Goal: Information Seeking & Learning: Learn about a topic

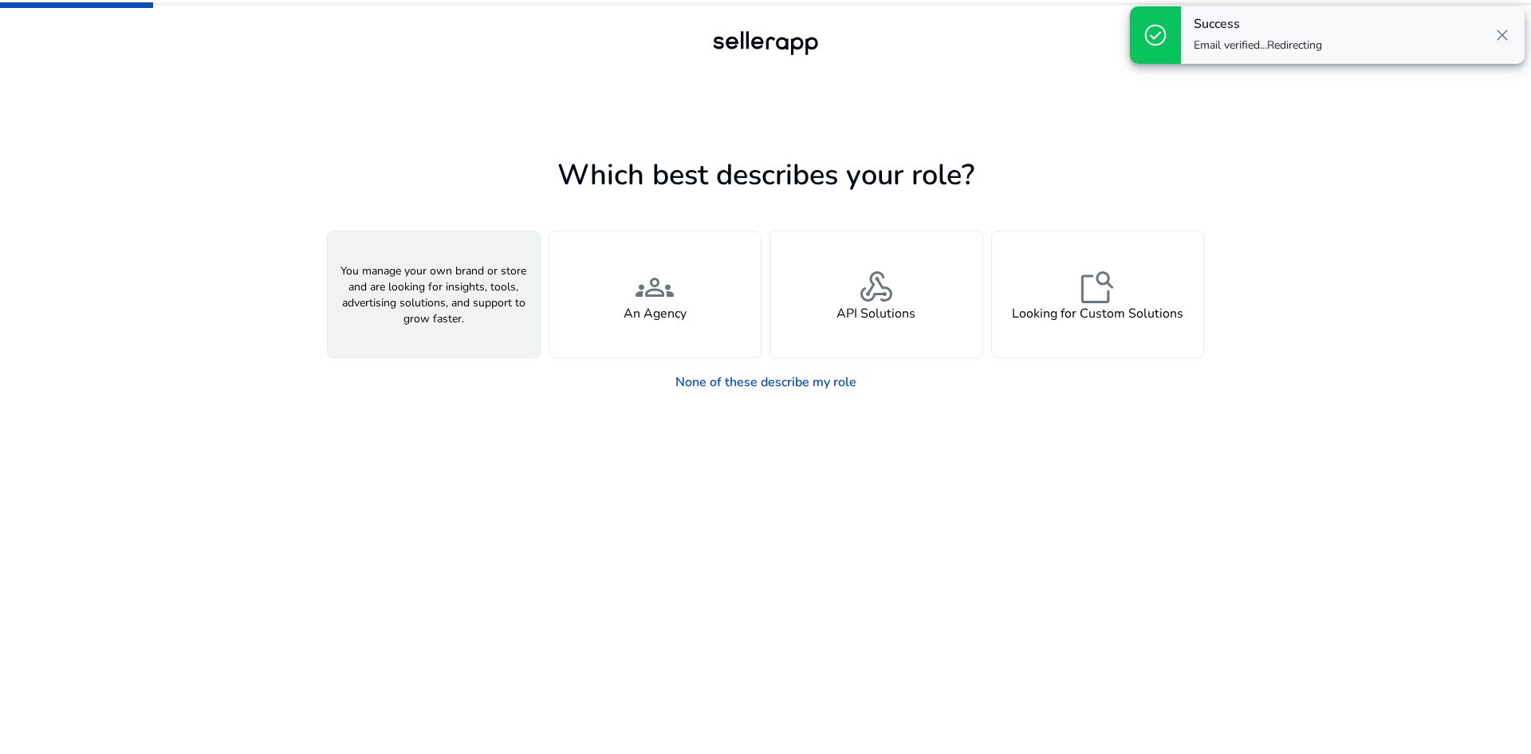
click at [426, 293] on span "person" at bounding box center [434, 287] width 38 height 38
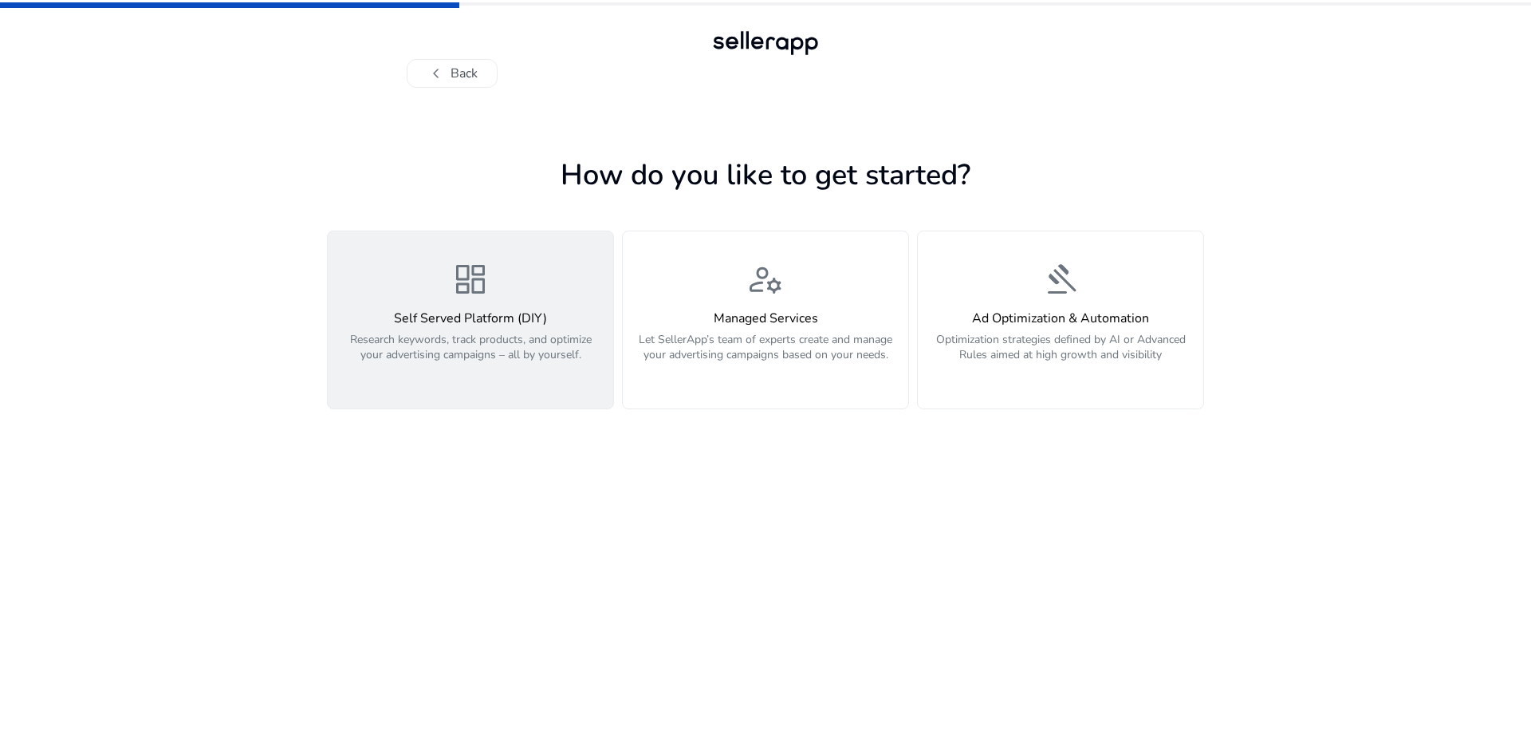
click at [462, 281] on span "dashboard" at bounding box center [470, 279] width 38 height 38
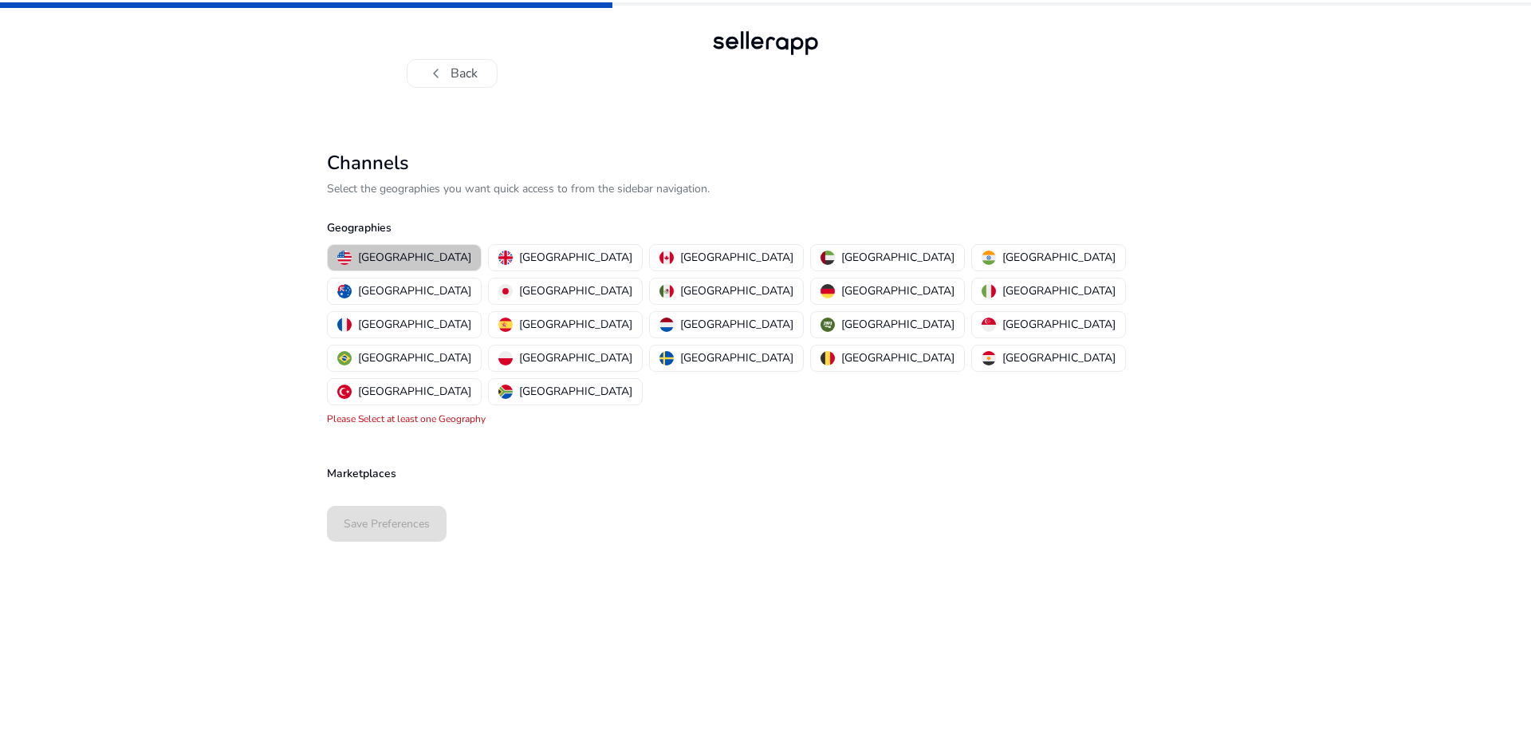
click at [406, 255] on p "[GEOGRAPHIC_DATA]" at bounding box center [414, 257] width 113 height 17
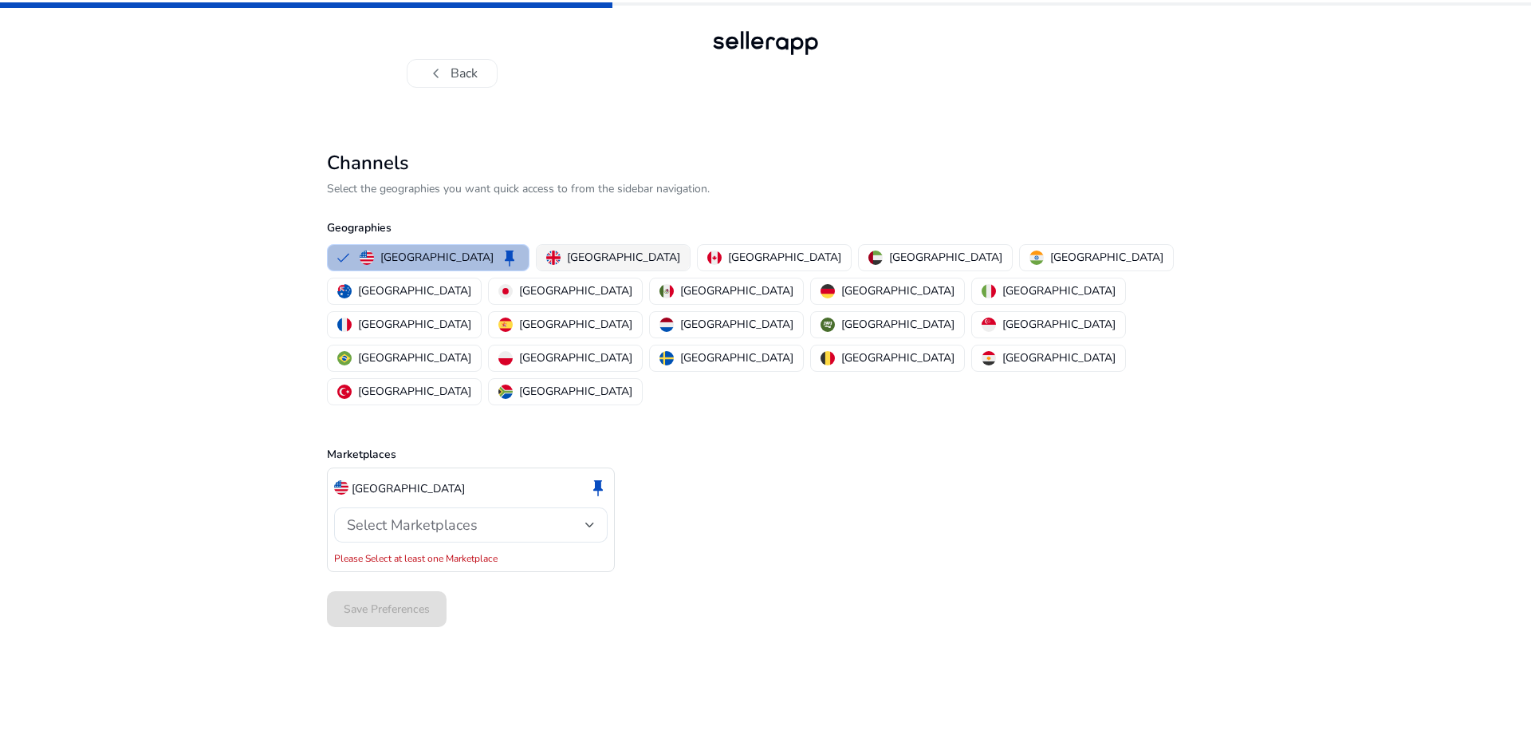
click at [567, 254] on p "[GEOGRAPHIC_DATA]" at bounding box center [623, 257] width 113 height 17
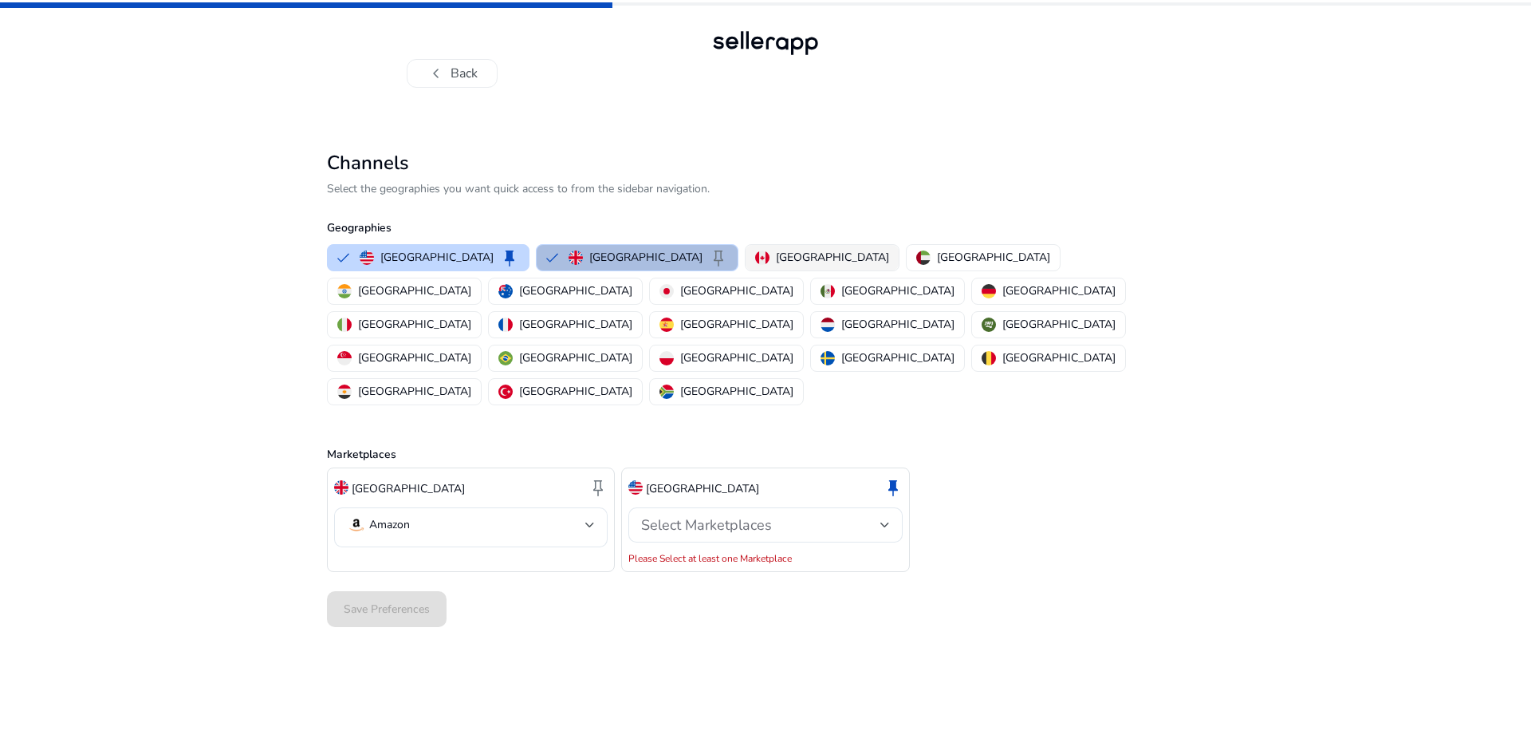
click at [776, 258] on p "[GEOGRAPHIC_DATA]" at bounding box center [832, 257] width 113 height 17
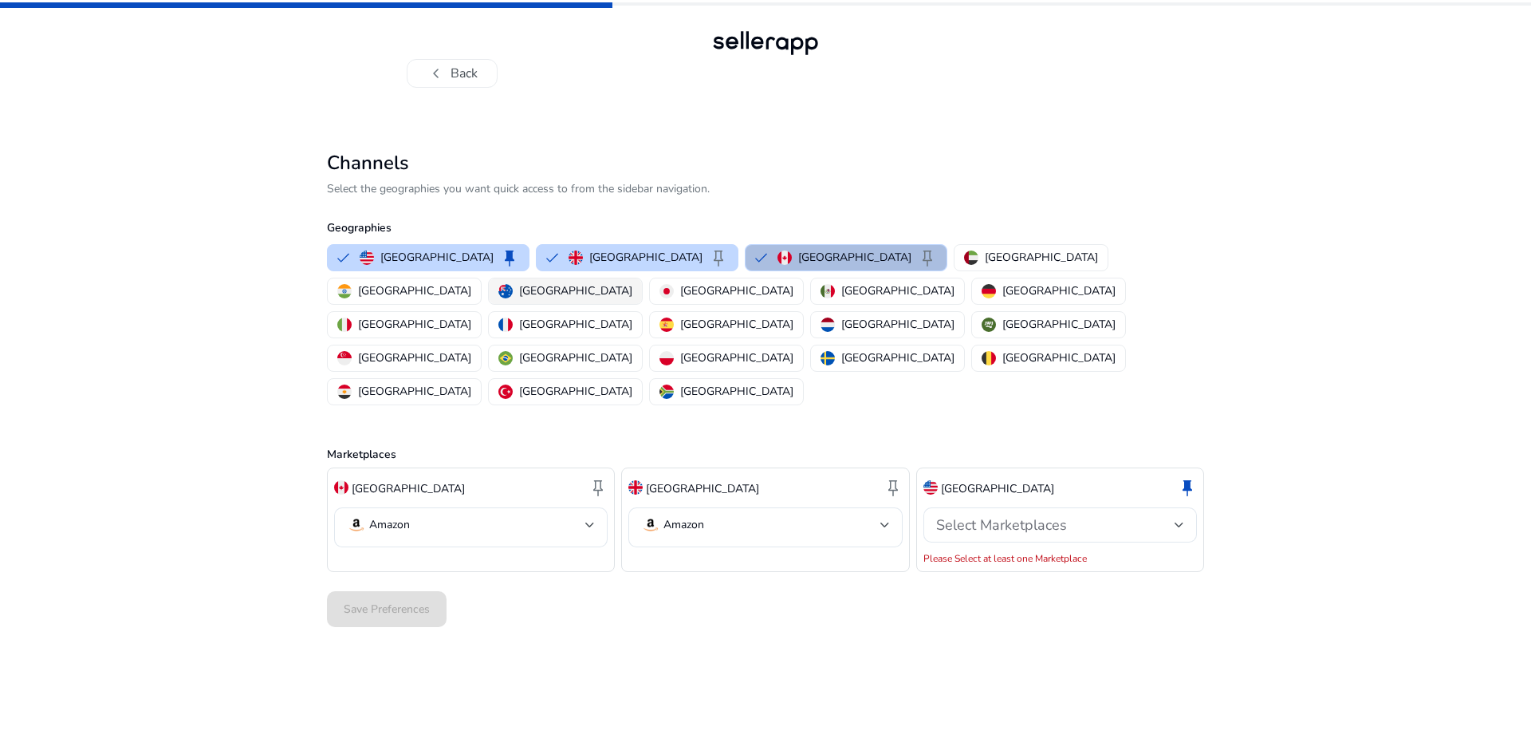
click at [632, 282] on p "[GEOGRAPHIC_DATA]" at bounding box center [575, 290] width 113 height 17
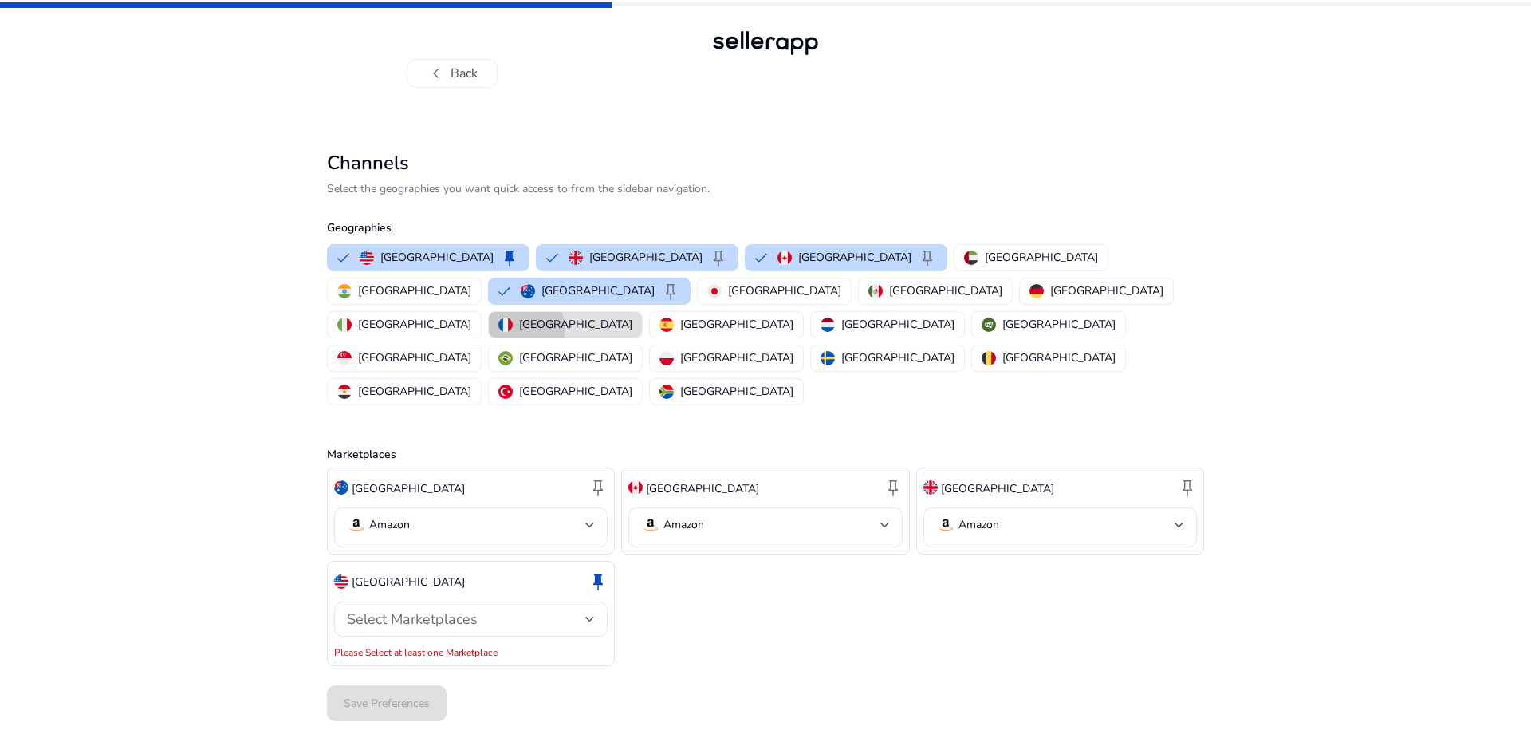
click at [513, 317] on img "button" at bounding box center [505, 324] width 14 height 14
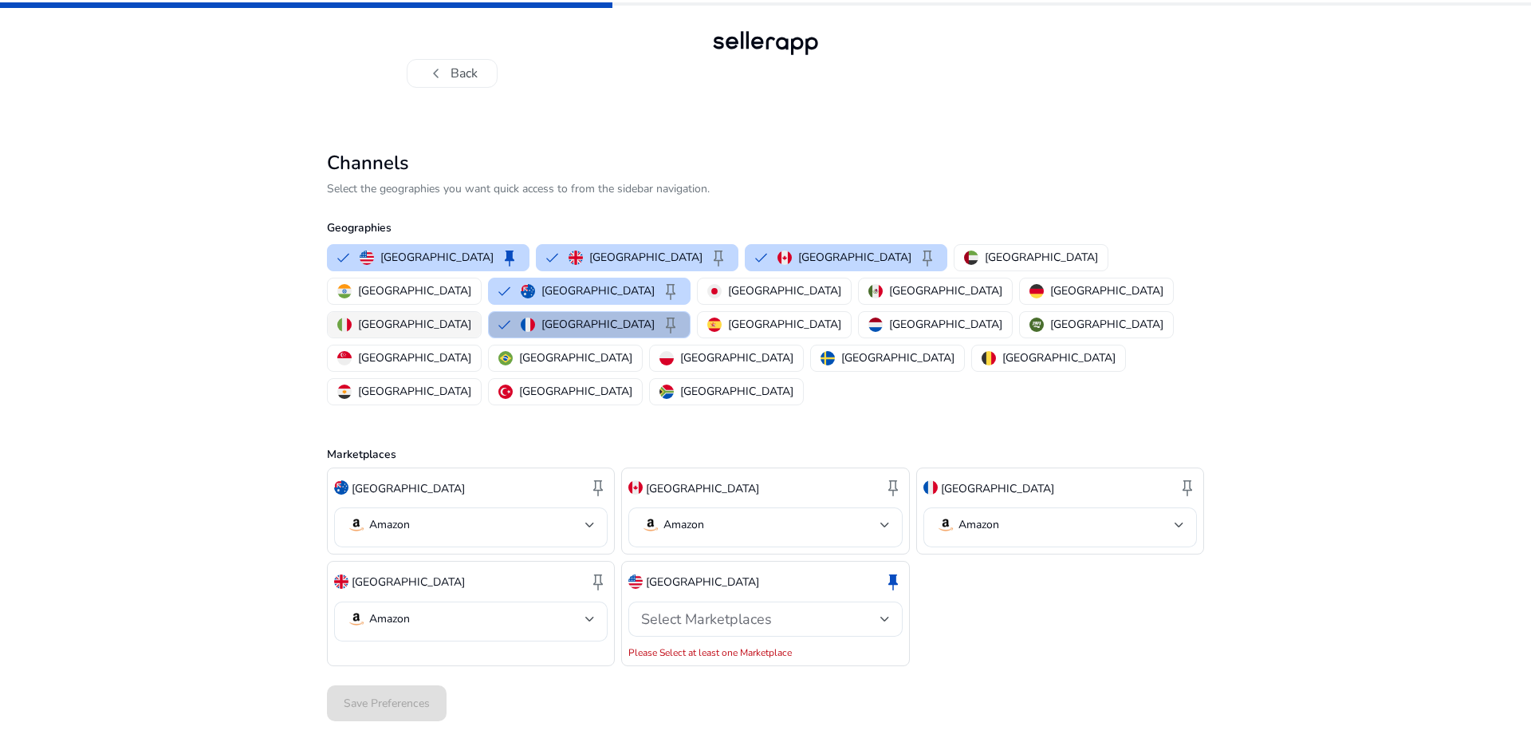
click at [471, 316] on p "[GEOGRAPHIC_DATA]" at bounding box center [414, 324] width 113 height 17
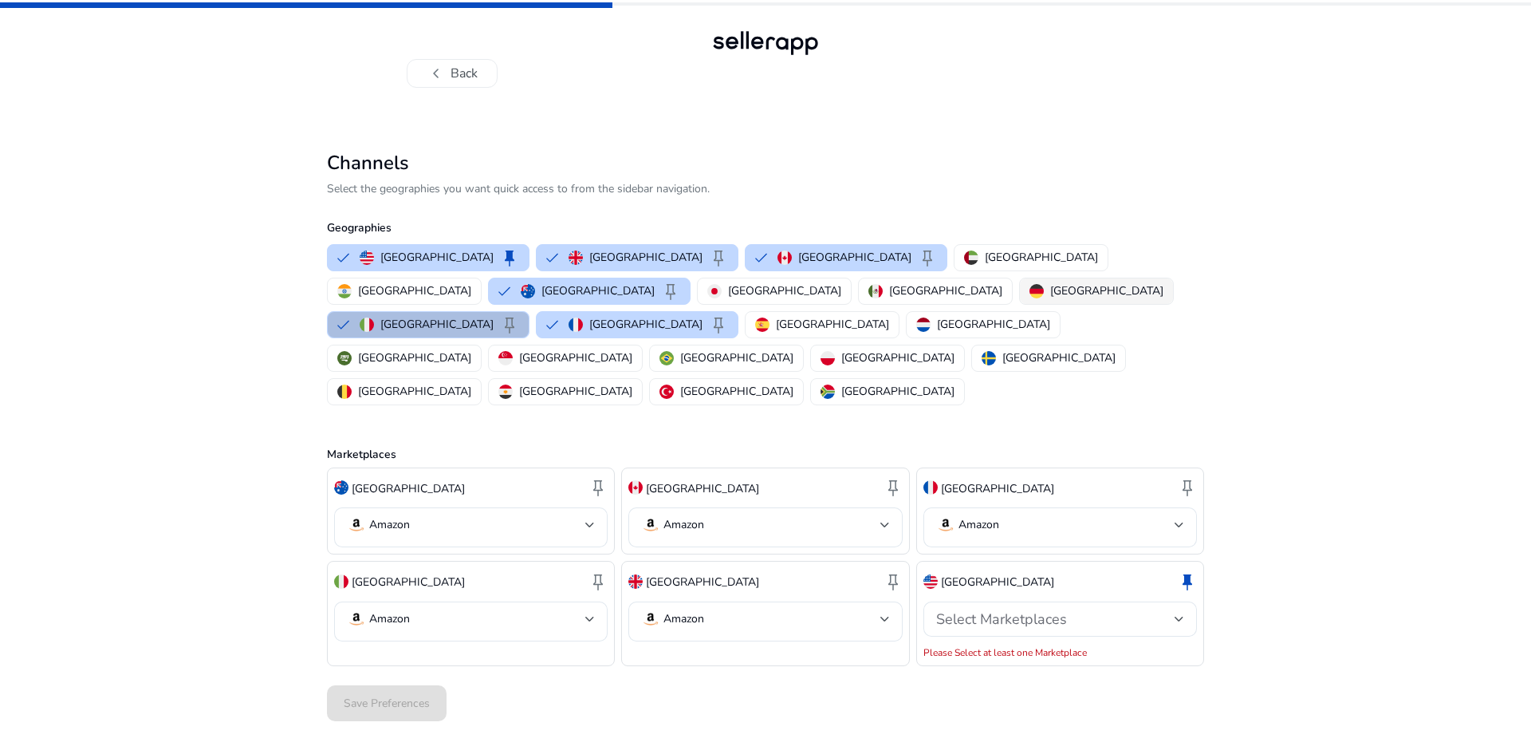
click at [1050, 291] on p "[GEOGRAPHIC_DATA]" at bounding box center [1106, 290] width 113 height 17
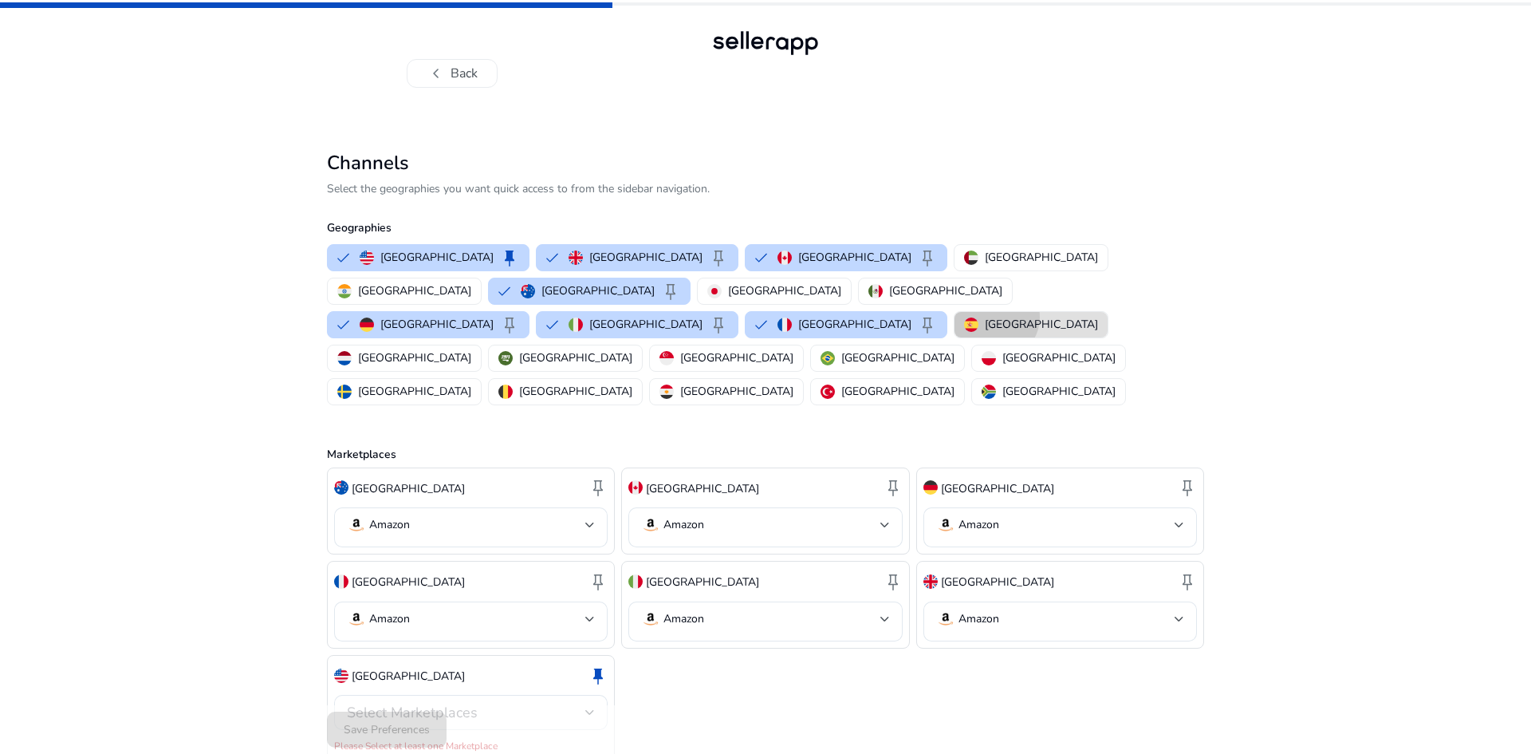
click at [985, 316] on p "[GEOGRAPHIC_DATA]" at bounding box center [1041, 324] width 113 height 17
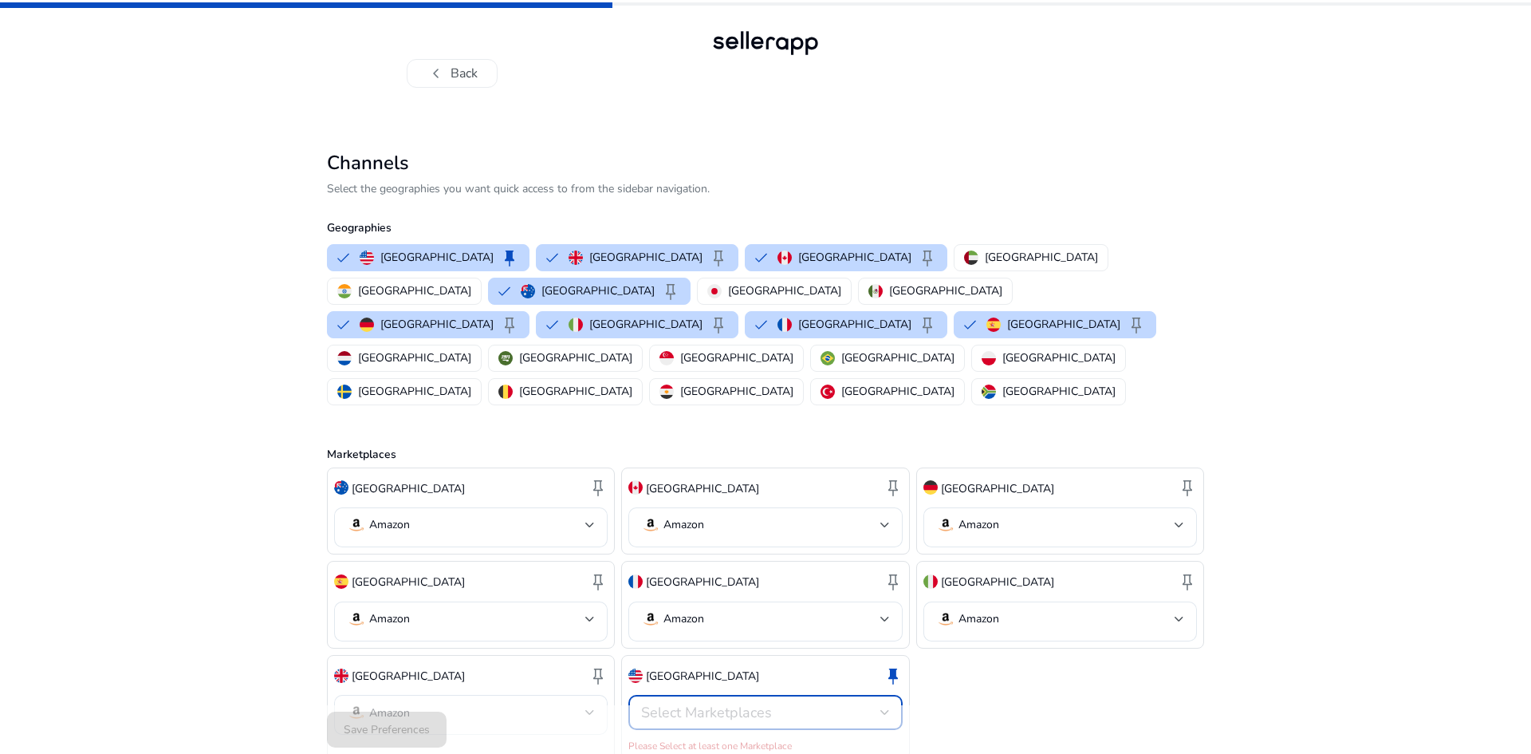
click at [823, 703] on div "Select Marketplaces" at bounding box center [760, 712] width 238 height 18
click at [743, 686] on span "Amazon" at bounding box center [778, 688] width 221 height 18
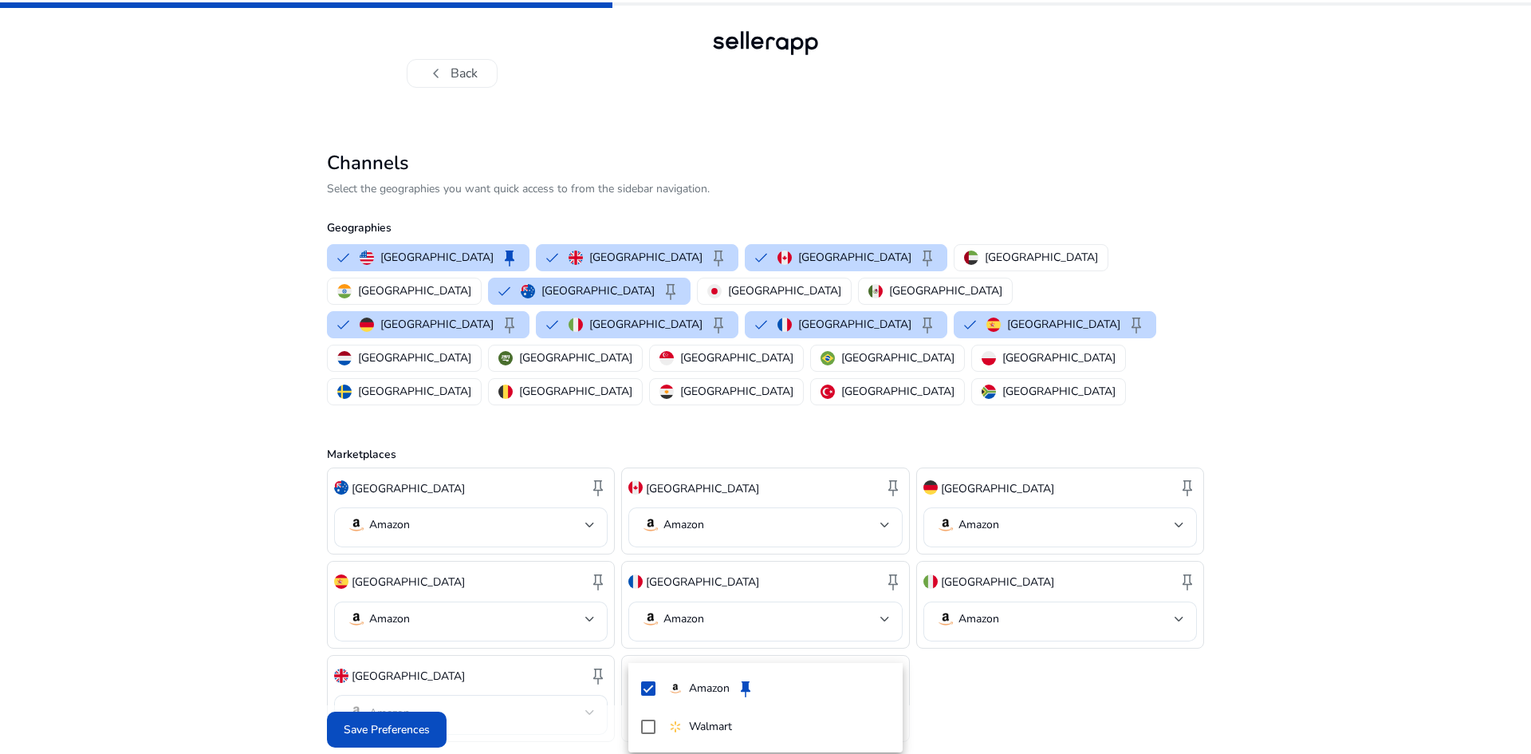
click at [399, 713] on div at bounding box center [765, 377] width 1531 height 754
click at [388, 721] on span "Save Preferences" at bounding box center [387, 729] width 86 height 17
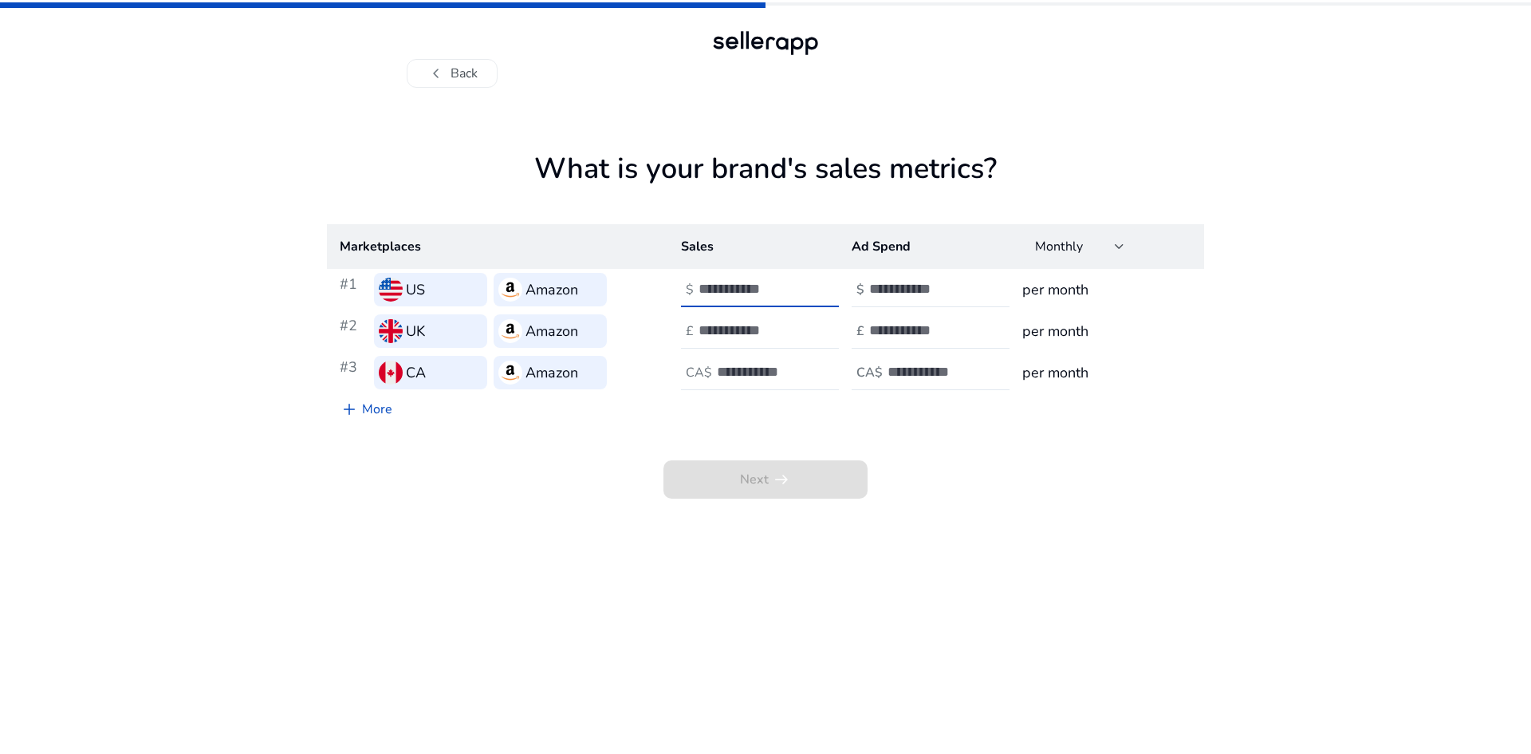
click at [750, 286] on input "number" at bounding box center [753, 289] width 108 height 18
type input "*"
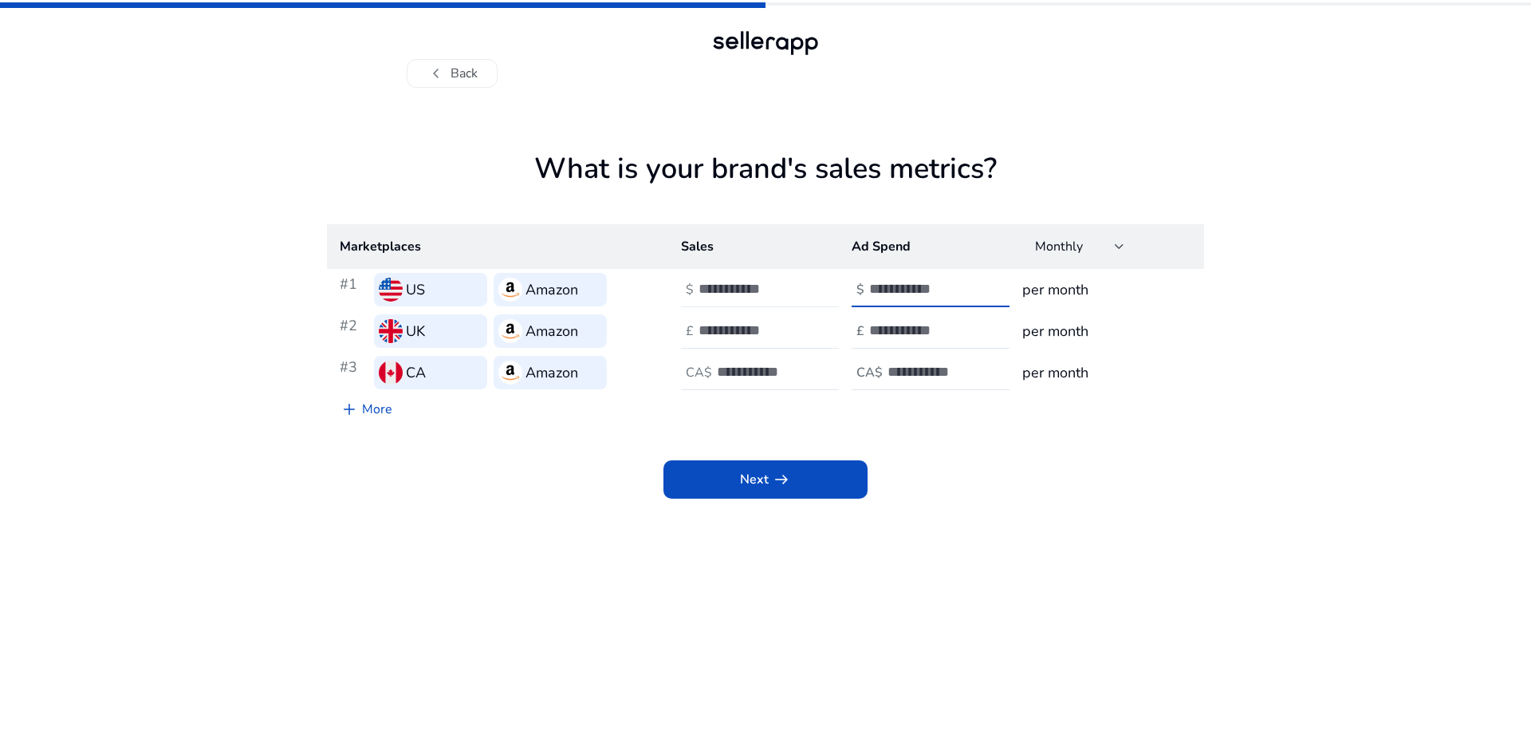
type input "*"
click at [835, 467] on span at bounding box center [765, 479] width 204 height 38
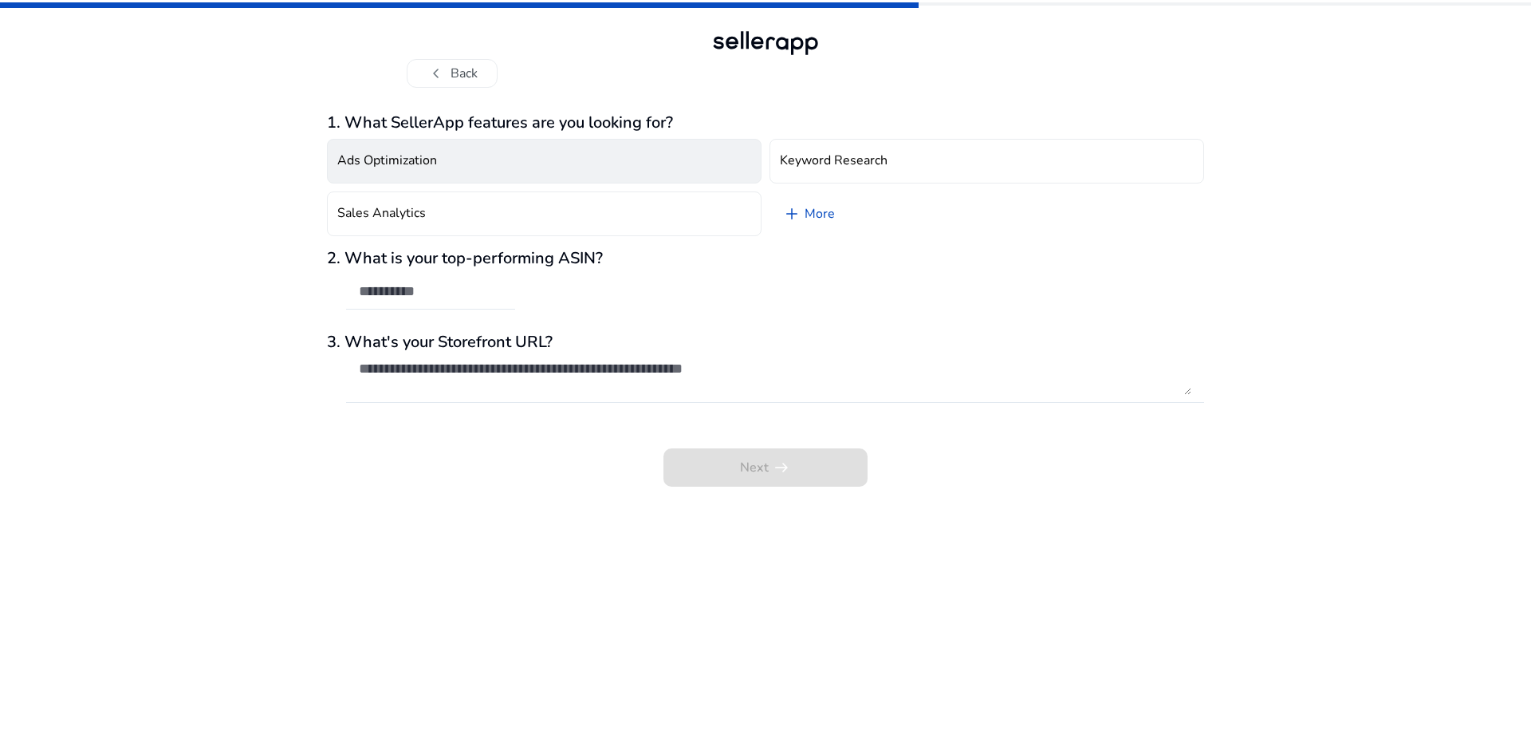
click at [734, 176] on button "Ads Optimization" at bounding box center [544, 161] width 435 height 45
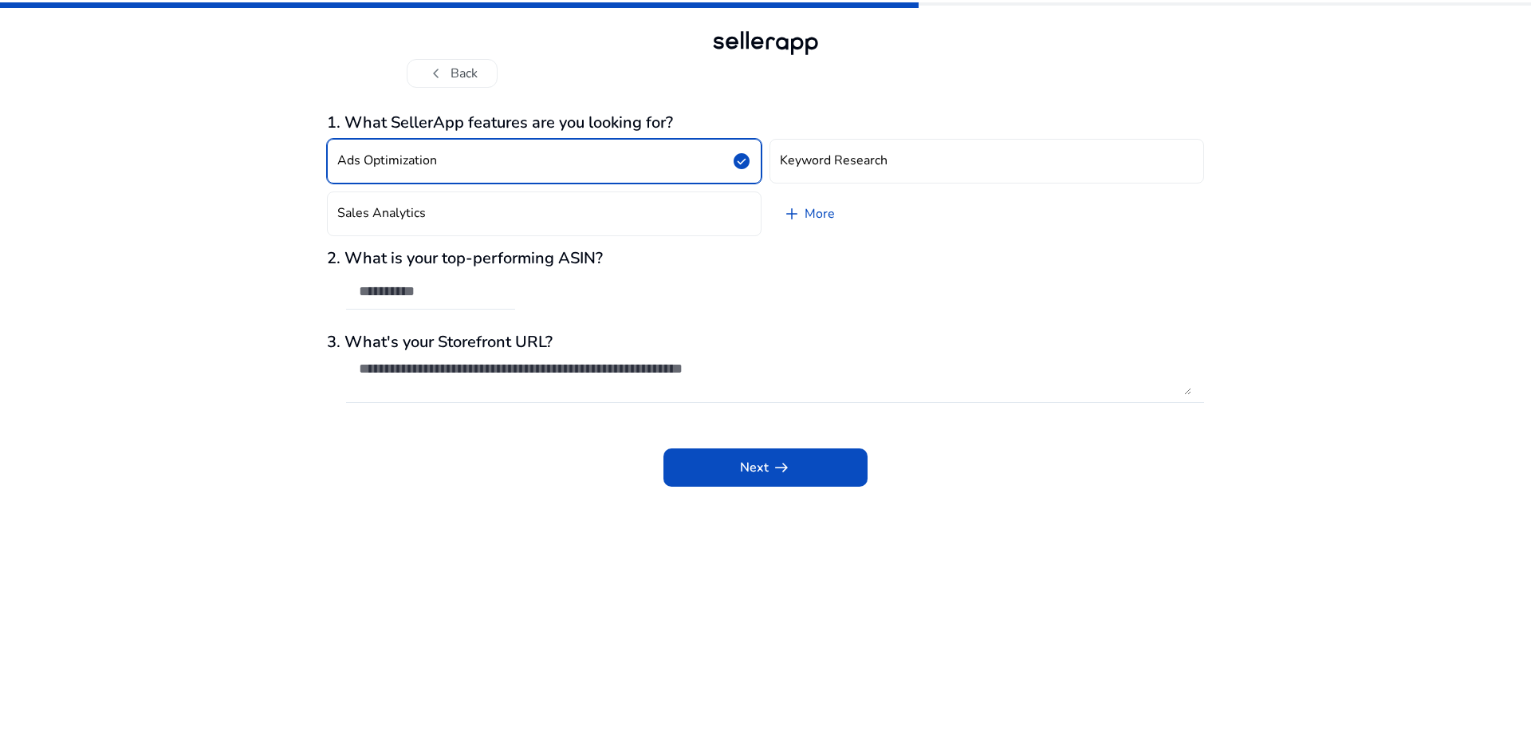
click at [735, 171] on span "check_circle" at bounding box center [741, 161] width 19 height 19
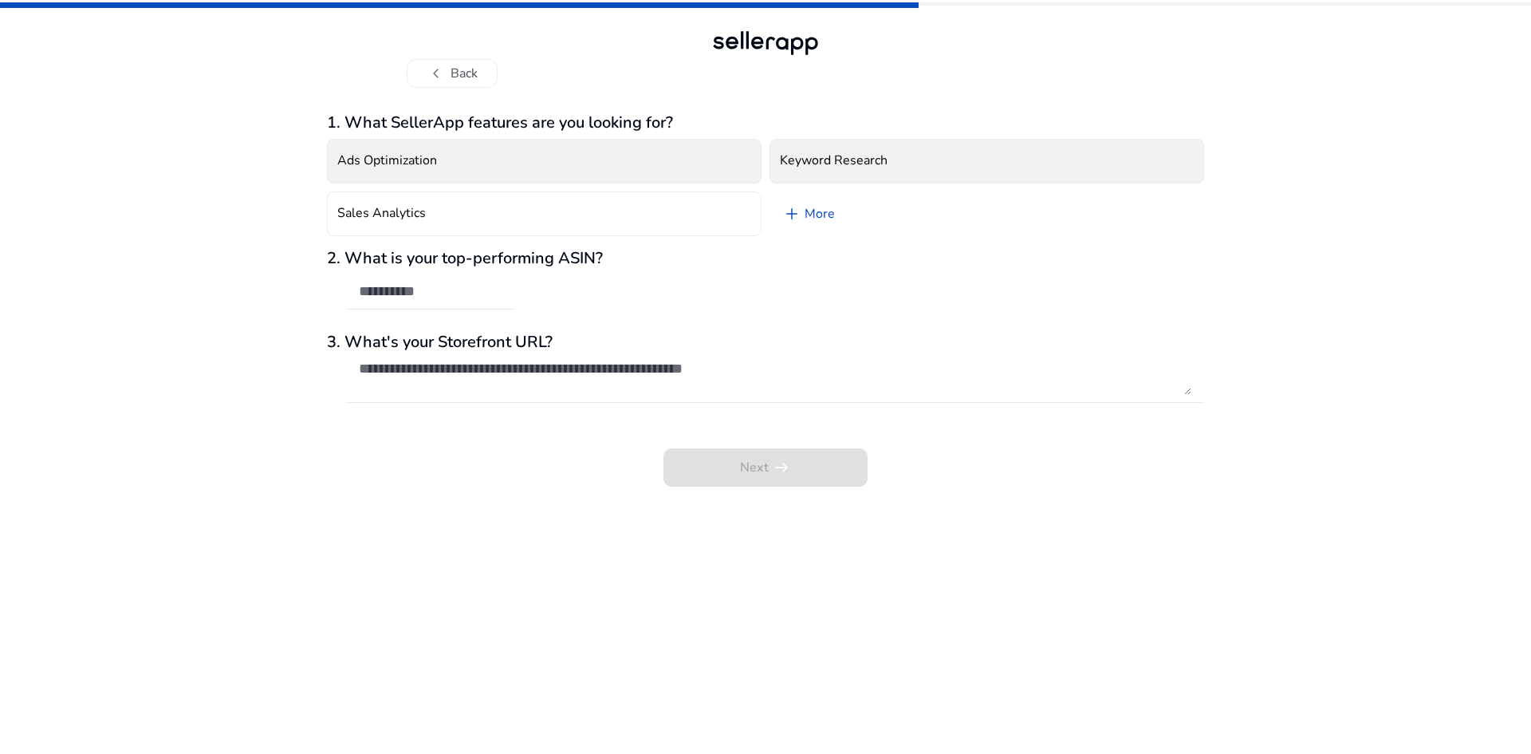
click at [846, 163] on h4 "Keyword Research" at bounding box center [834, 160] width 108 height 15
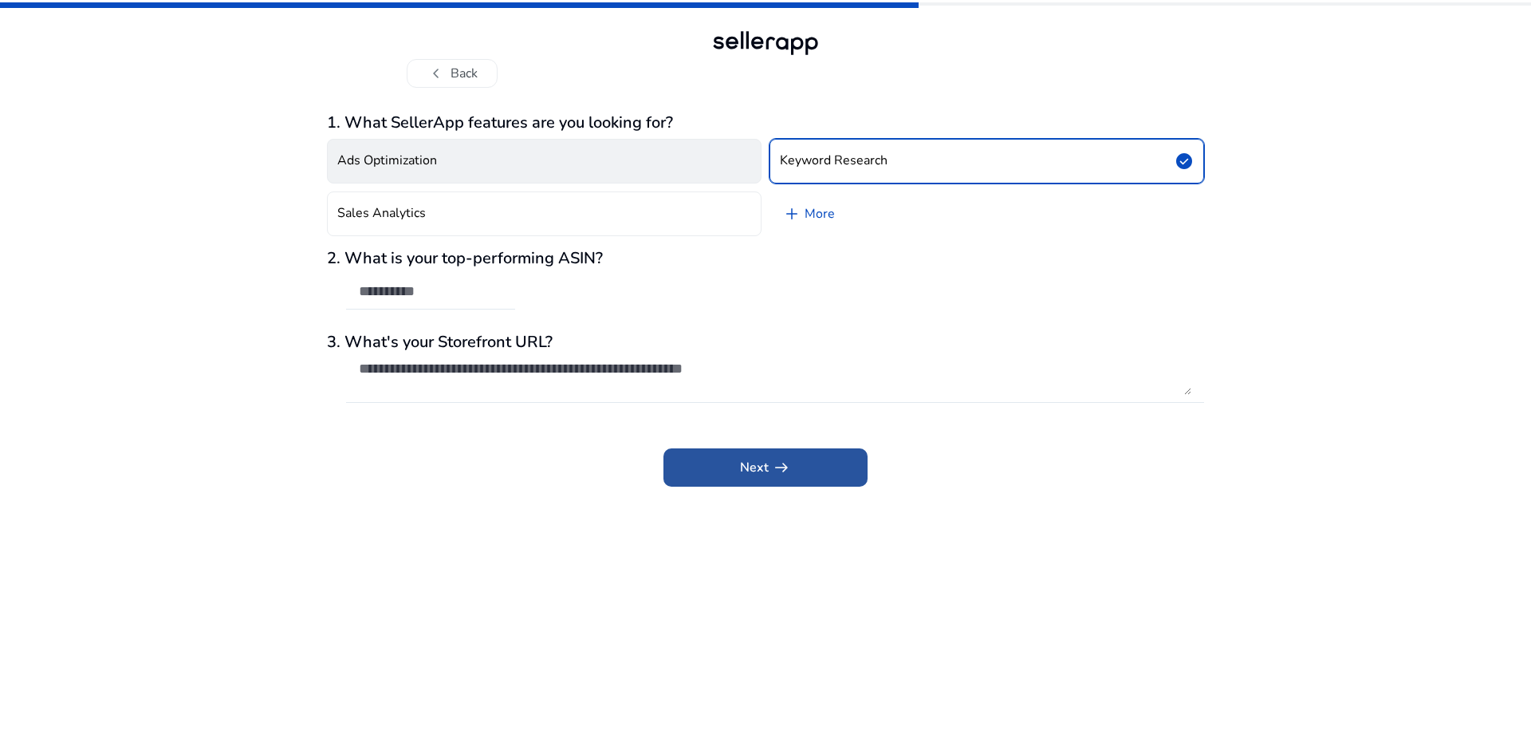
click at [795, 475] on span at bounding box center [765, 467] width 204 height 38
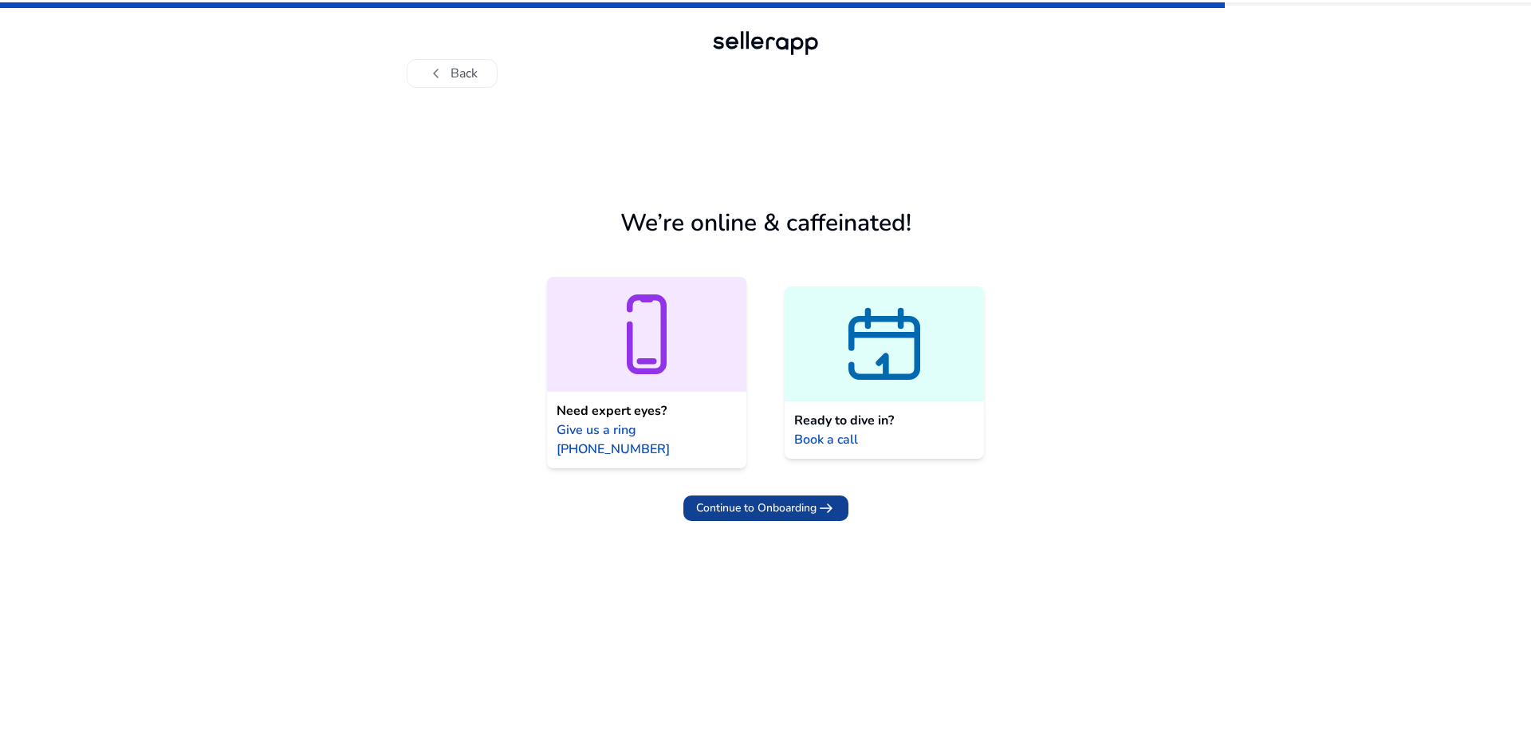
click at [771, 499] on span "Continue to Onboarding" at bounding box center [756, 507] width 120 height 17
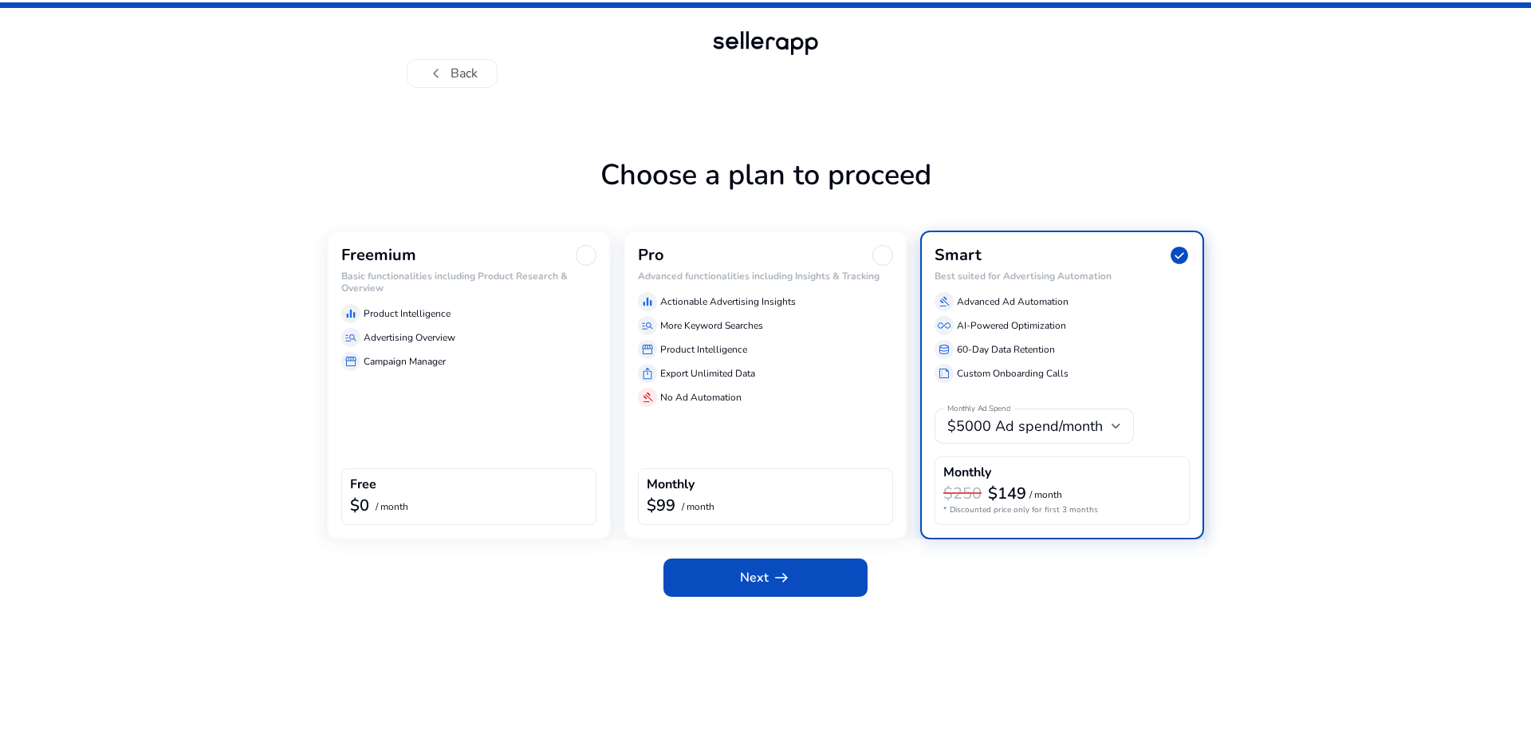
click at [502, 377] on div "Freemium Basic functionalities including Product Research & Overview equalizer …" at bounding box center [469, 384] width 284 height 309
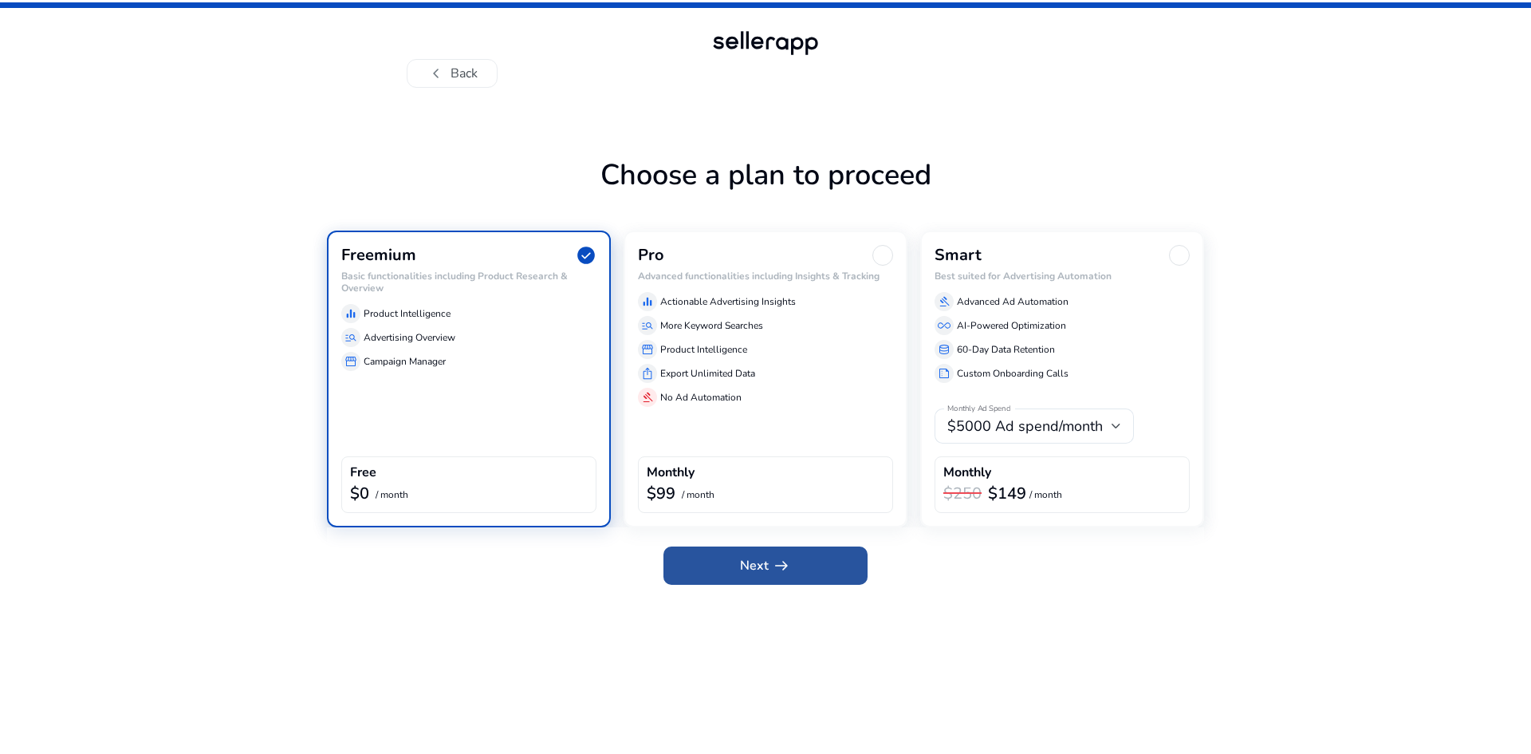
click at [777, 556] on span "arrow_right_alt" at bounding box center [781, 565] width 19 height 19
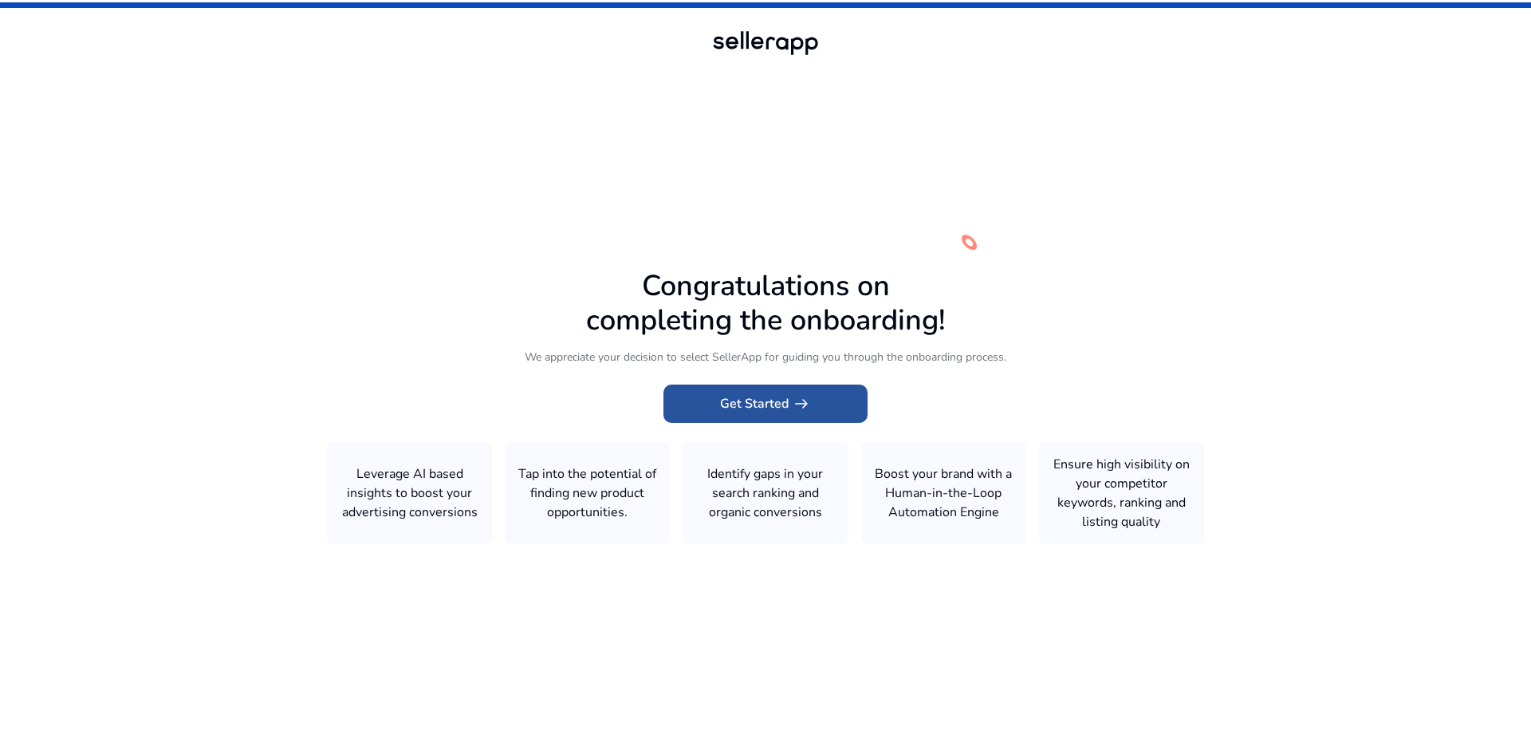
click at [825, 408] on span at bounding box center [765, 403] width 204 height 38
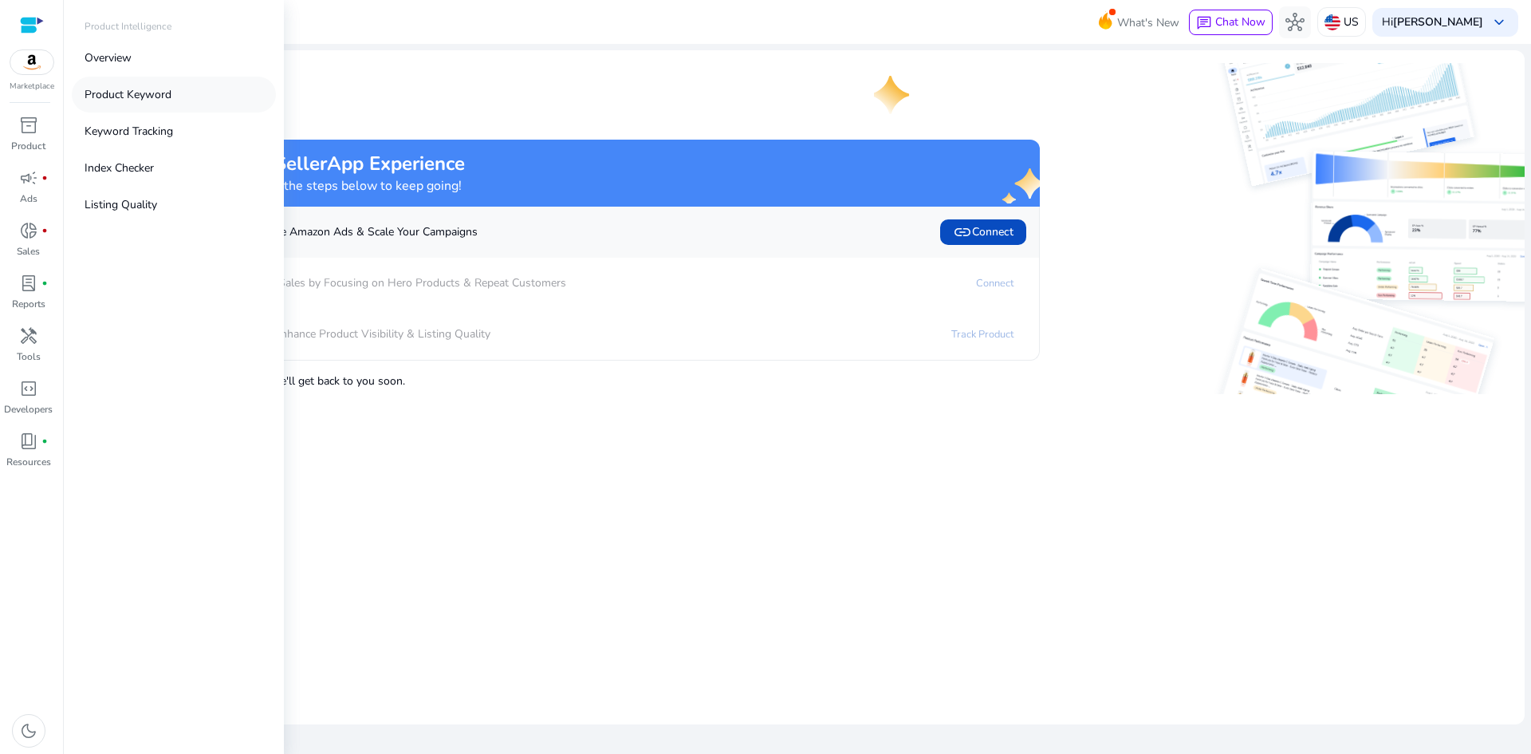
click at [140, 92] on p "Product Keyword" at bounding box center [128, 94] width 87 height 17
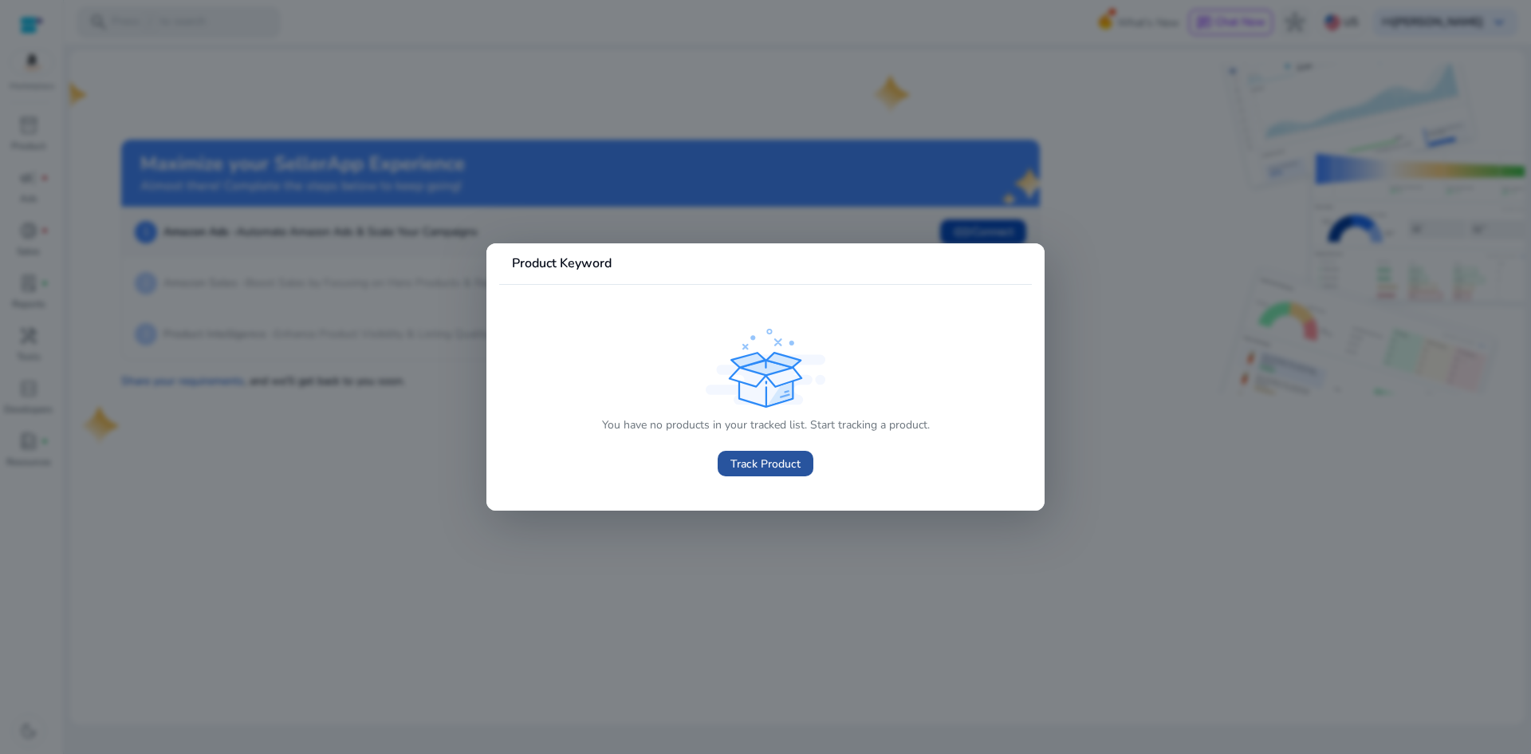
click at [765, 461] on span "Track Product" at bounding box center [765, 463] width 70 height 17
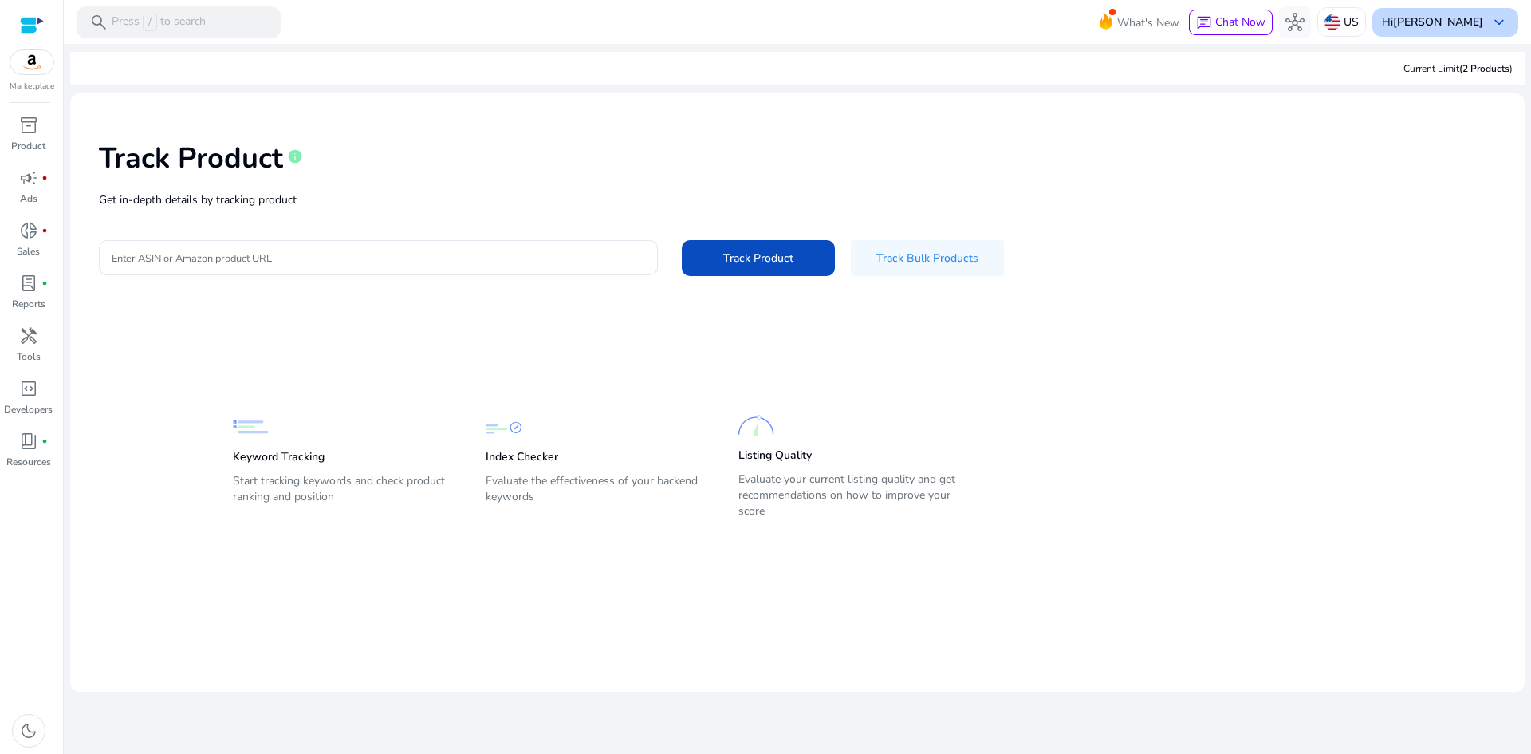
click at [1449, 24] on b "[PERSON_NAME]" at bounding box center [1438, 21] width 90 height 15
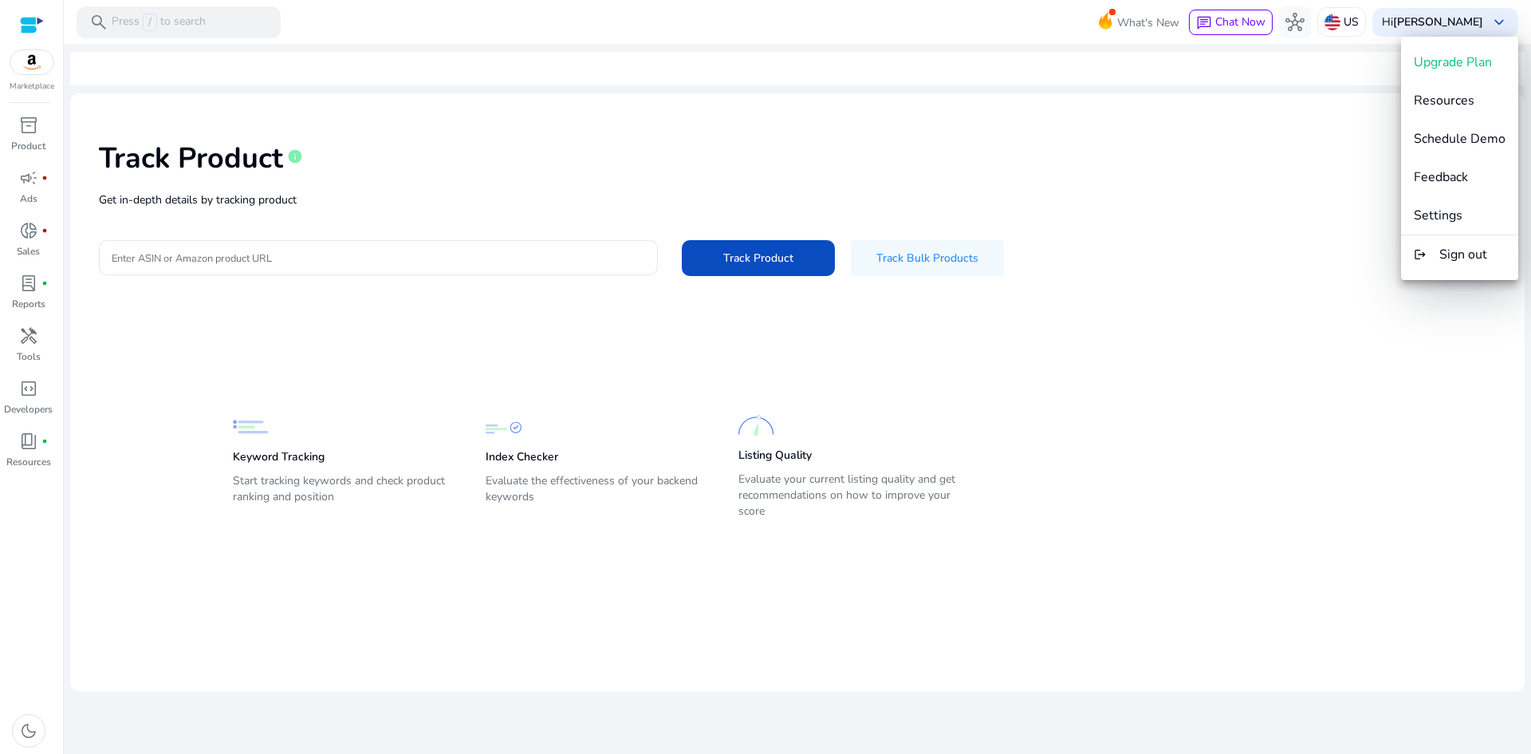
click at [604, 147] on div at bounding box center [765, 377] width 1531 height 754
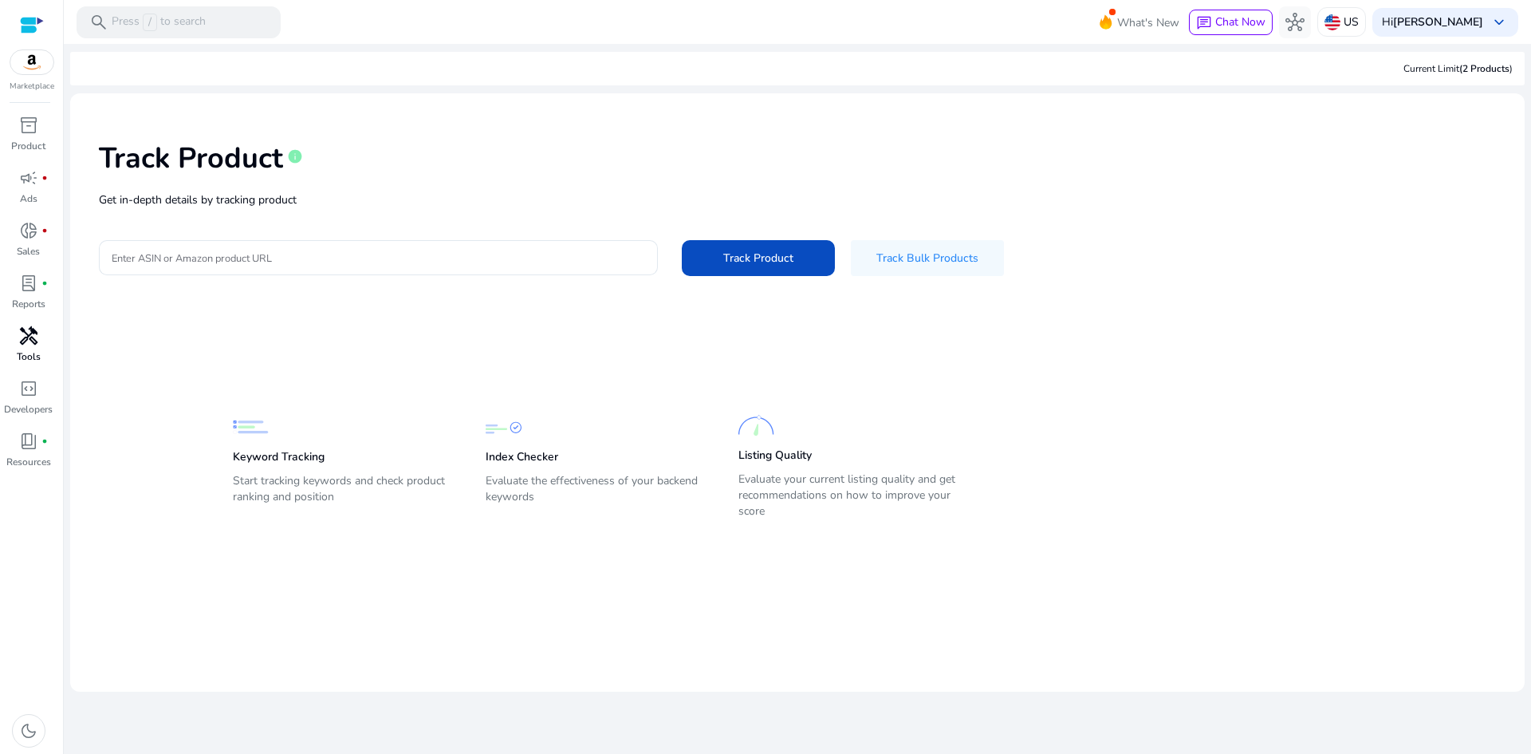
click at [26, 333] on span "handyman" at bounding box center [28, 335] width 19 height 19
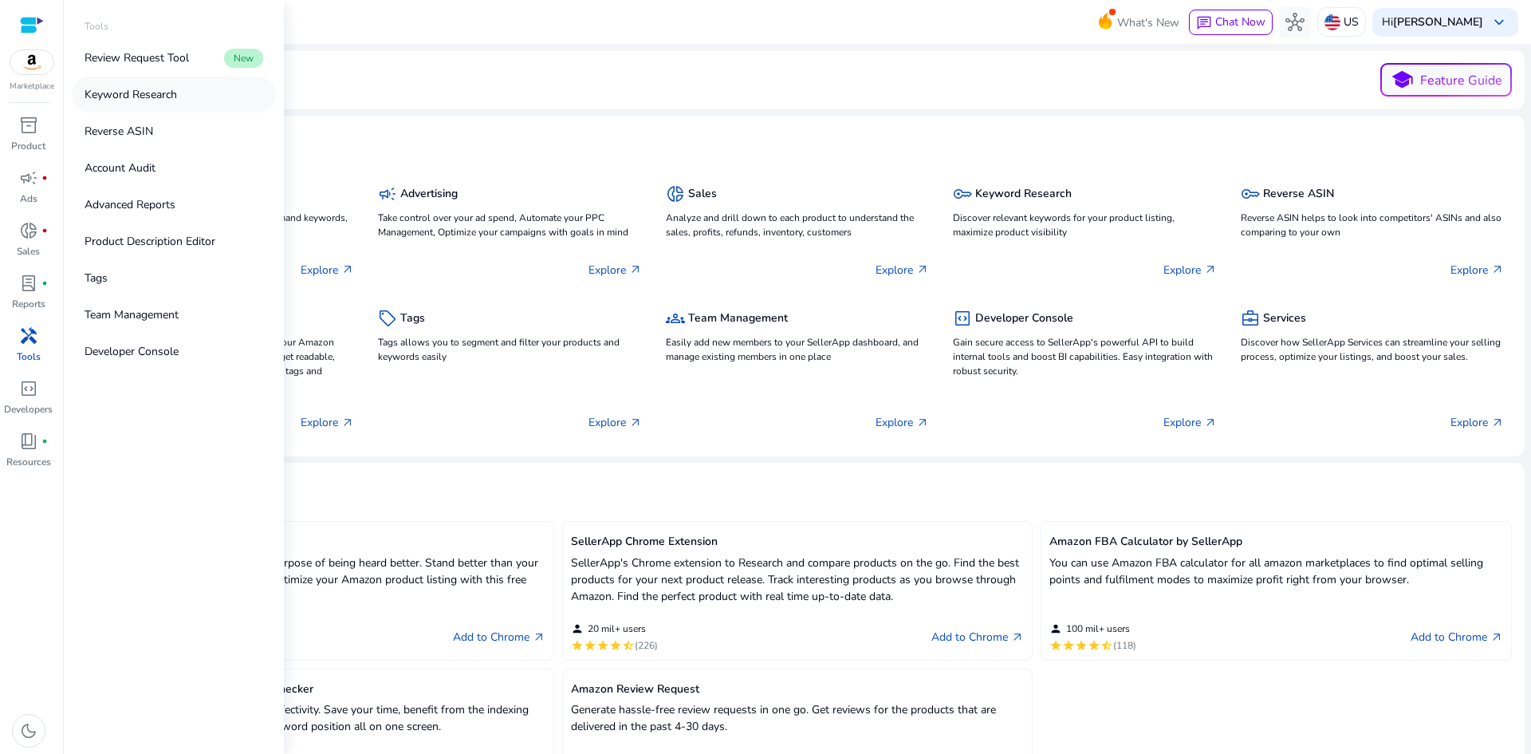
click at [147, 98] on p "Keyword Research" at bounding box center [131, 94] width 93 height 17
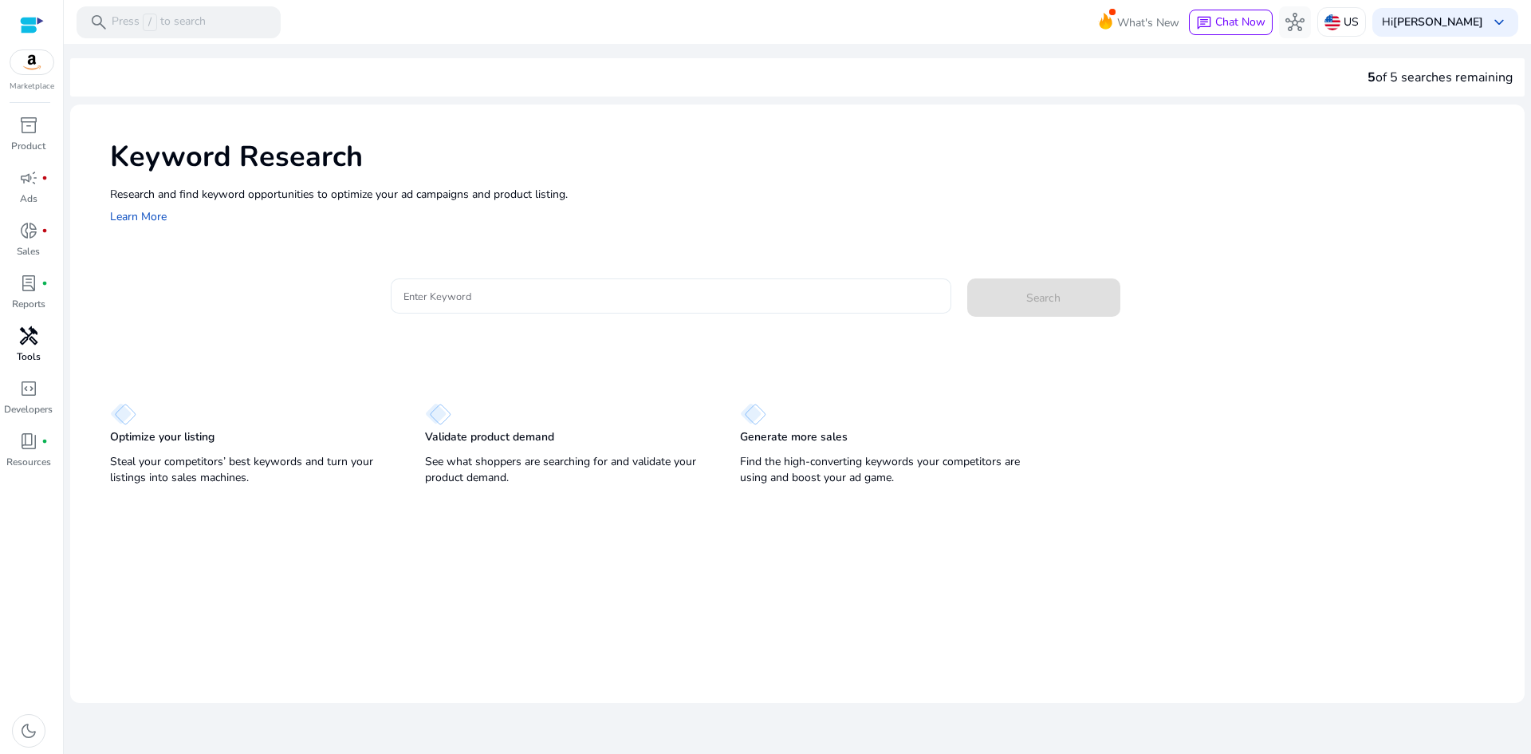
click at [679, 295] on input "Enter Keyword" at bounding box center [670, 296] width 535 height 18
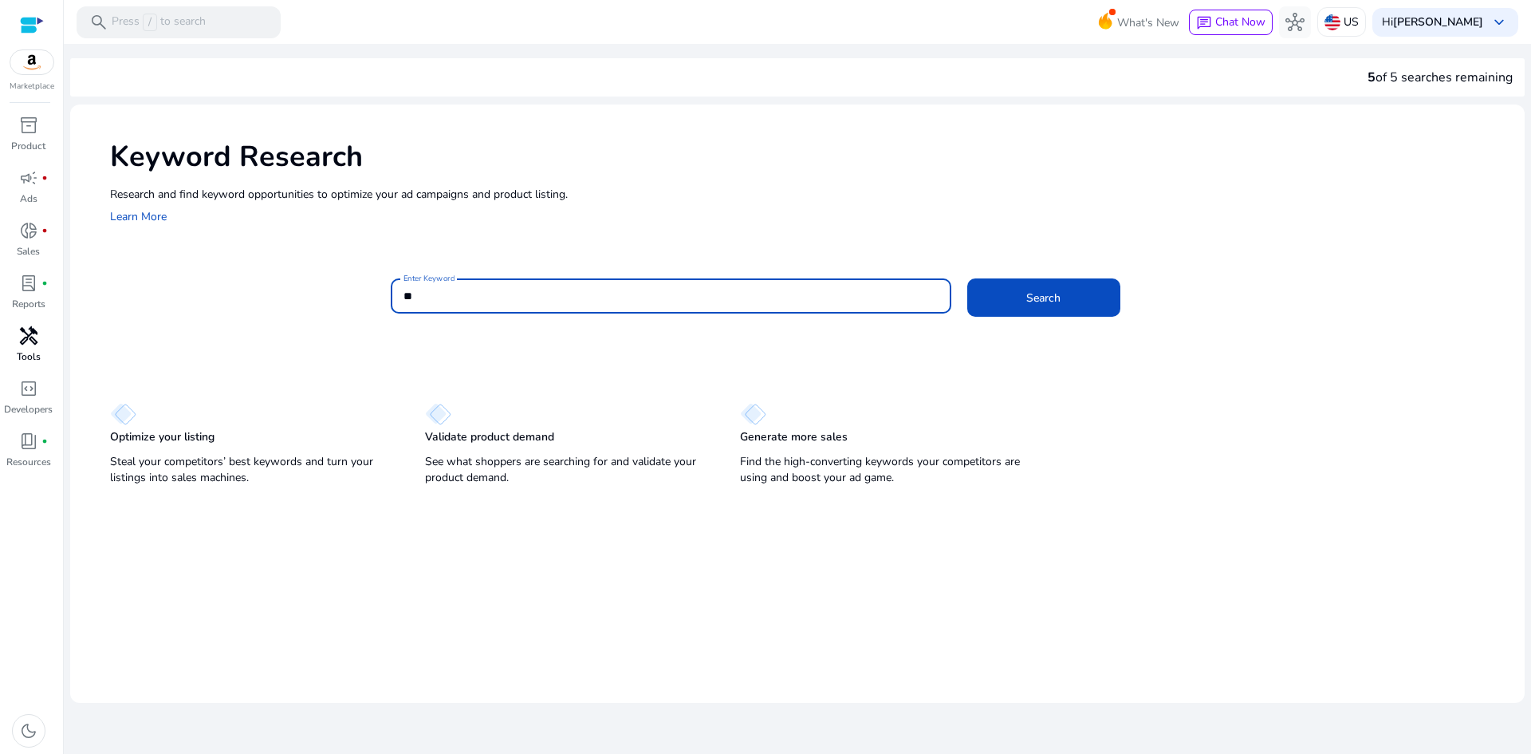
type input "*"
click at [1028, 311] on span at bounding box center [1043, 297] width 153 height 38
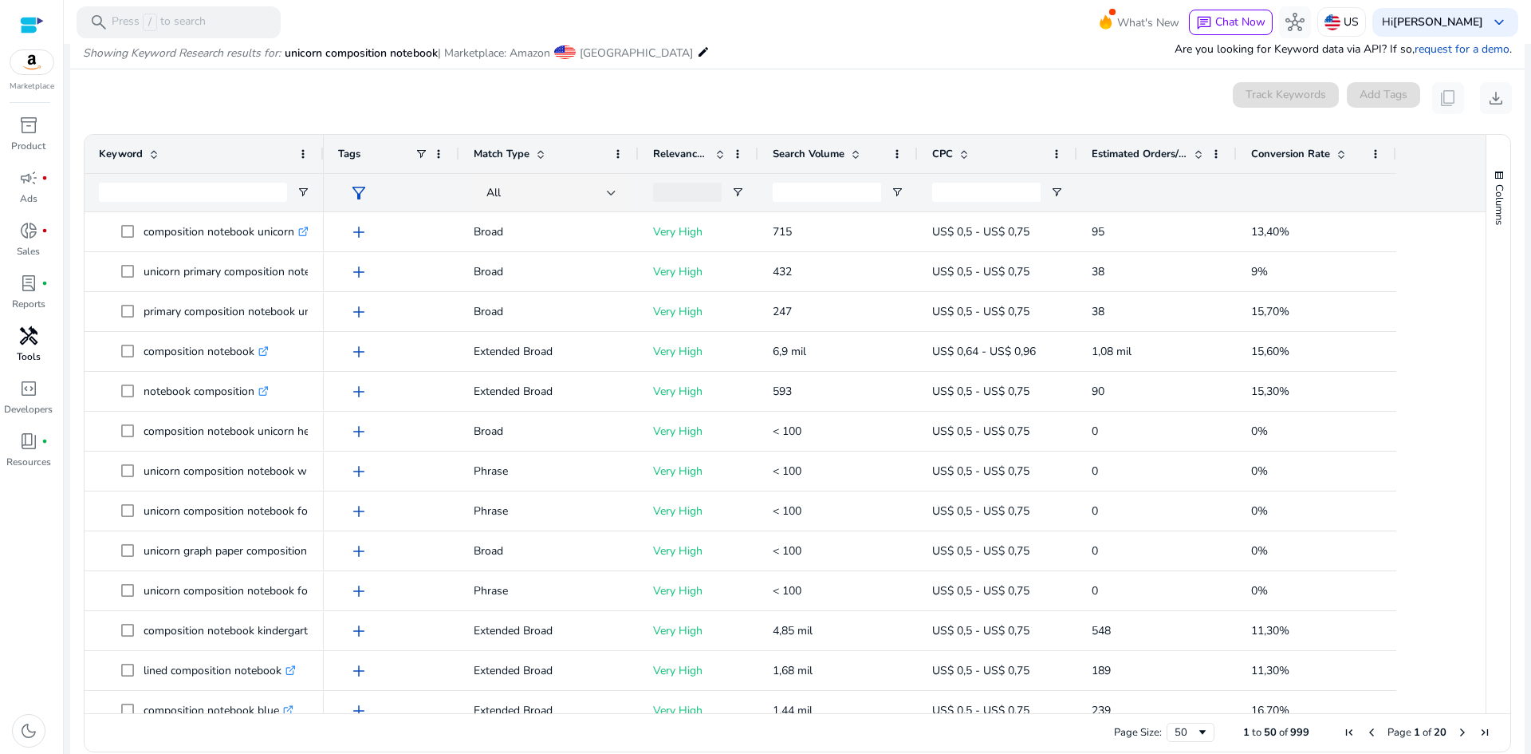
scroll to position [190, 0]
click at [814, 147] on span "Search Volume" at bounding box center [809, 151] width 72 height 14
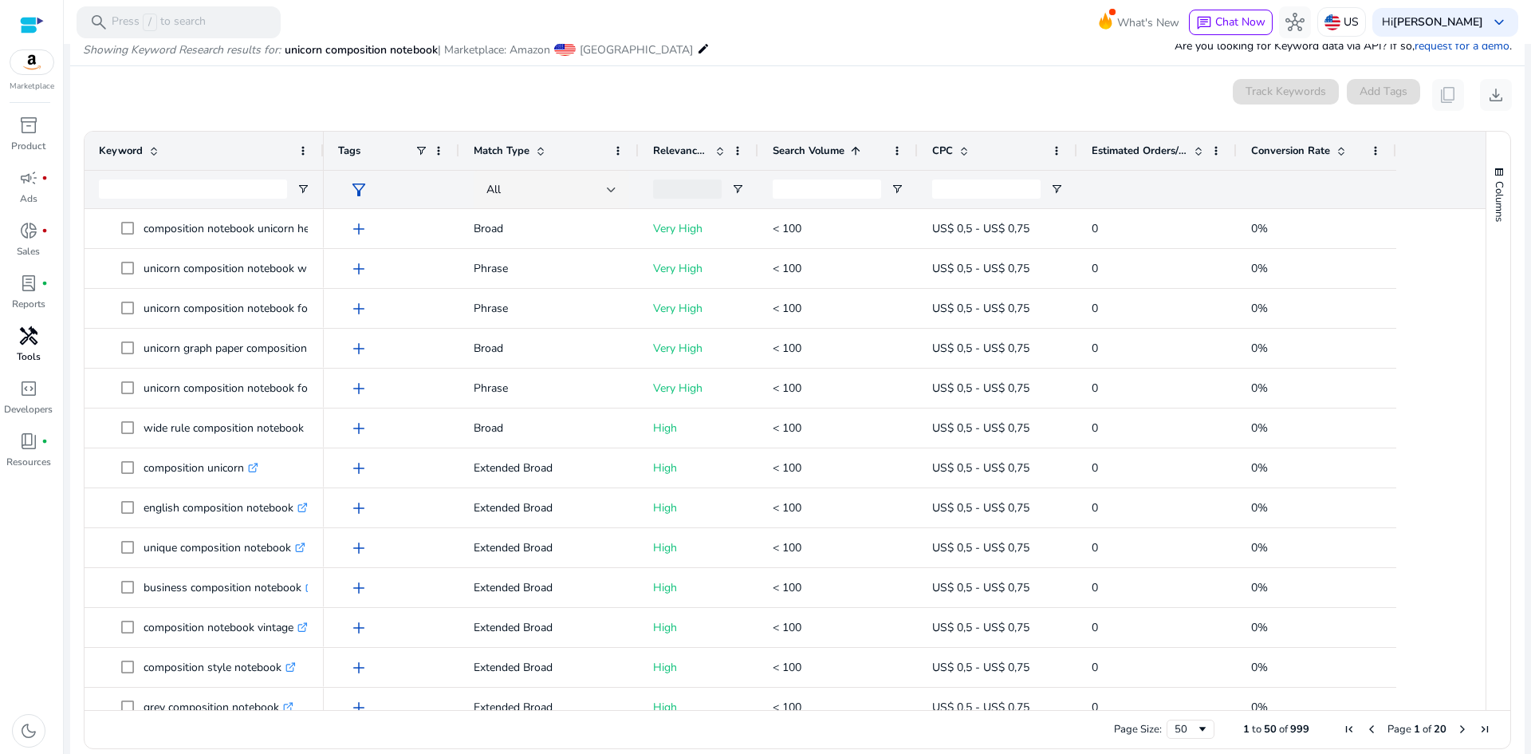
click at [814, 147] on span "Search Volume" at bounding box center [809, 151] width 72 height 14
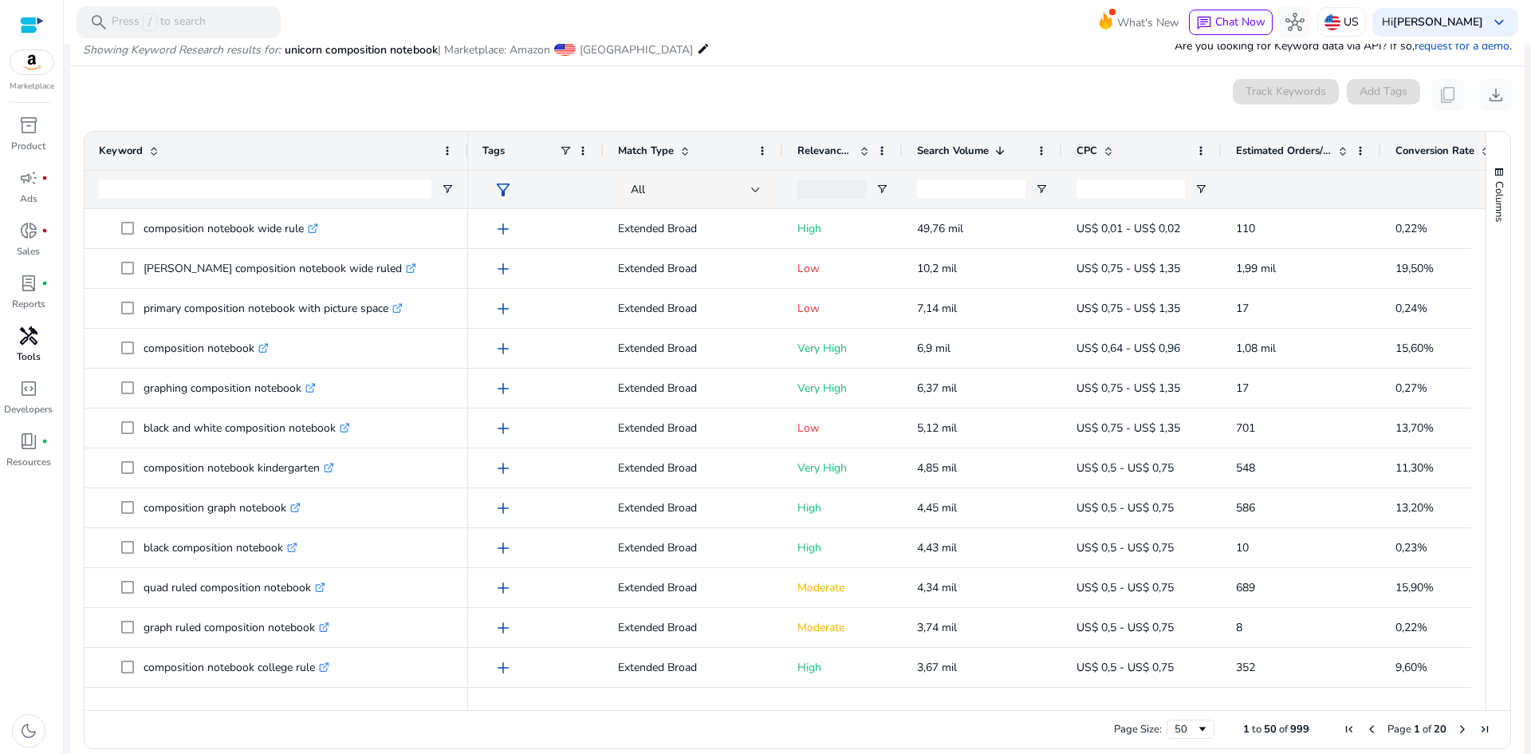
drag, startPoint x: 321, startPoint y: 144, endPoint x: 465, endPoint y: 140, distance: 144.4
click at [465, 140] on div at bounding box center [467, 151] width 6 height 38
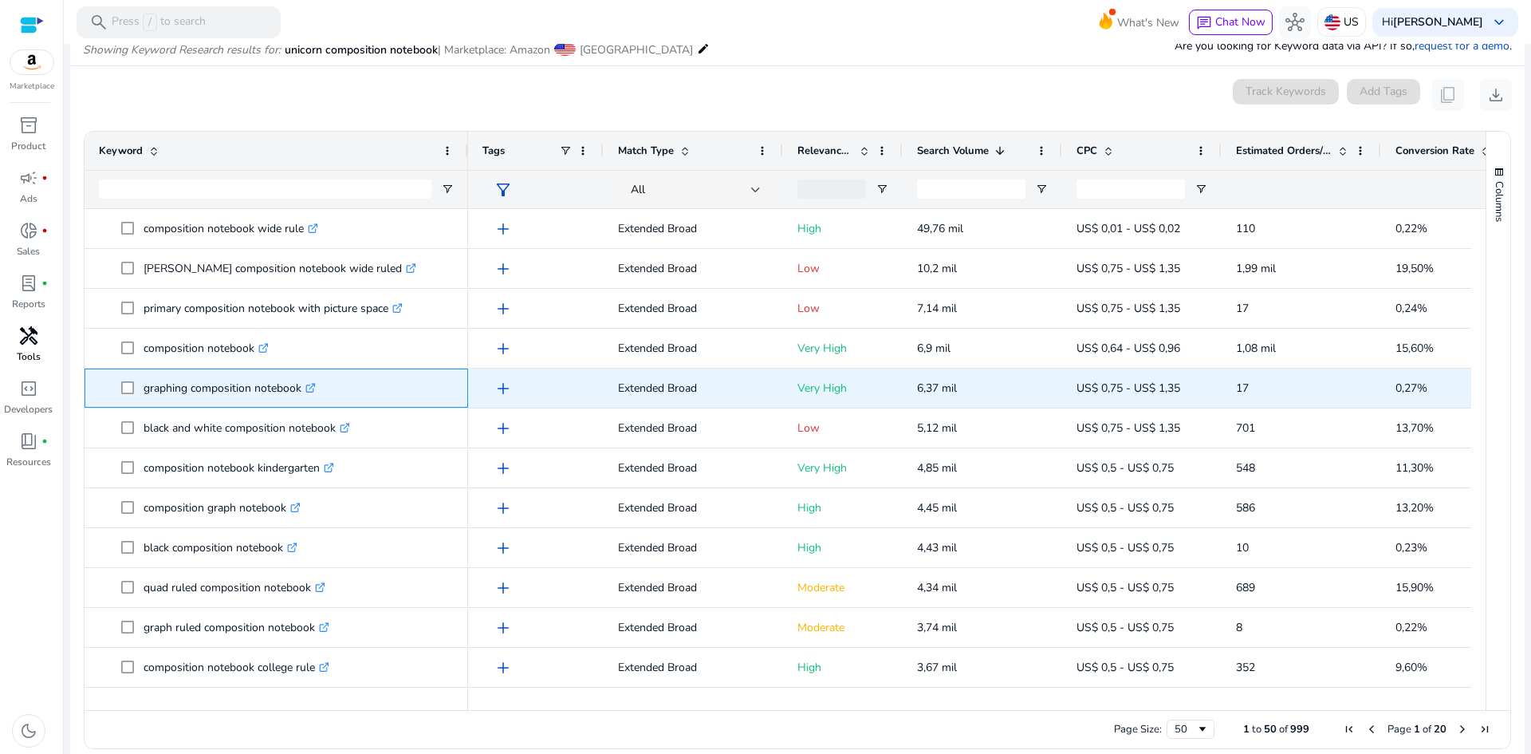
click at [316, 388] on icon ".st0{fill:#2c8af8}" at bounding box center [310, 388] width 10 height 10
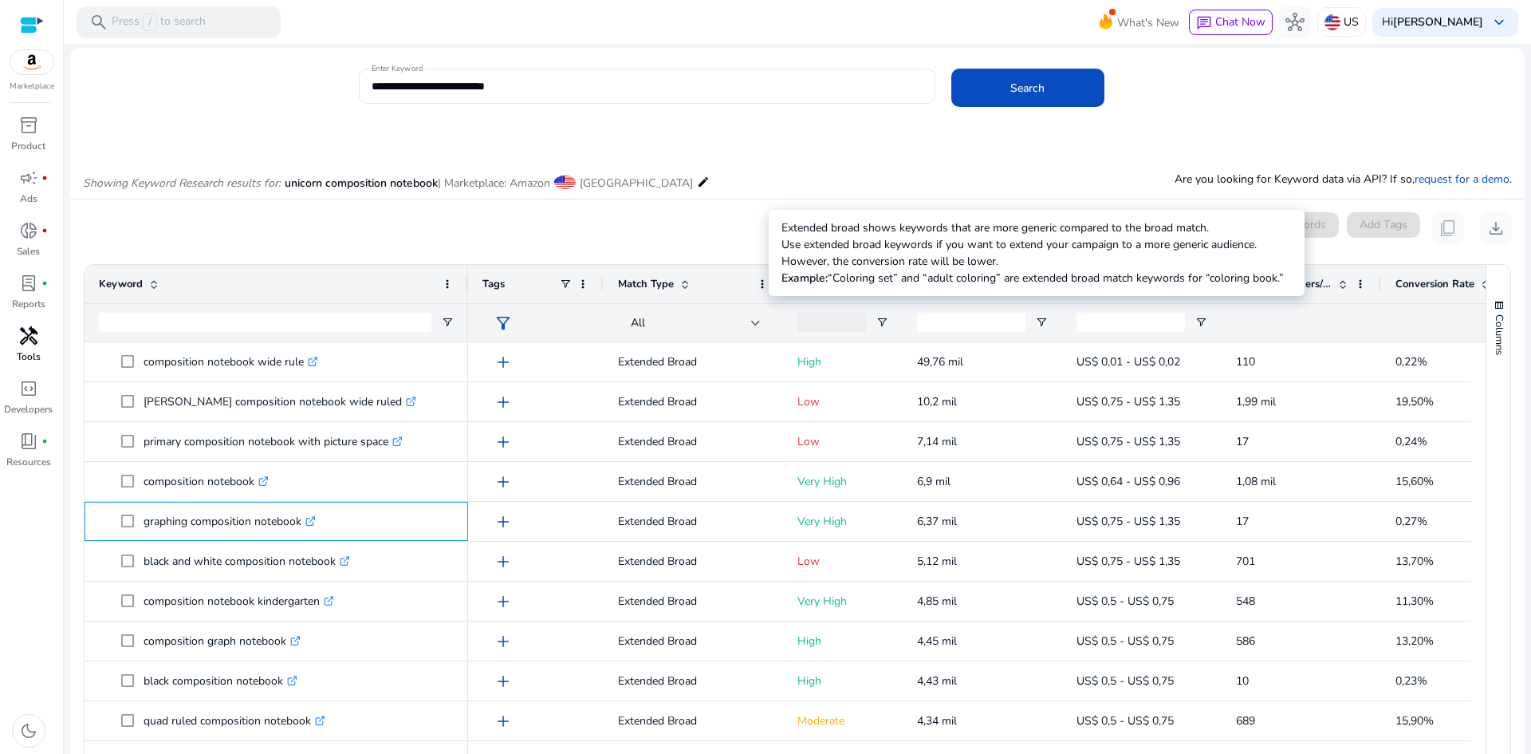
scroll to position [0, 0]
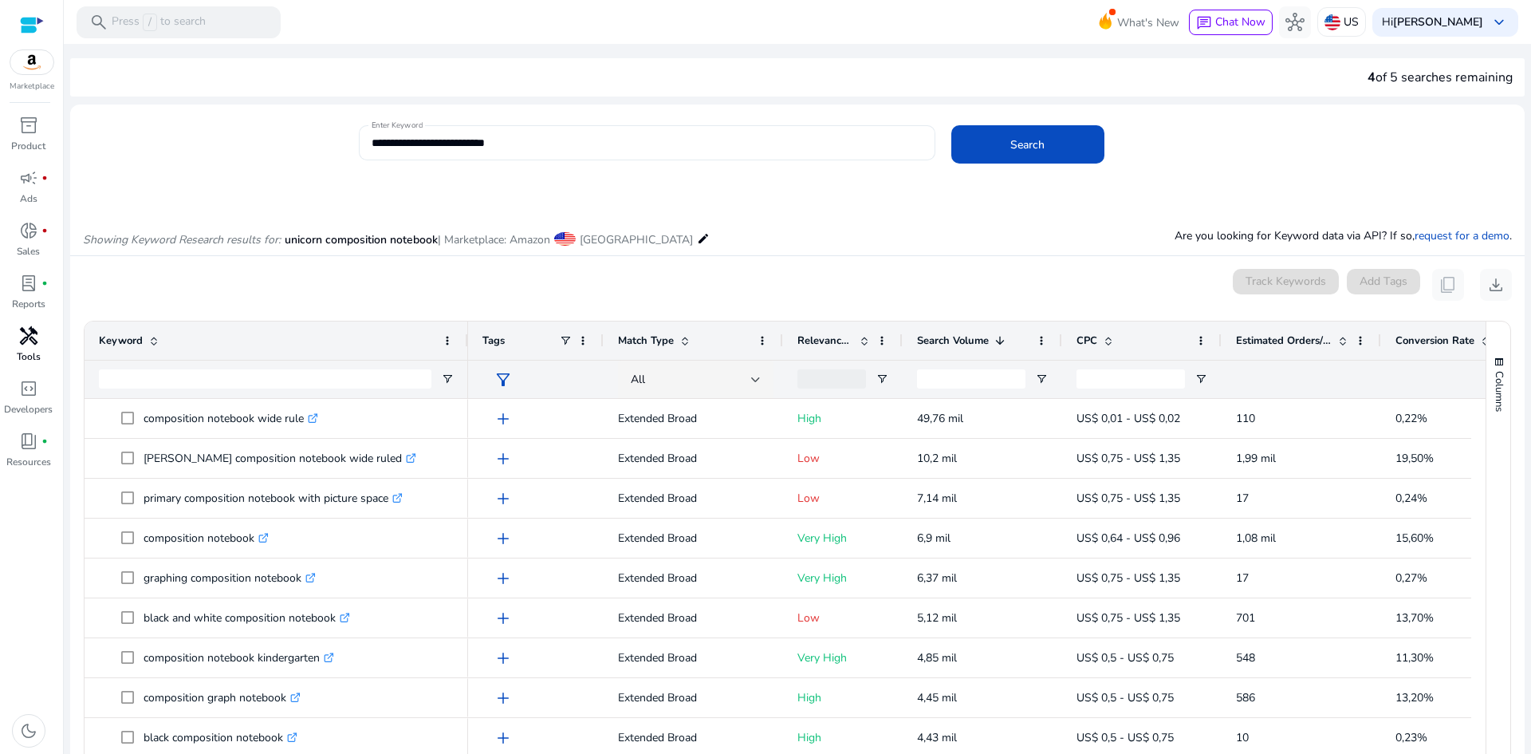
click at [372, 150] on input "**********" at bounding box center [647, 143] width 551 height 18
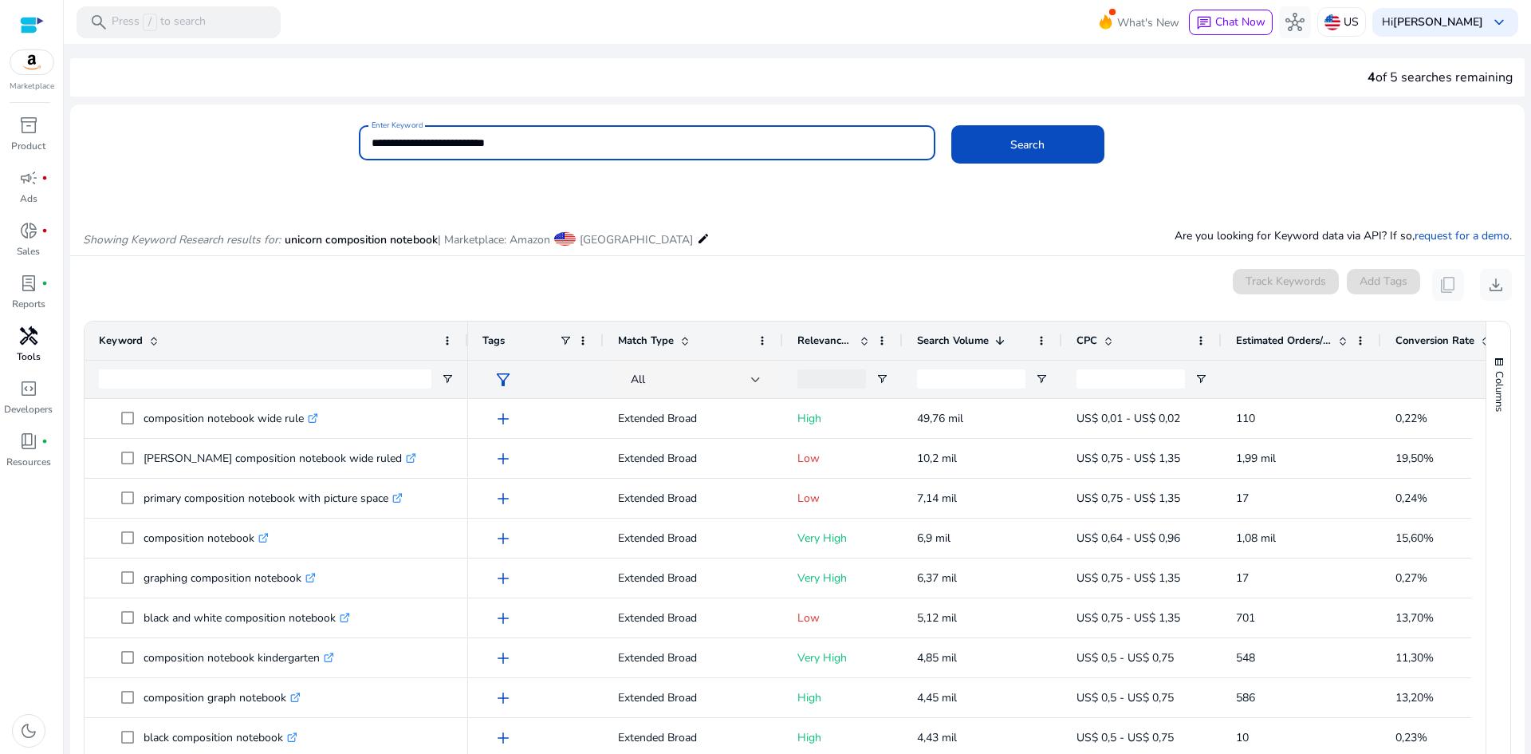
click at [372, 150] on input "**********" at bounding box center [647, 143] width 551 height 18
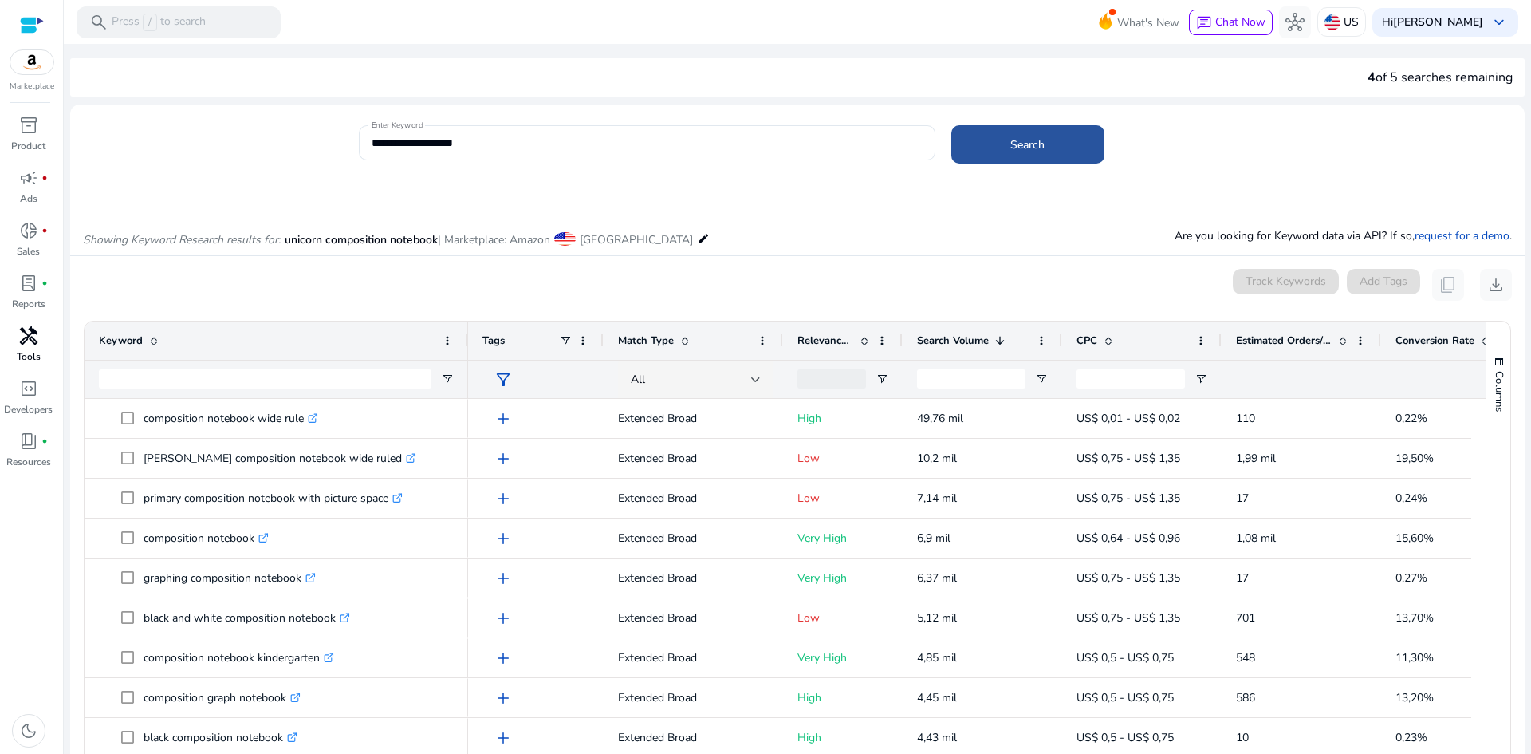
click at [1016, 134] on span at bounding box center [1027, 144] width 153 height 38
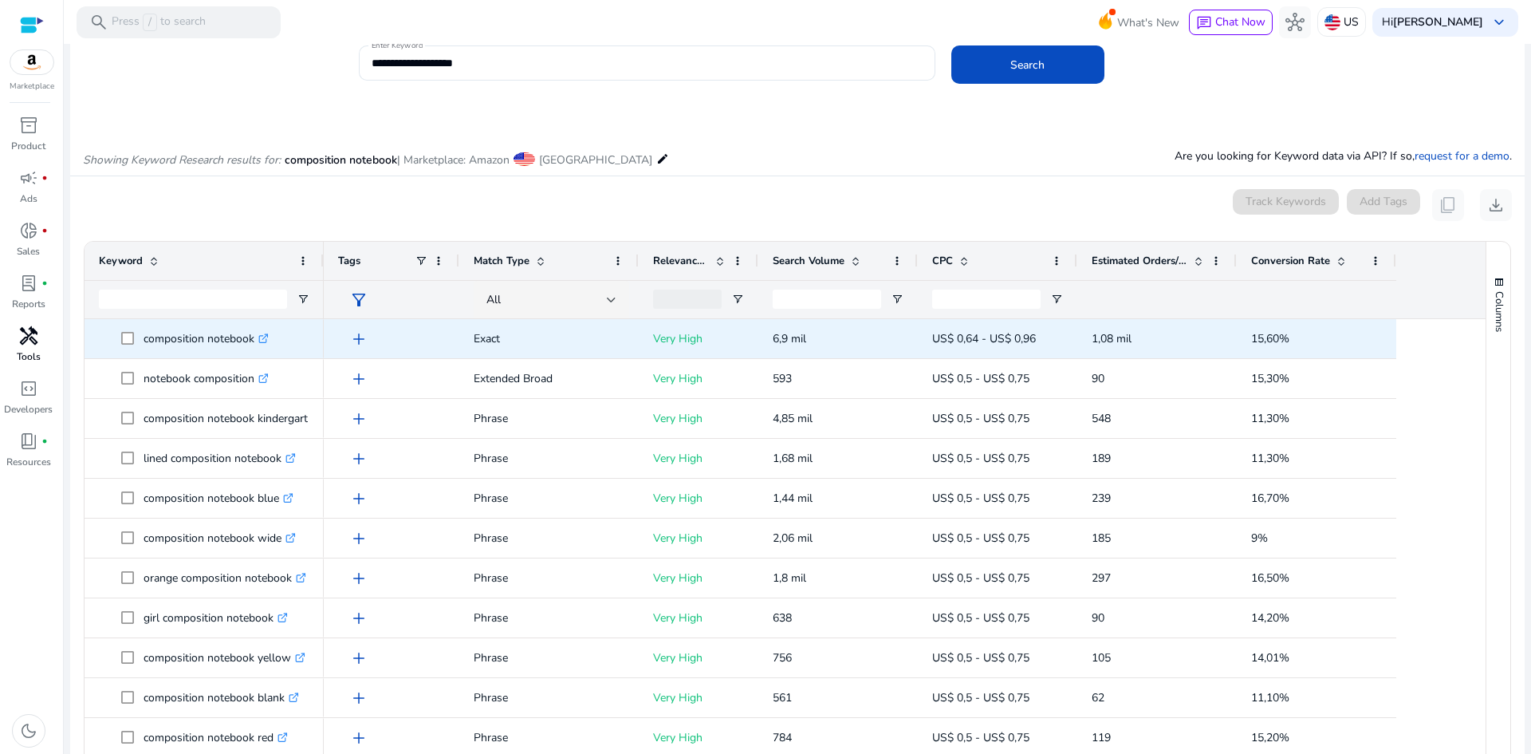
scroll to position [190, 0]
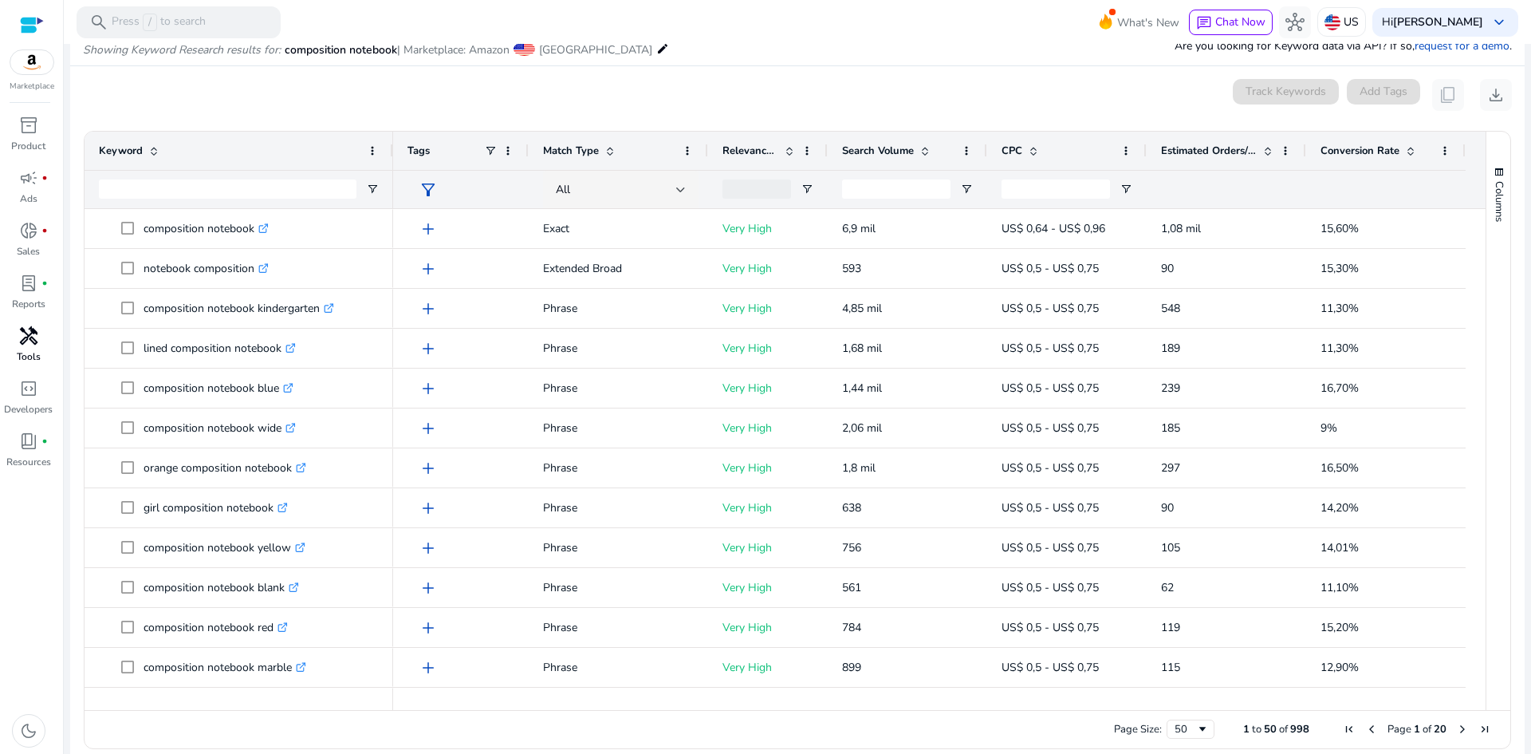
drag, startPoint x: 321, startPoint y: 148, endPoint x: 480, endPoint y: 142, distance: 158.8
click at [392, 147] on div at bounding box center [392, 151] width 6 height 38
click at [903, 153] on span "Search Volume" at bounding box center [880, 151] width 72 height 14
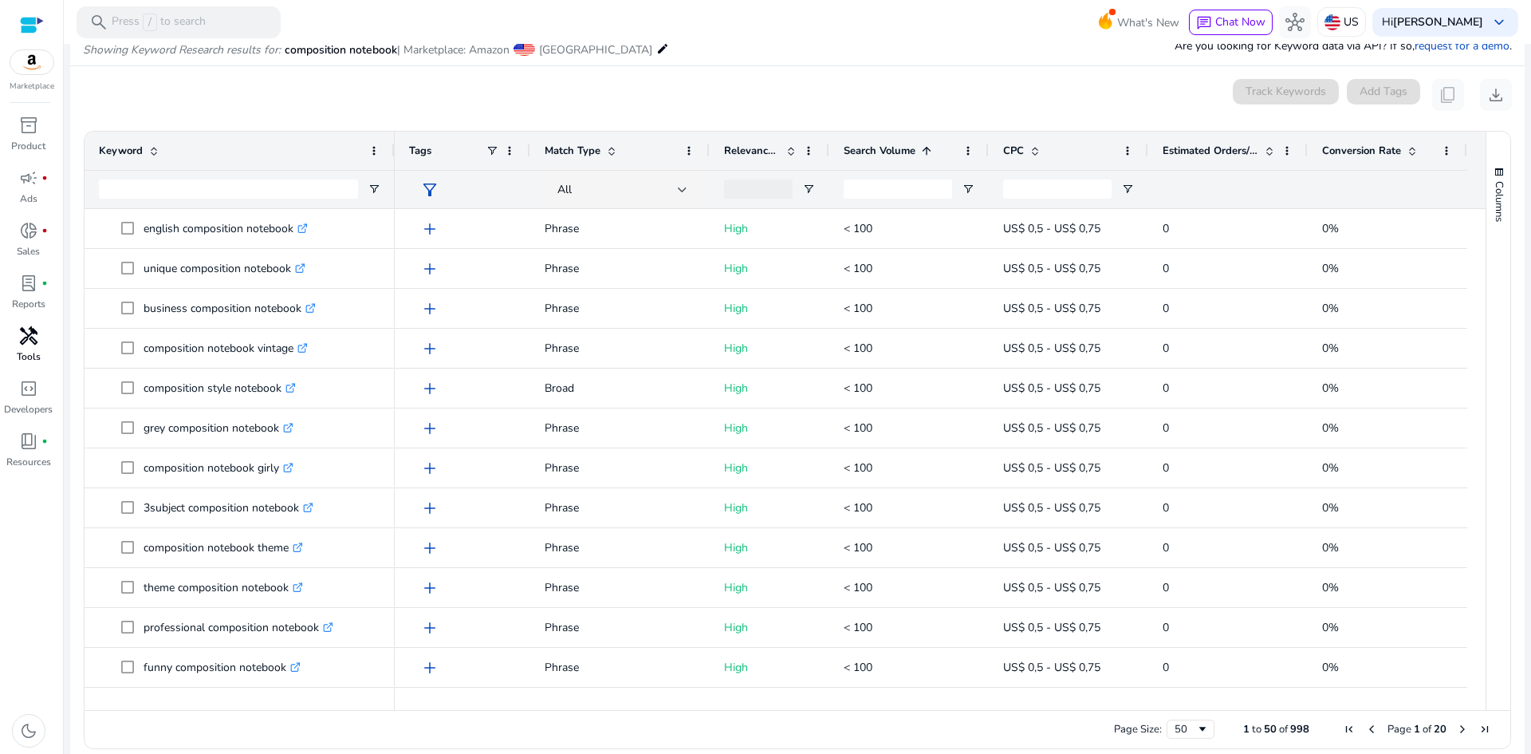
click at [903, 153] on span "Search Volume" at bounding box center [880, 151] width 72 height 14
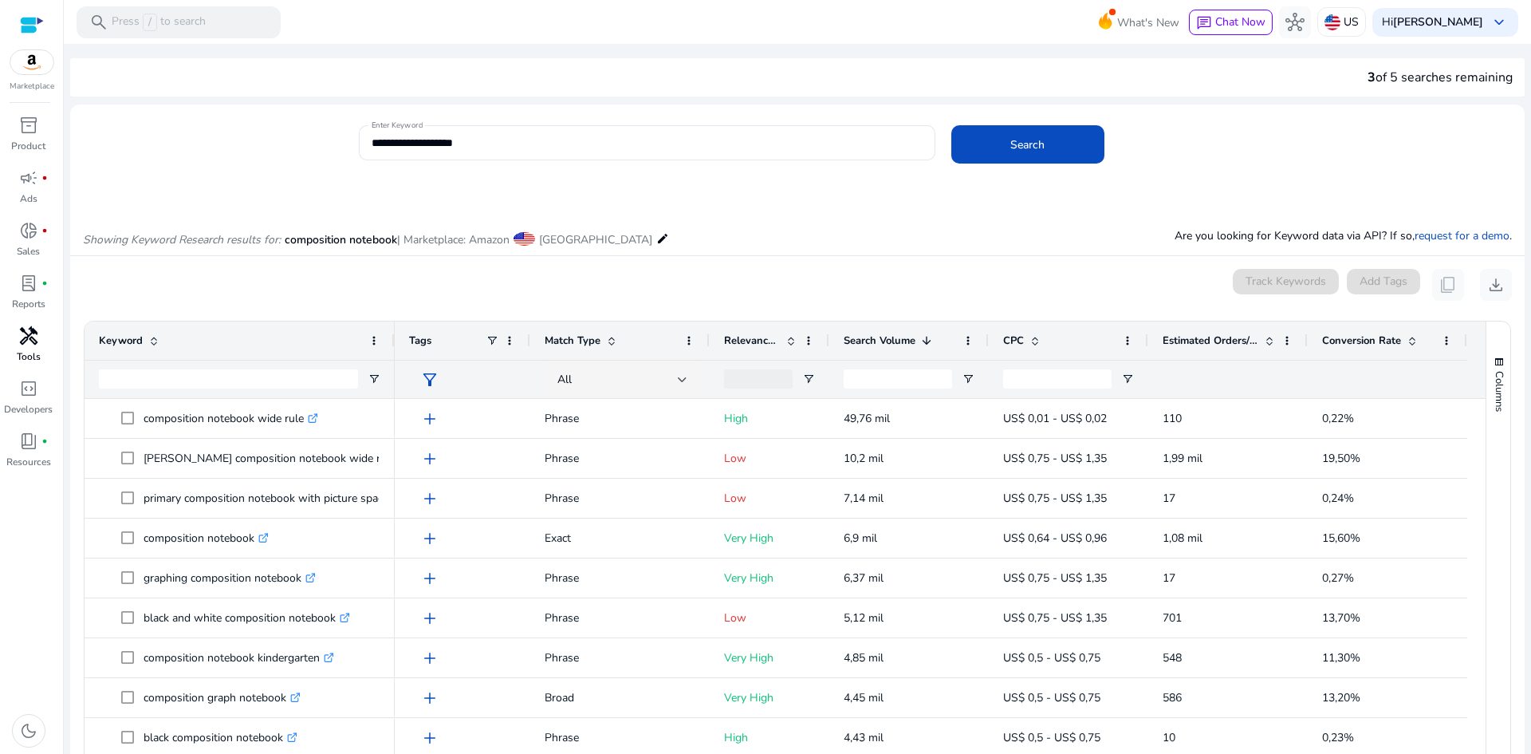
scroll to position [133, 0]
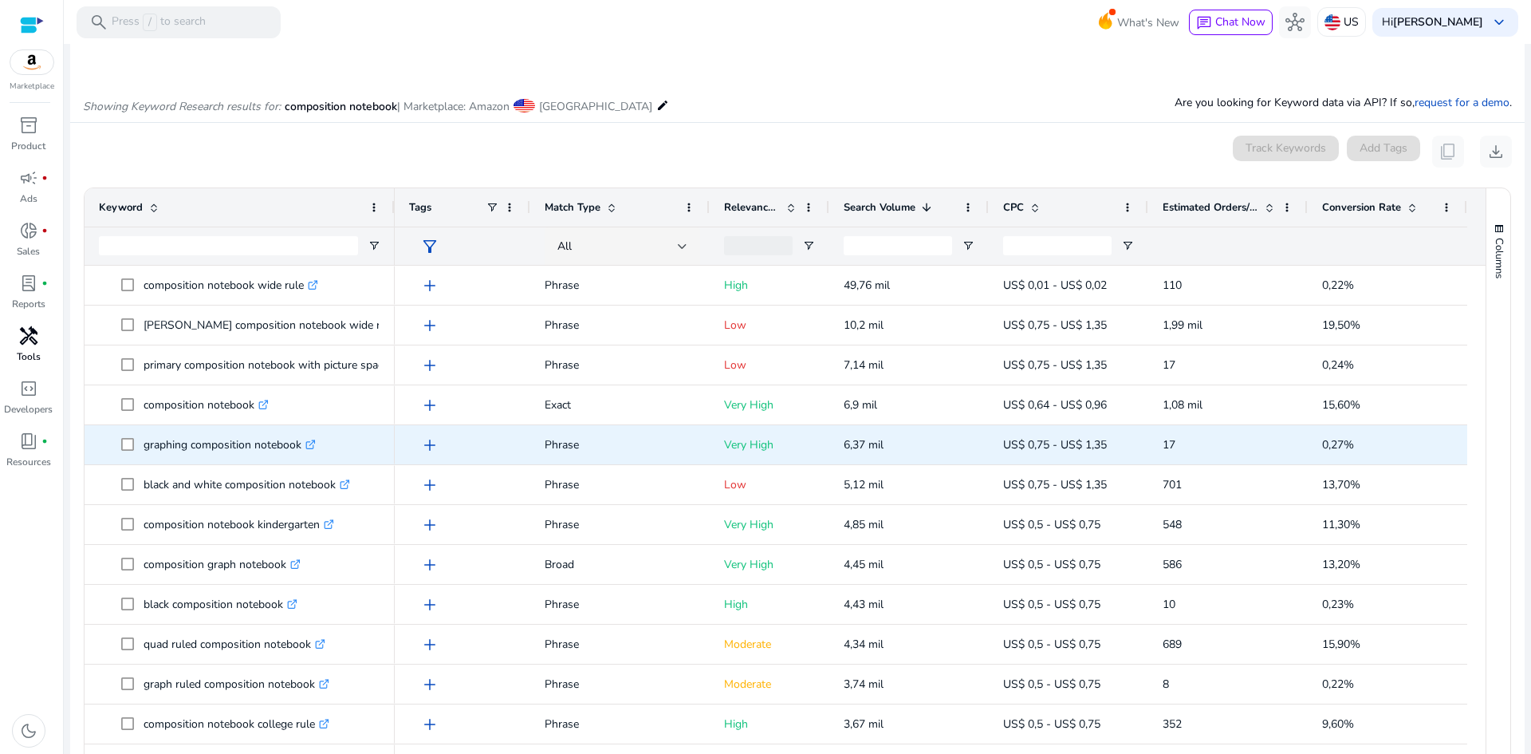
click at [315, 444] on icon ".st0{fill:#2c8af8}" at bounding box center [310, 444] width 10 height 10
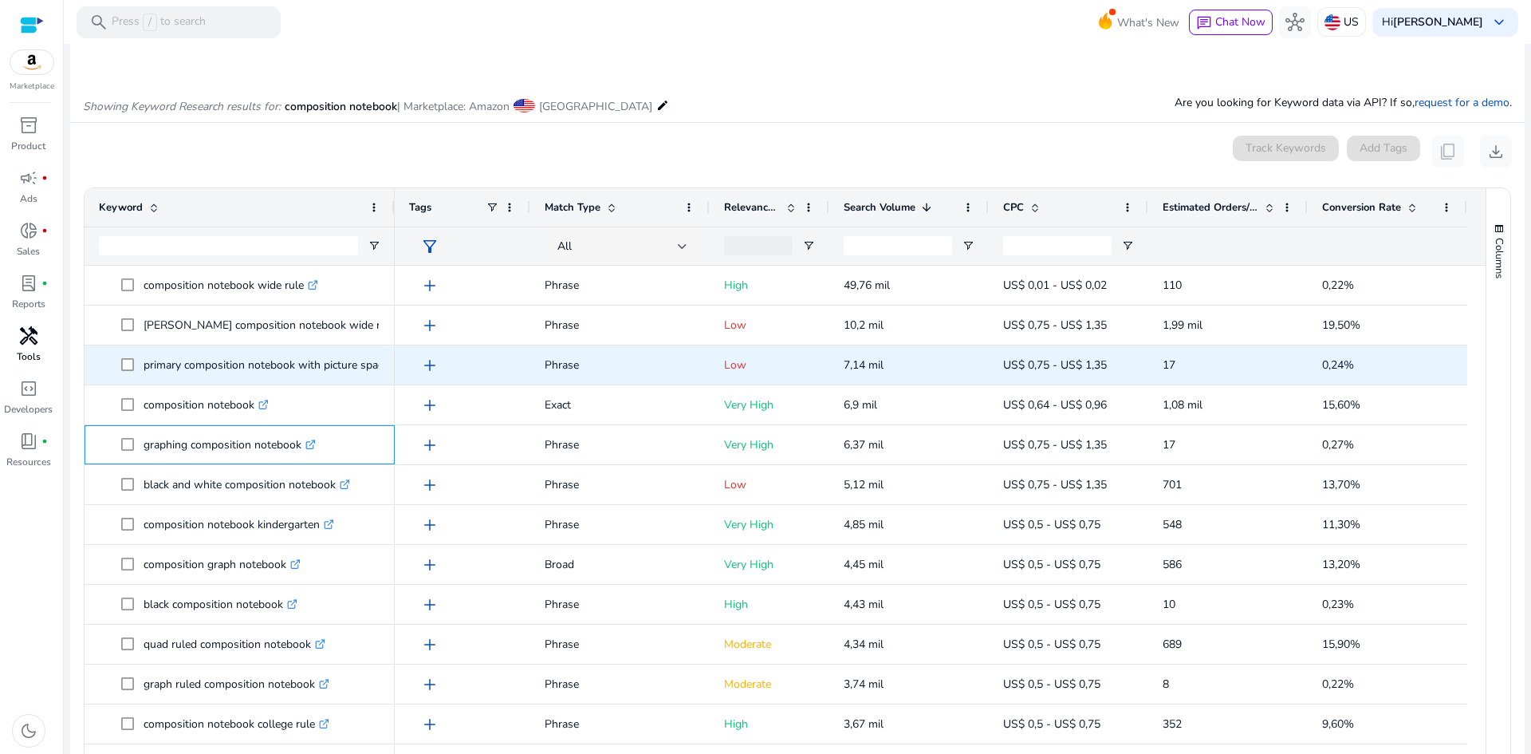
scroll to position [0, 0]
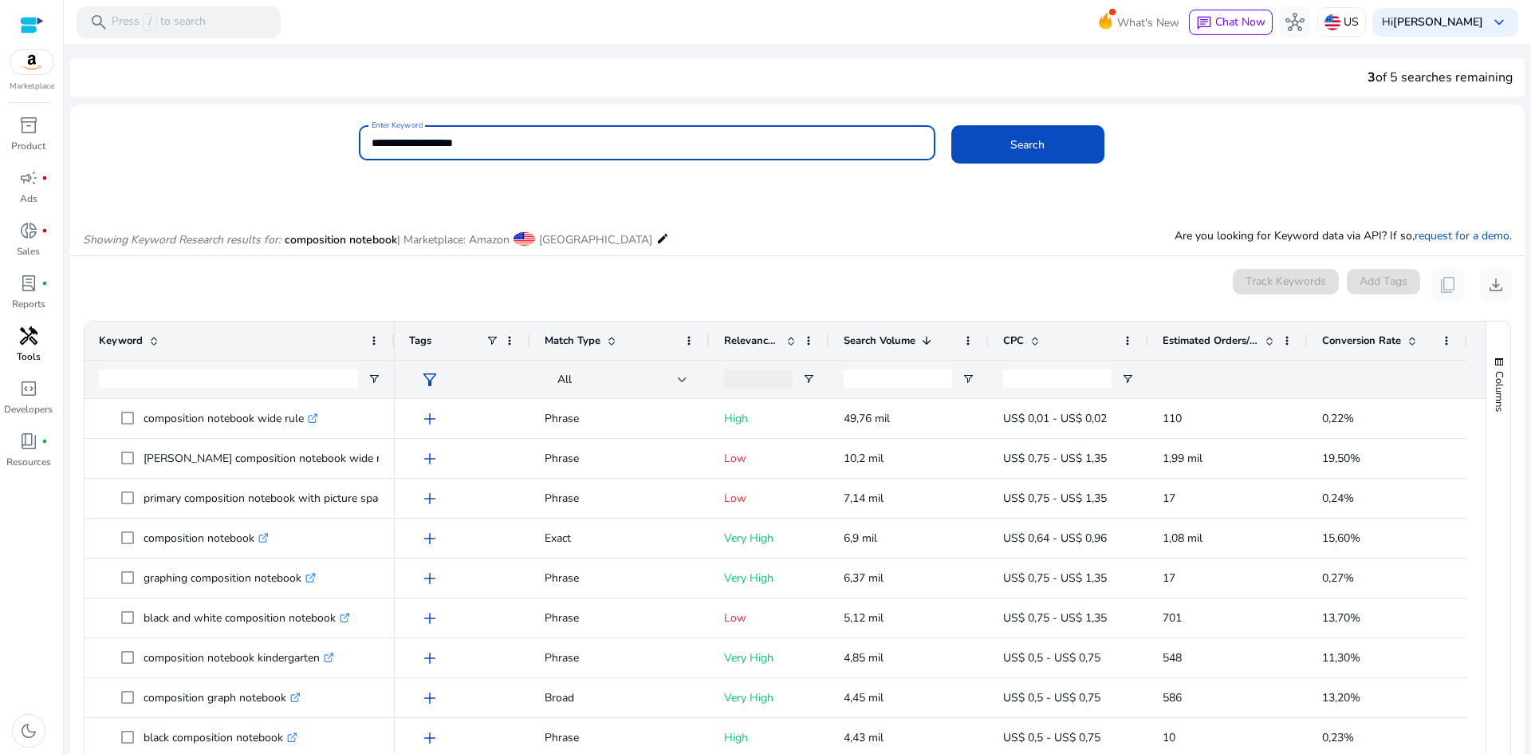
drag, startPoint x: 503, startPoint y: 136, endPoint x: 146, endPoint y: 136, distance: 357.2
click at [146, 136] on div "**********" at bounding box center [791, 151] width 1442 height 52
click at [951, 125] on button "Search" at bounding box center [1027, 144] width 153 height 38
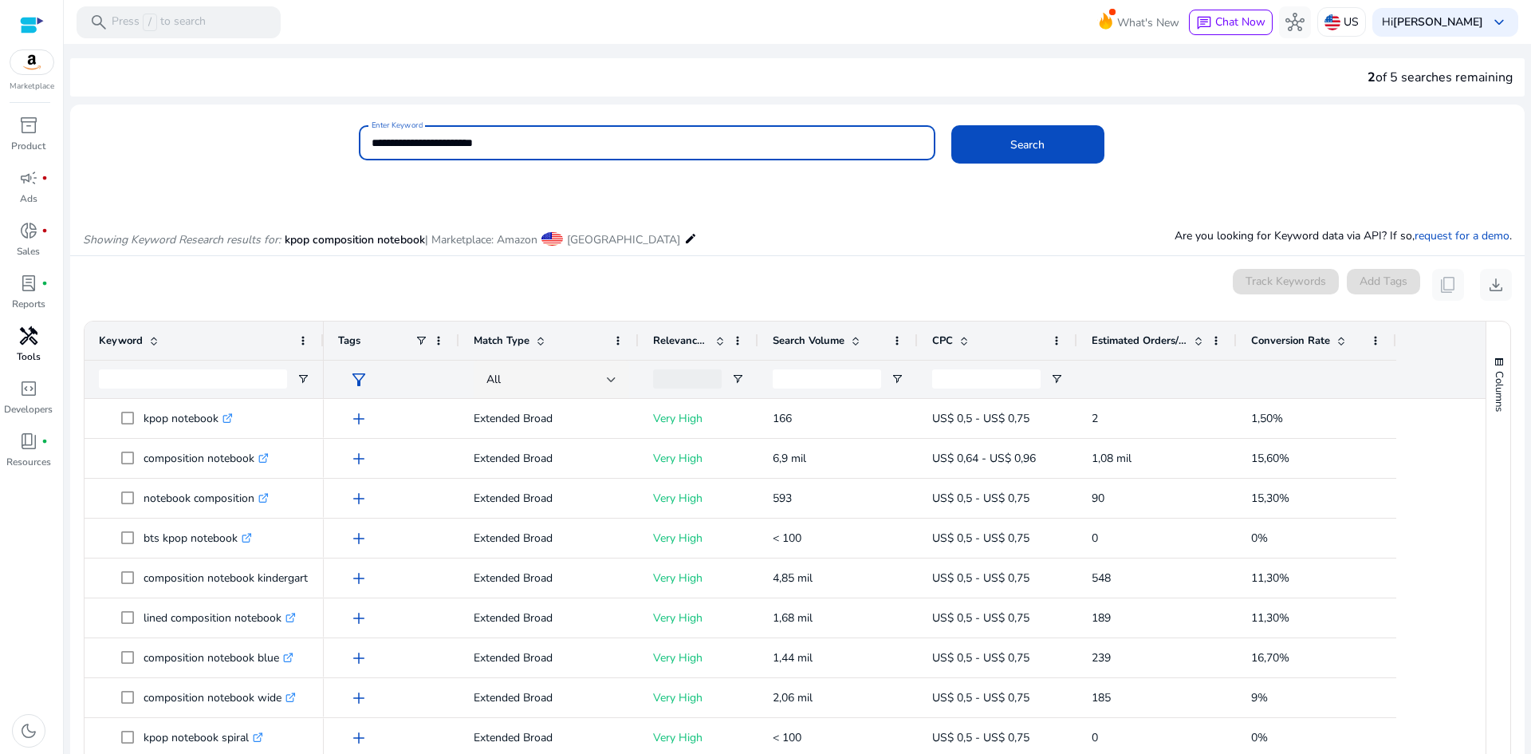
scroll to position [190, 0]
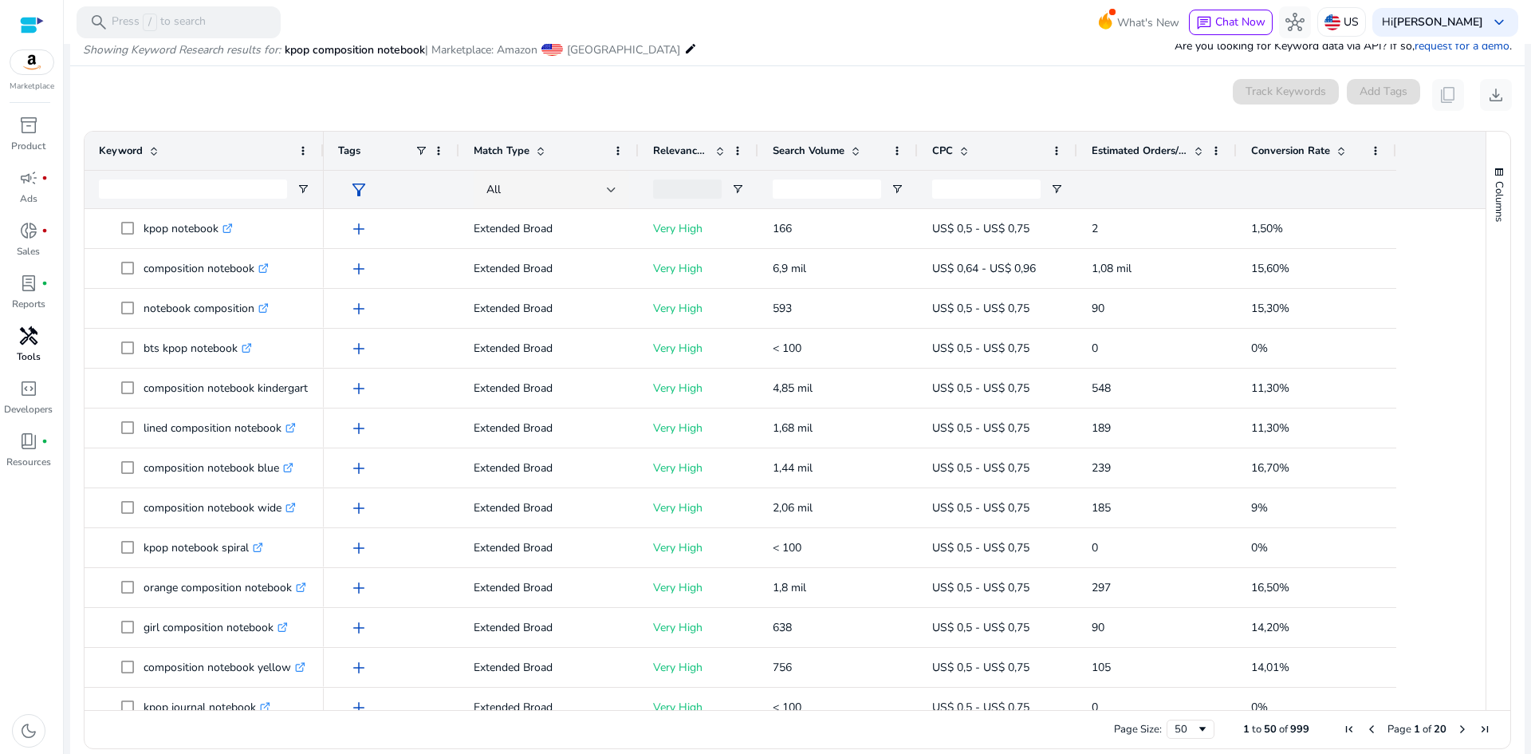
click at [835, 154] on span "Search Volume" at bounding box center [809, 151] width 72 height 14
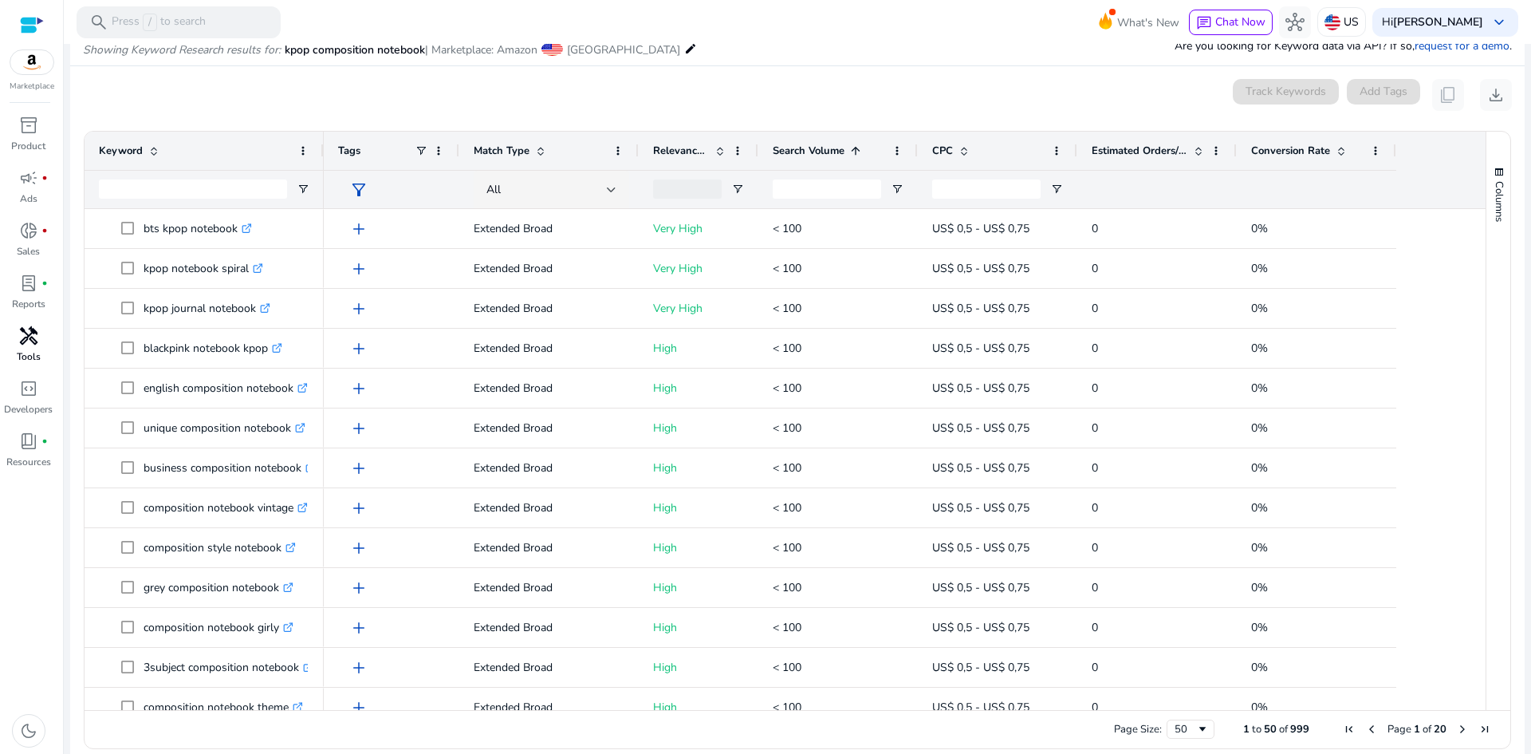
click at [834, 153] on span "Search Volume" at bounding box center [809, 151] width 72 height 14
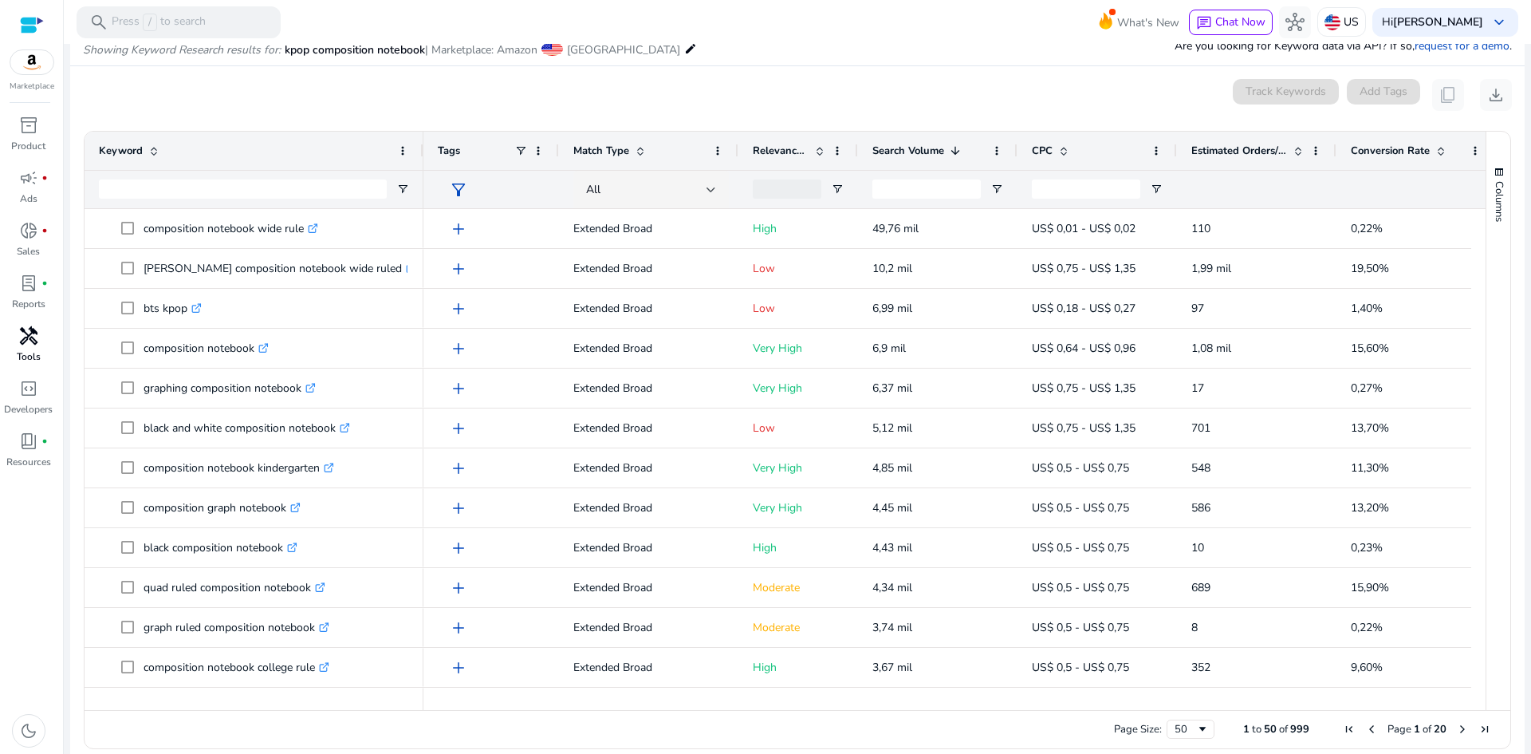
drag, startPoint x: 320, startPoint y: 155, endPoint x: 426, endPoint y: 163, distance: 106.4
click at [426, 161] on div at bounding box center [422, 151] width 6 height 38
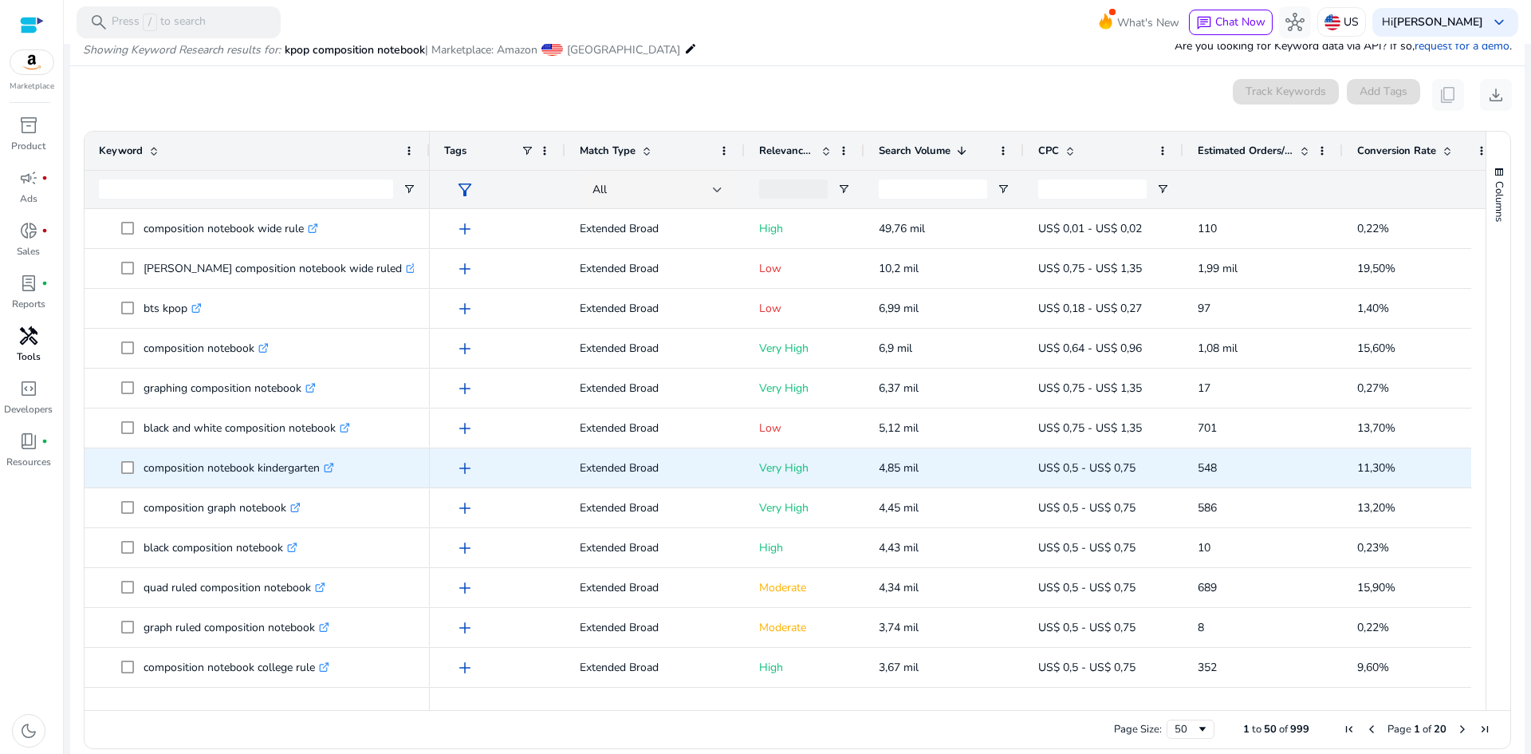
click at [334, 467] on icon ".st0{fill:#2c8af8}" at bounding box center [329, 468] width 10 height 10
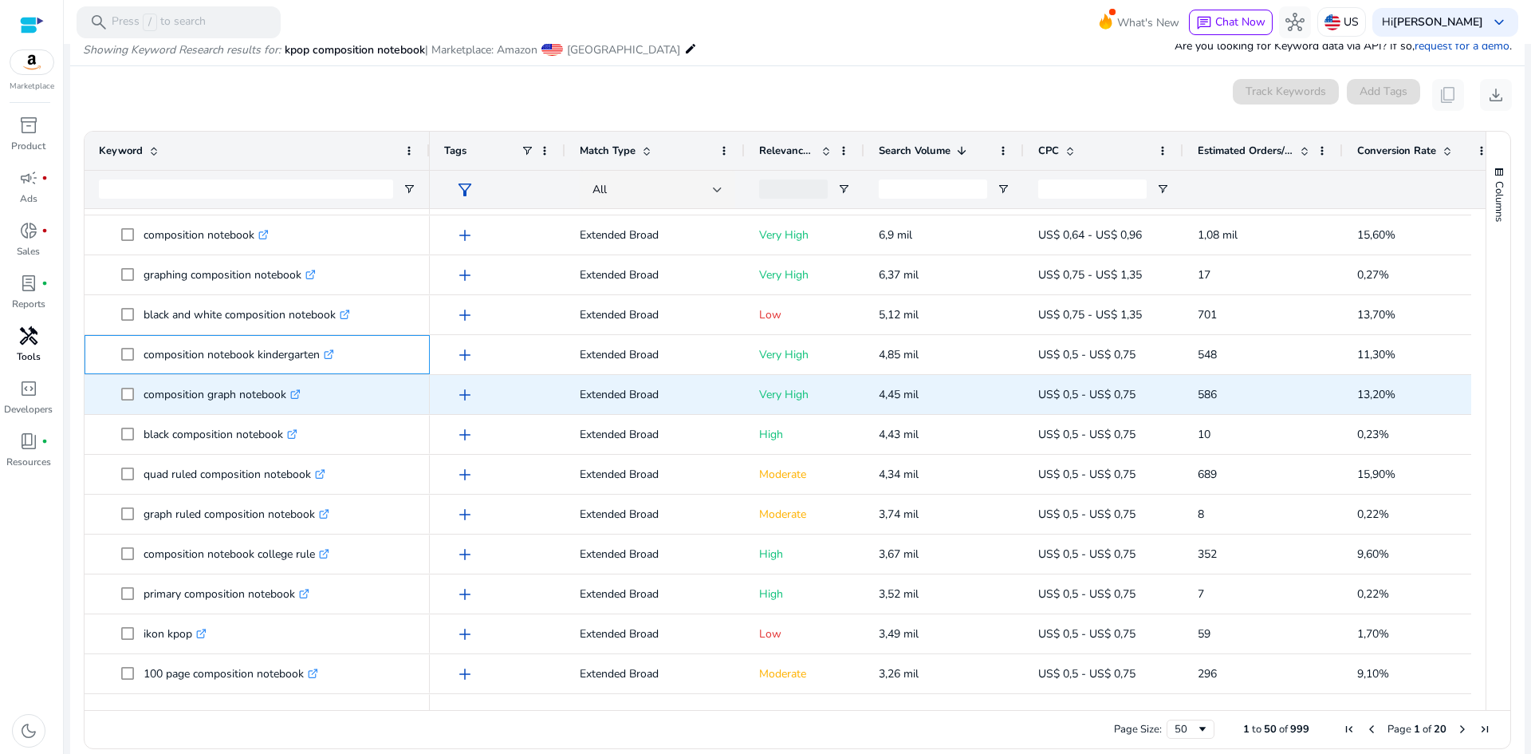
scroll to position [133, 0]
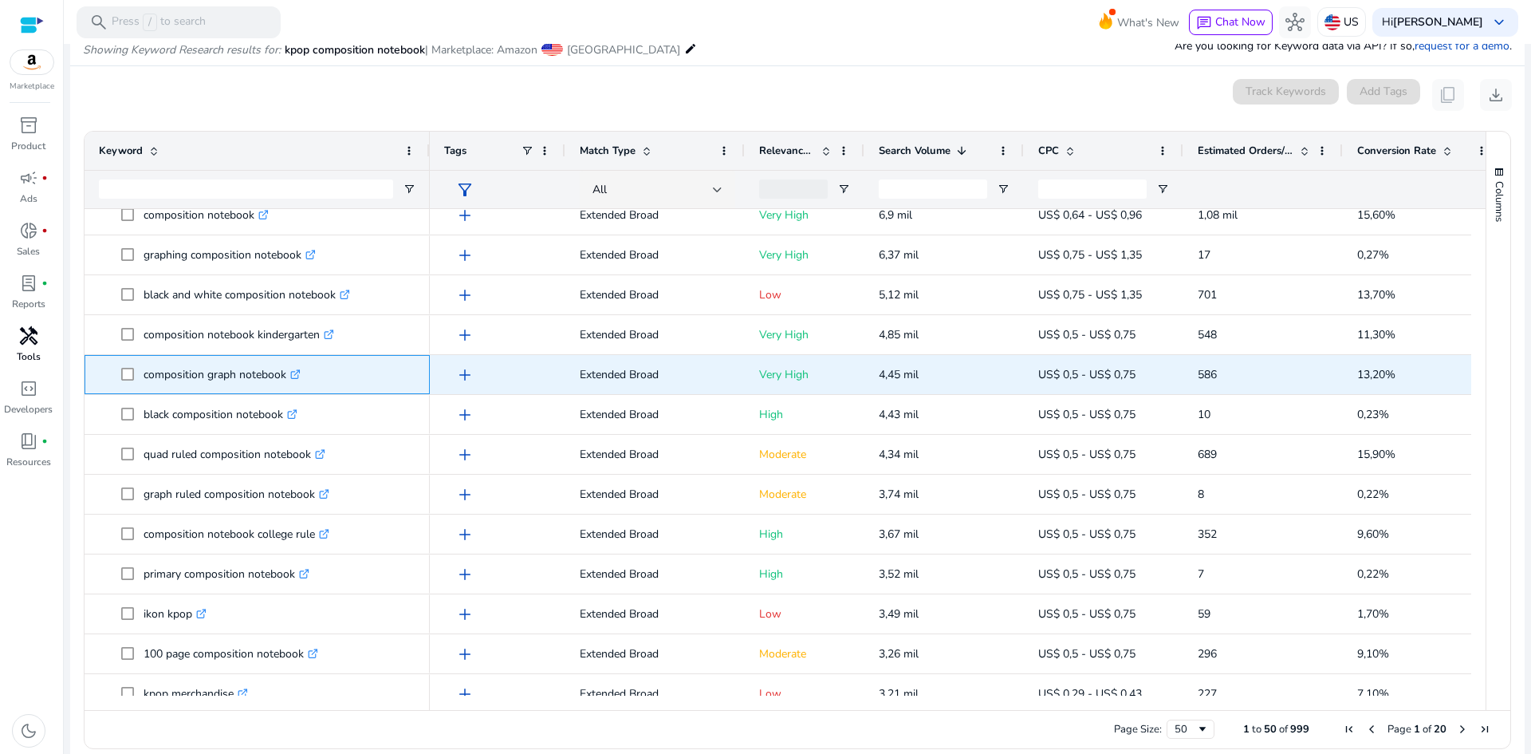
click at [297, 374] on icon at bounding box center [297, 372] width 6 height 6
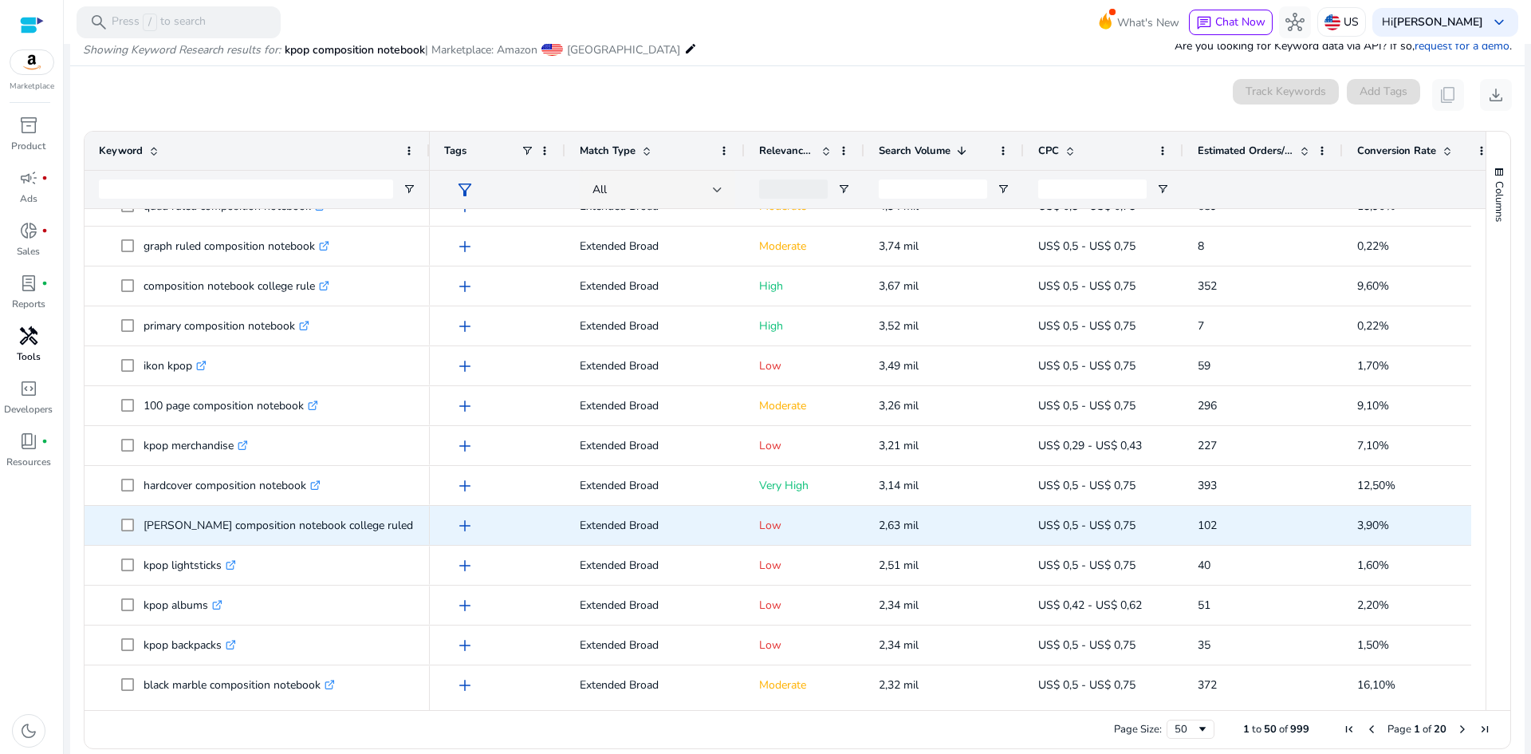
scroll to position [399, 0]
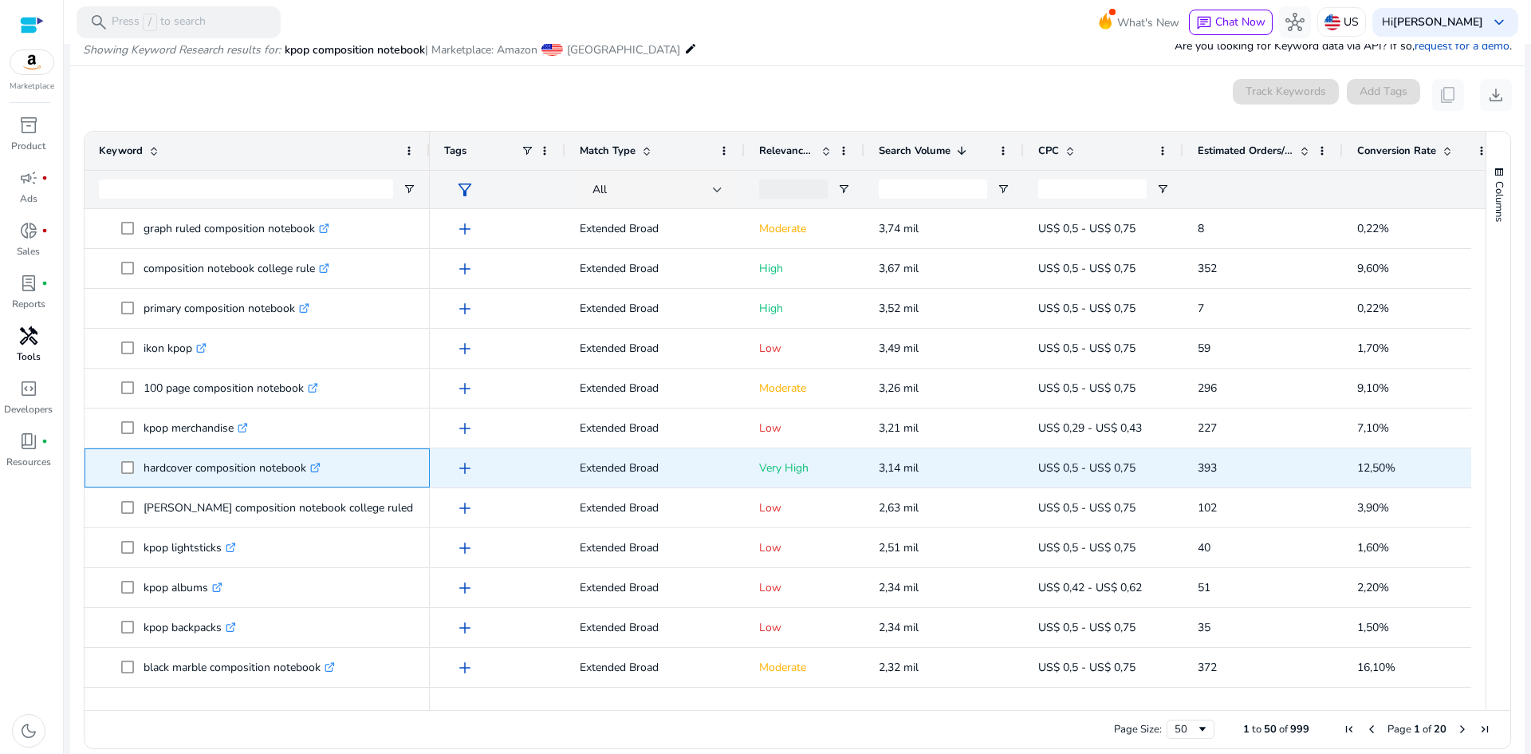
click at [313, 469] on icon ".st0{fill:#2c8af8}" at bounding box center [315, 468] width 10 height 10
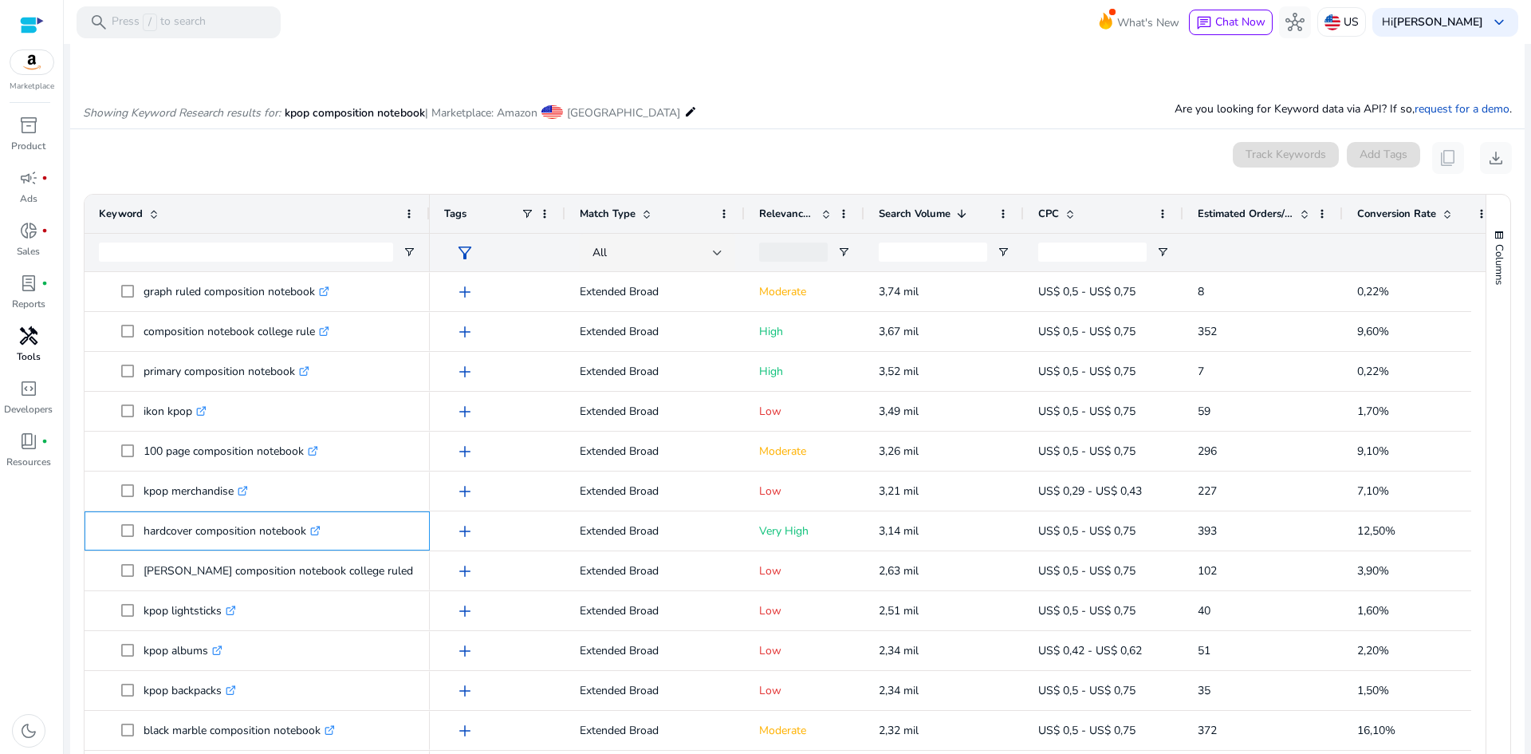
scroll to position [0, 0]
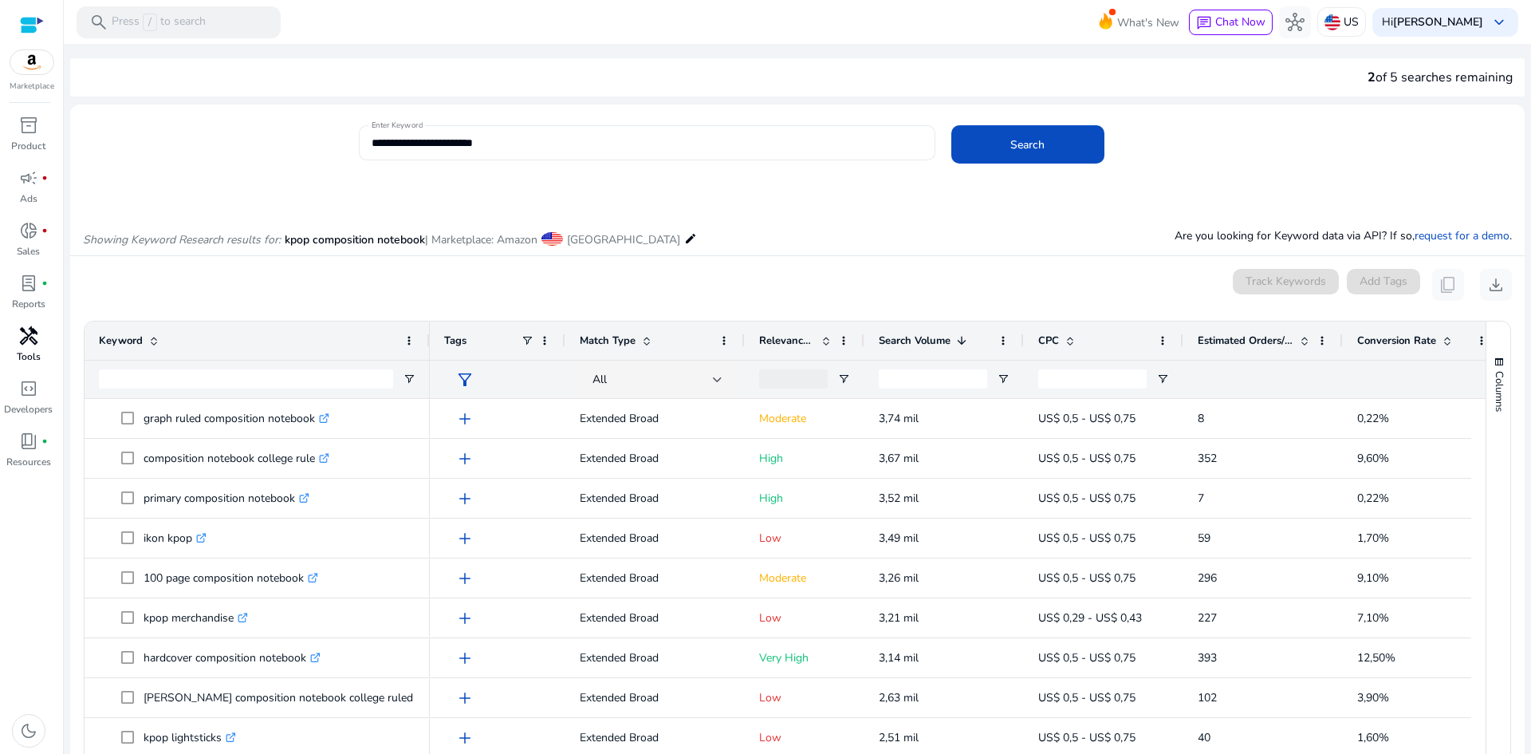
click at [388, 140] on input "**********" at bounding box center [647, 143] width 551 height 18
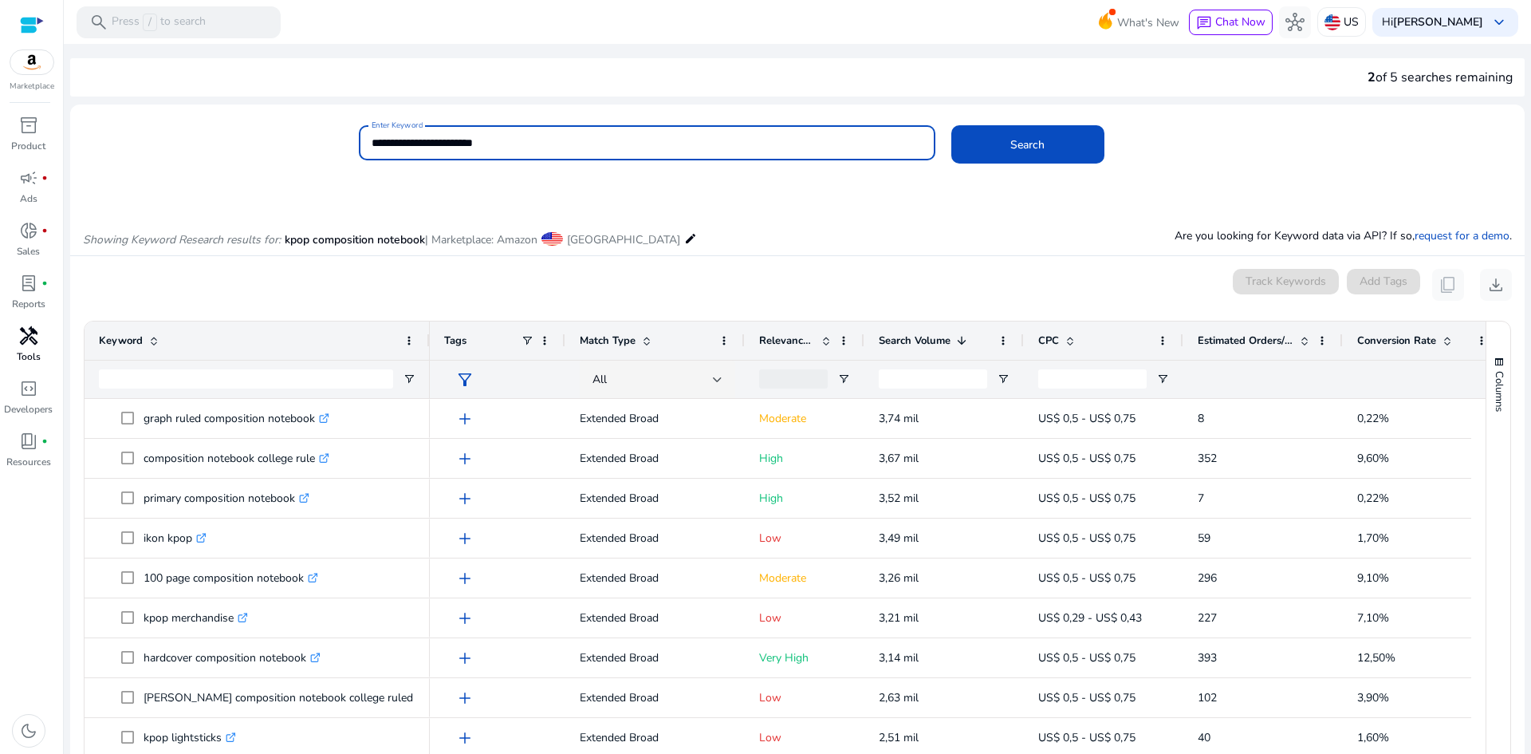
drag, startPoint x: 388, startPoint y: 140, endPoint x: 380, endPoint y: 132, distance: 11.9
click at [372, 142] on input "**********" at bounding box center [647, 143] width 551 height 18
click at [951, 125] on button "Search" at bounding box center [1027, 144] width 153 height 38
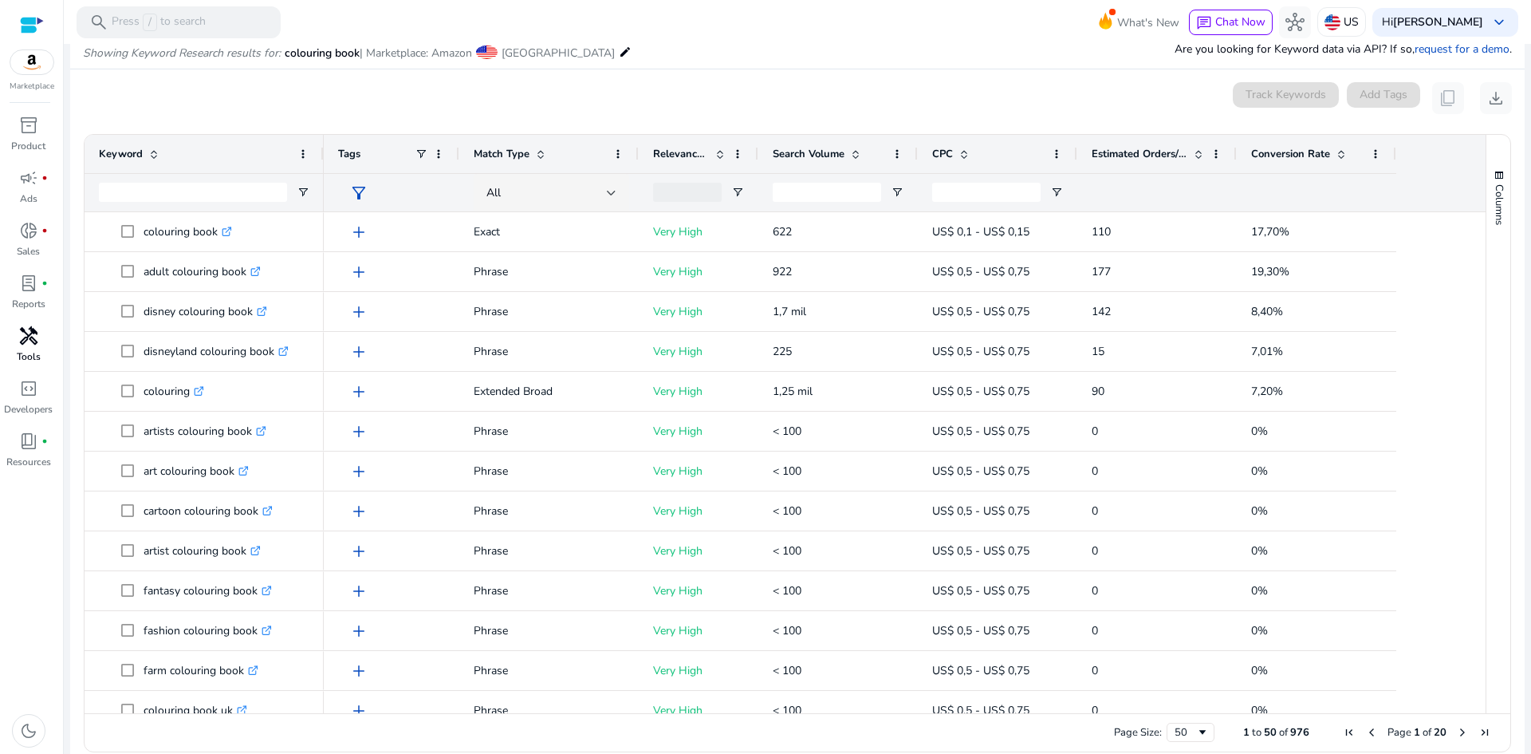
scroll to position [190, 0]
click at [829, 147] on span "Search Volume" at bounding box center [809, 151] width 72 height 14
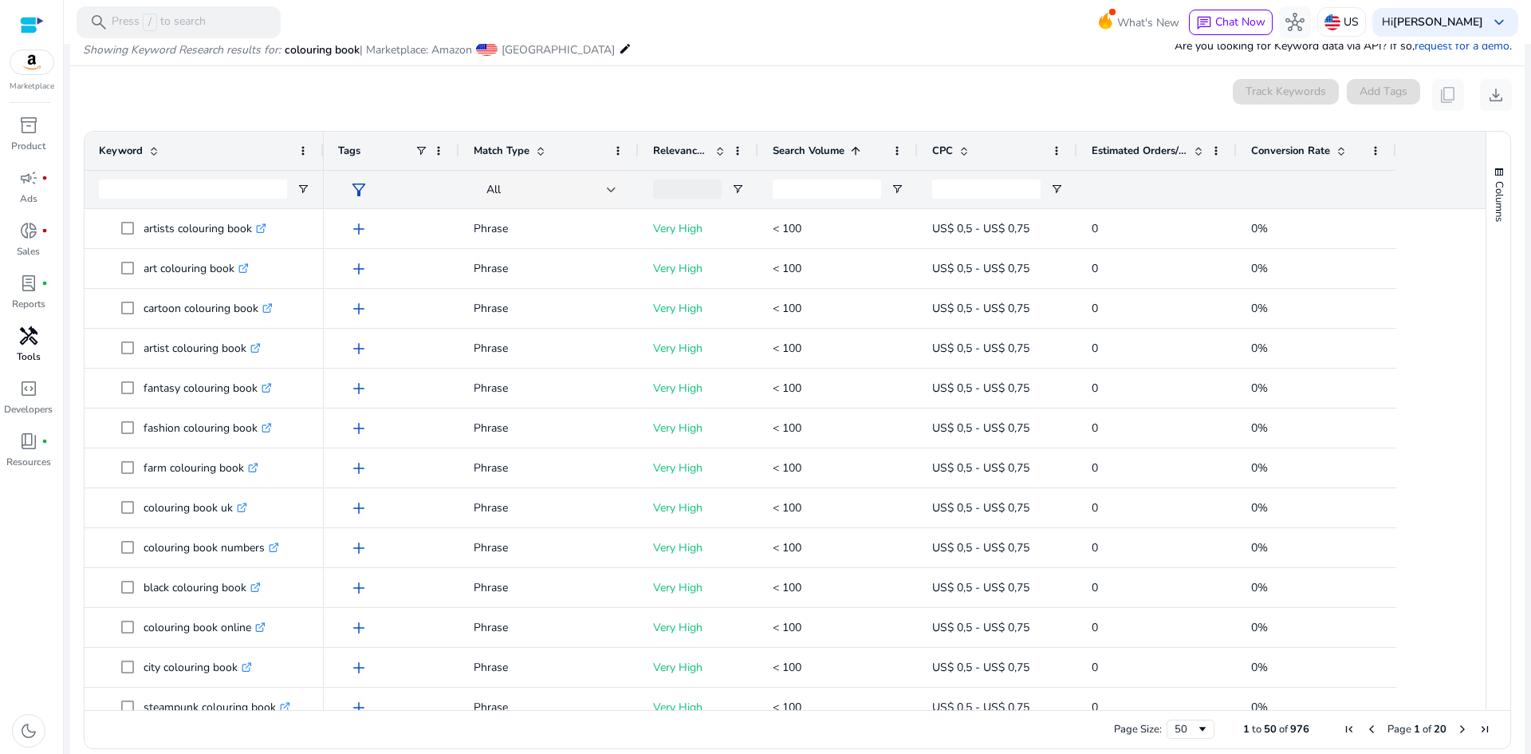
click at [829, 147] on span "Search Volume" at bounding box center [809, 151] width 72 height 14
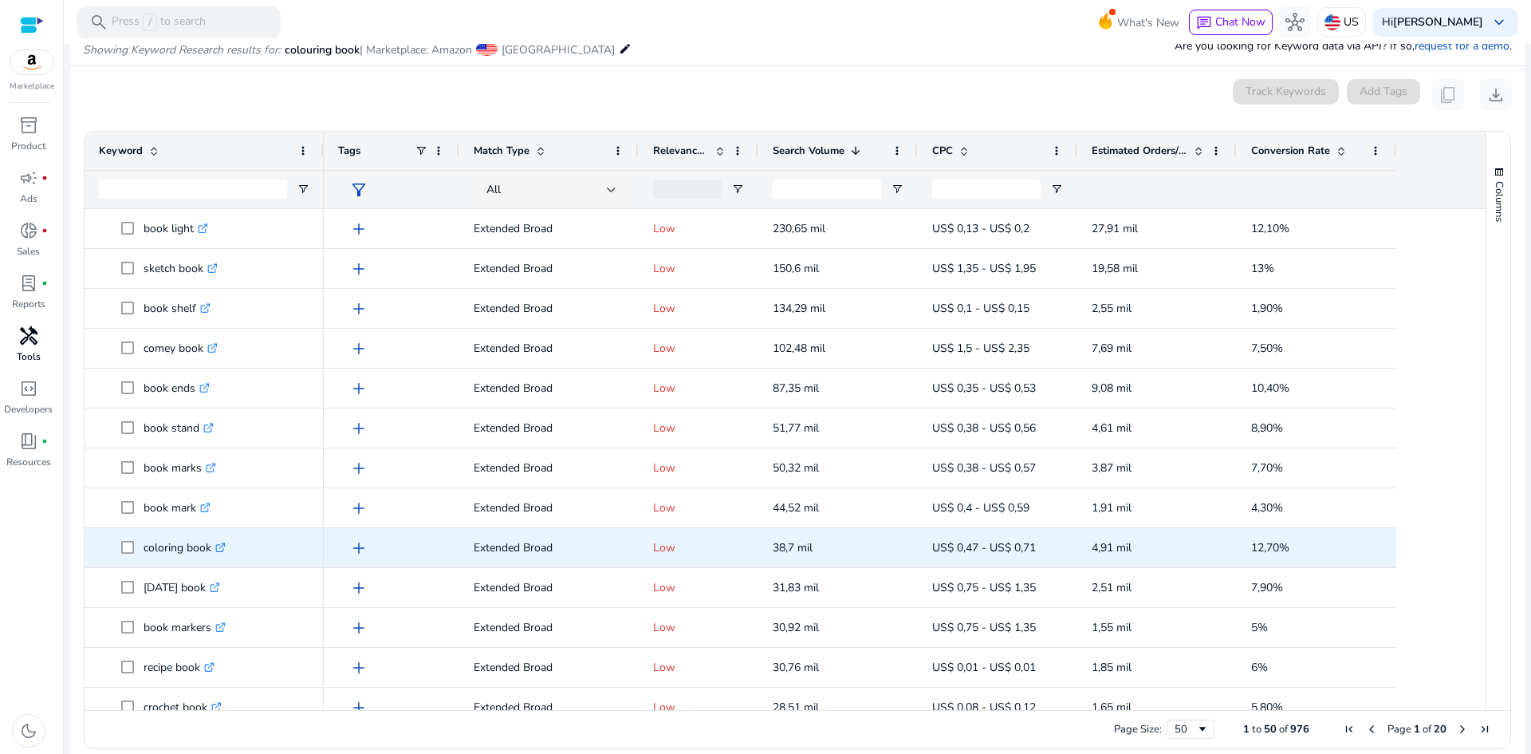
click at [151, 550] on p "coloring book .st0{fill:#2c8af8}" at bounding box center [185, 547] width 82 height 33
drag, startPoint x: 151, startPoint y: 550, endPoint x: 190, endPoint y: 556, distance: 39.5
click at [190, 556] on p "coloring book .st0{fill:#2c8af8}" at bounding box center [185, 547] width 82 height 33
copy p "coloring book"
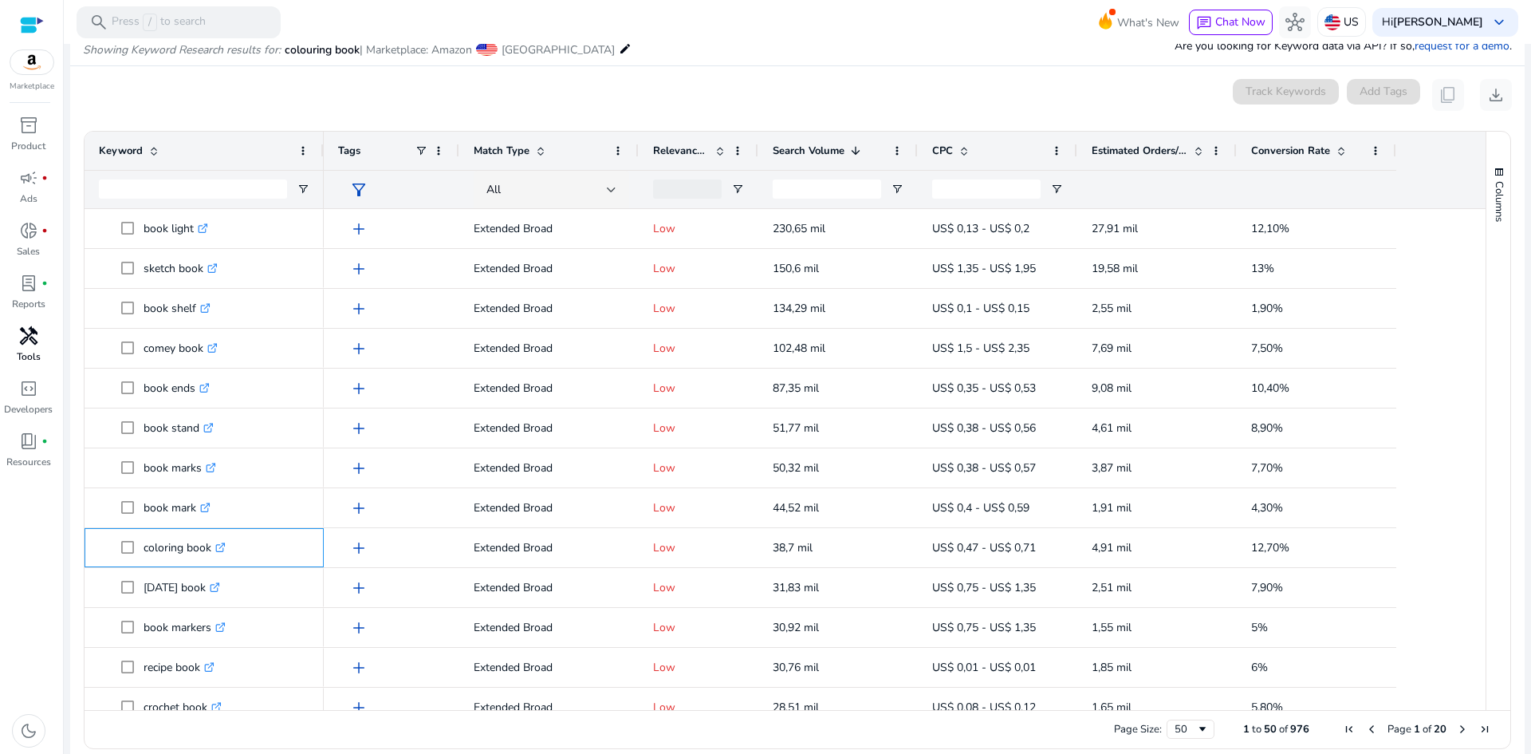
scroll to position [0, 0]
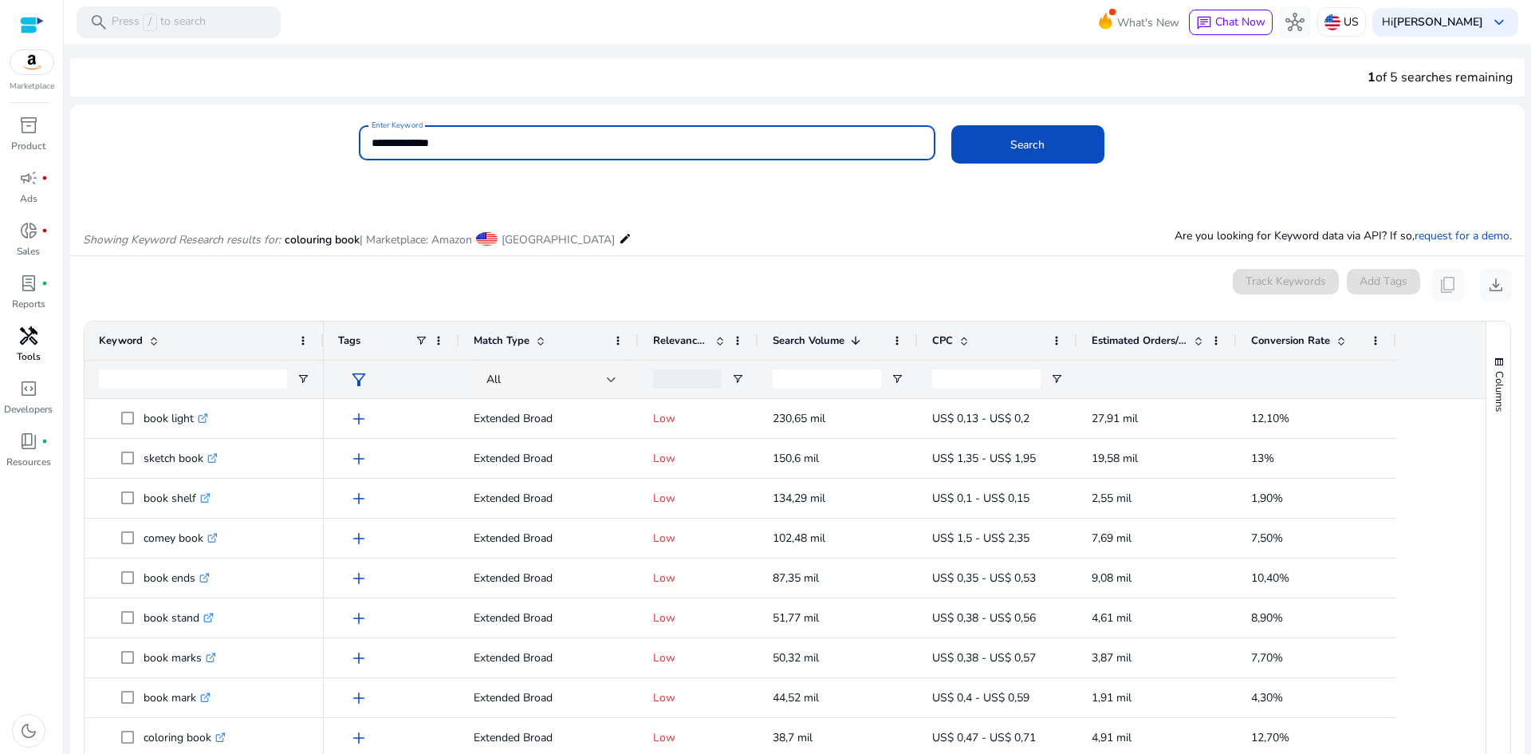
click at [452, 140] on input "**********" at bounding box center [647, 143] width 551 height 18
paste input
type input "**********"
click at [1018, 141] on span "Search" at bounding box center [1027, 144] width 34 height 17
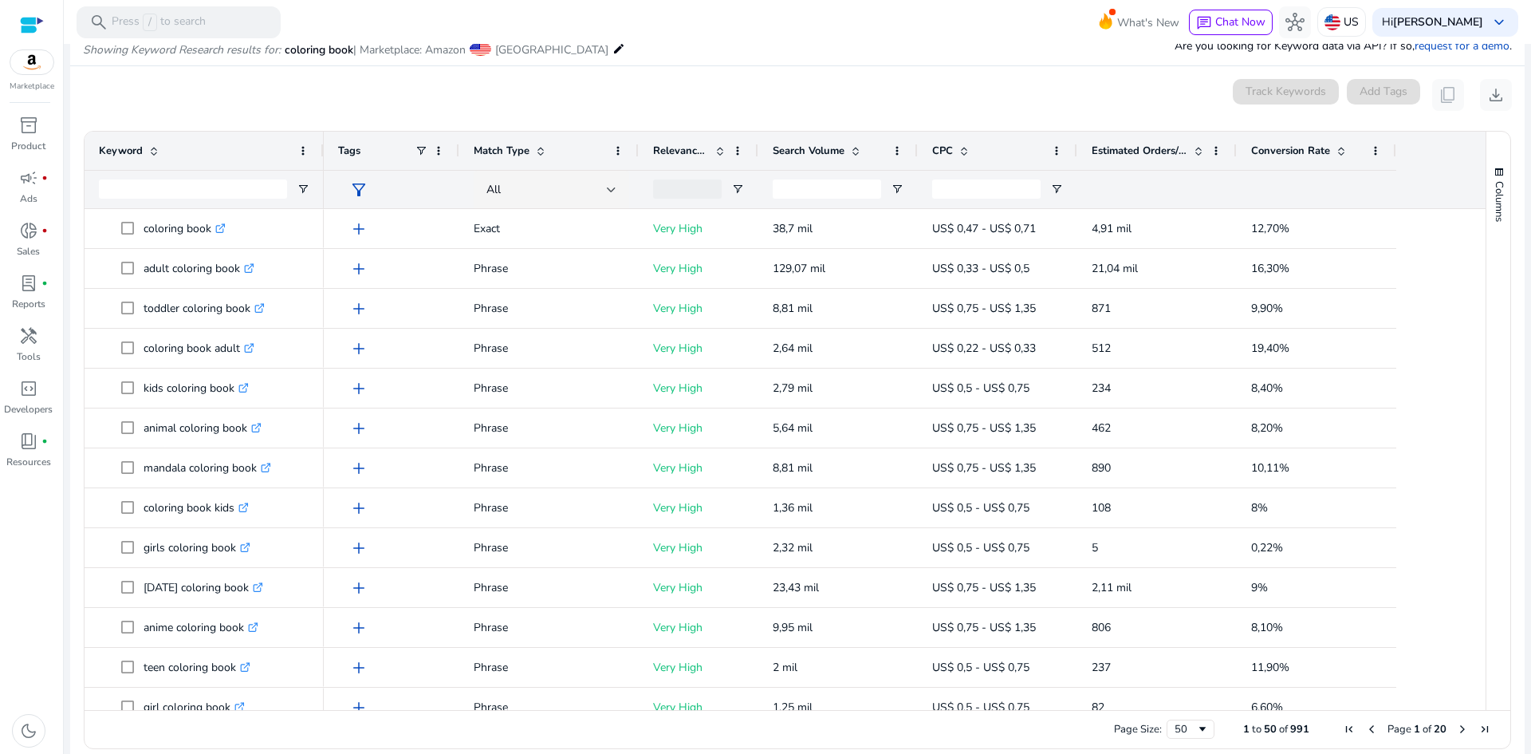
click at [822, 153] on span "Search Volume" at bounding box center [809, 151] width 72 height 14
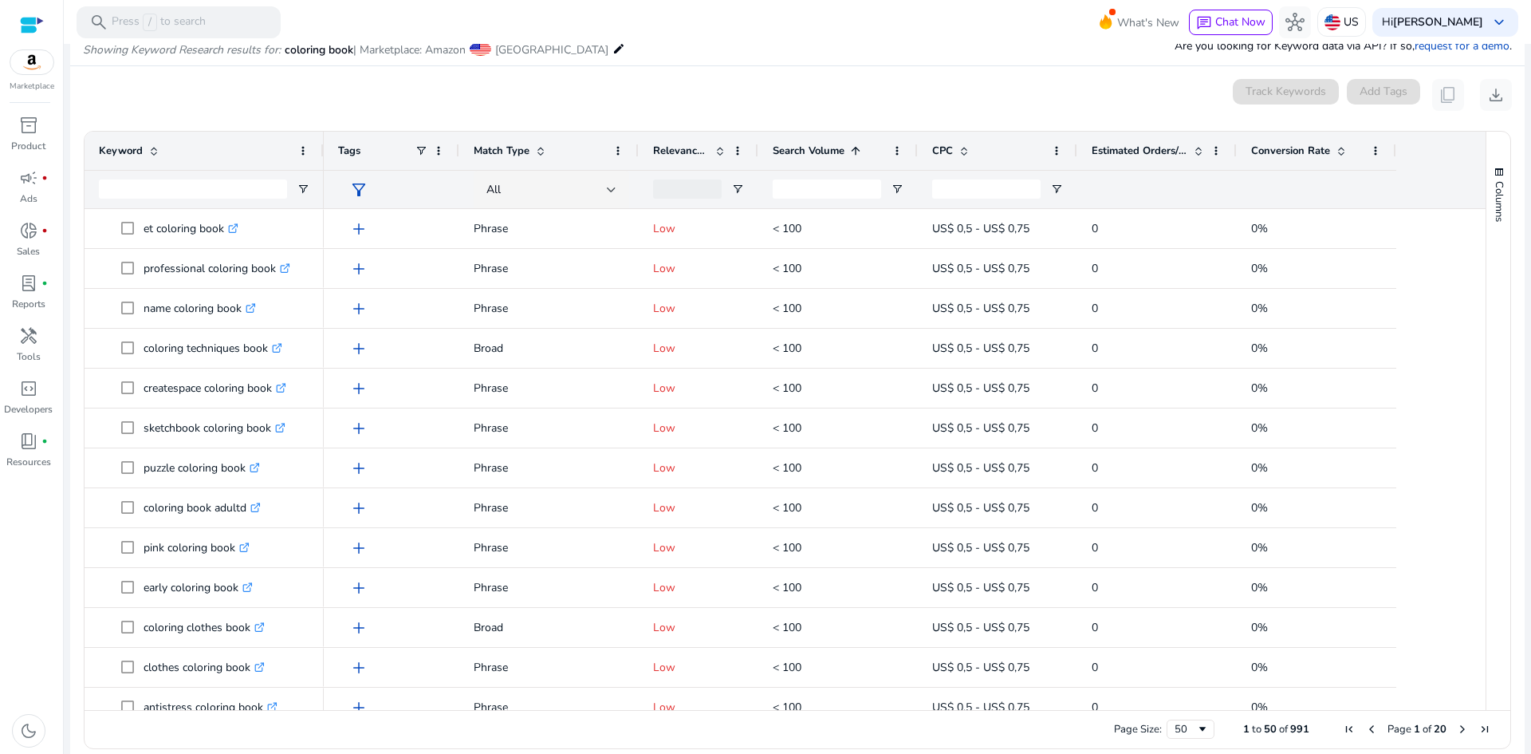
click at [822, 151] on span "Search Volume" at bounding box center [809, 151] width 72 height 14
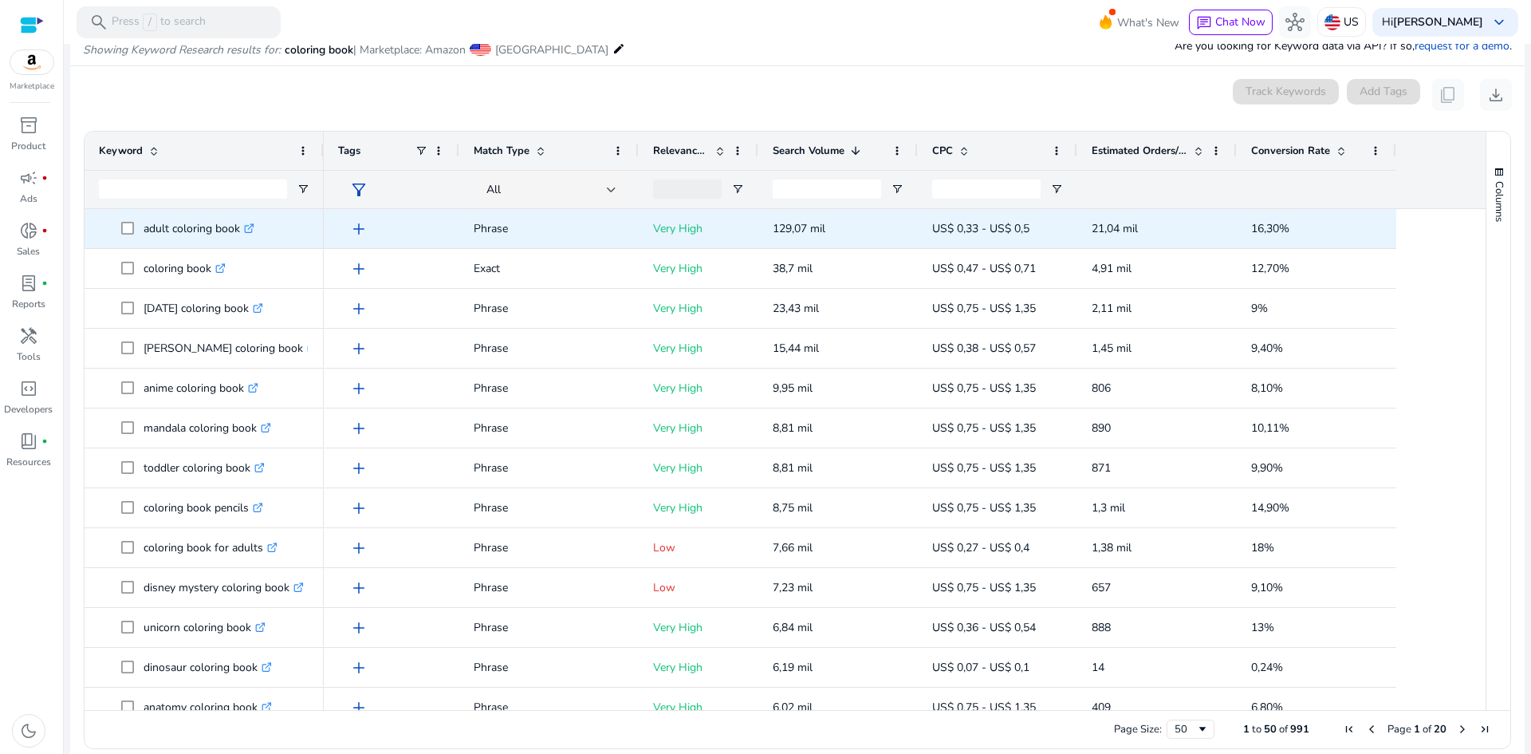
click at [253, 232] on icon at bounding box center [249, 229] width 8 height 8
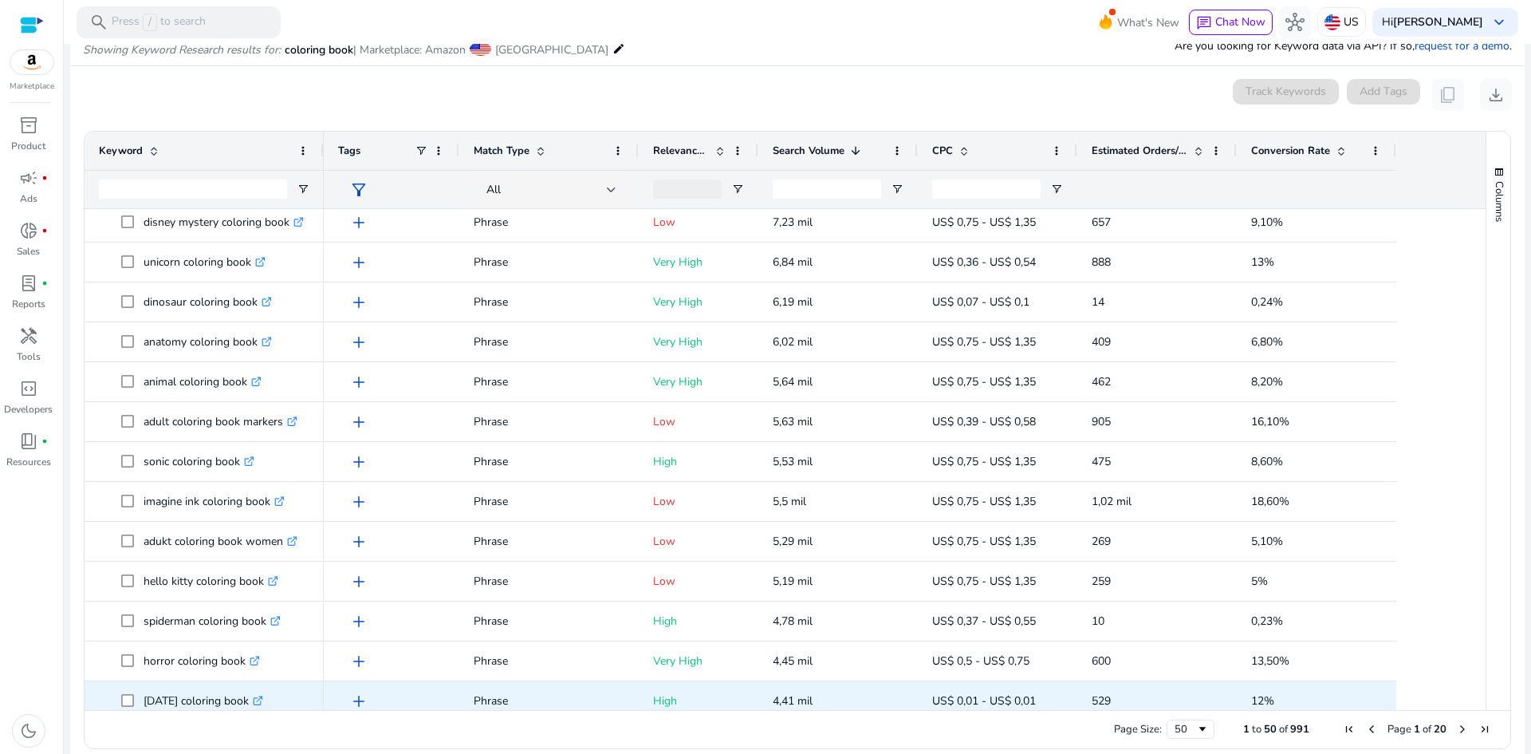
scroll to position [532, 0]
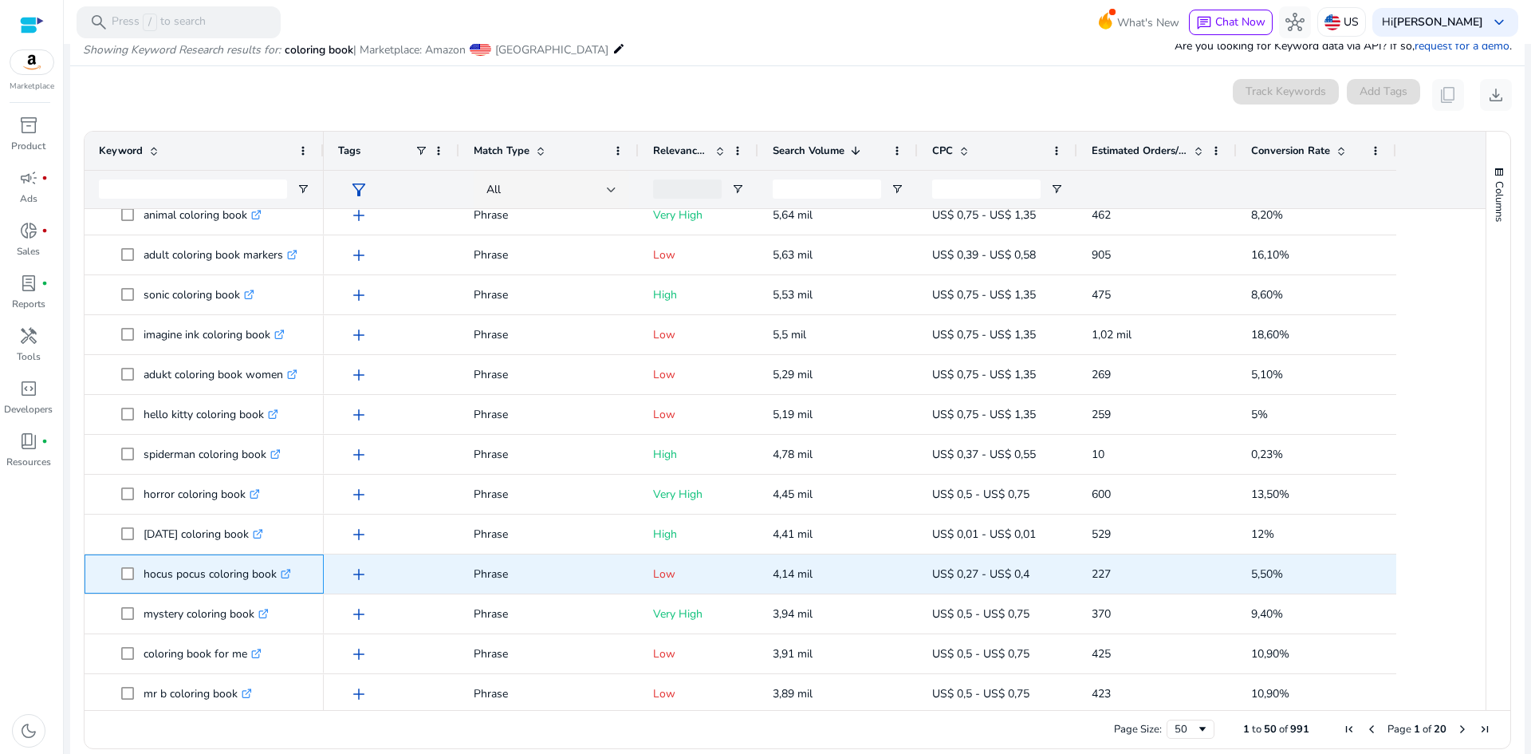
click at [288, 576] on icon ".st0{fill:#2c8af8}" at bounding box center [286, 574] width 10 height 10
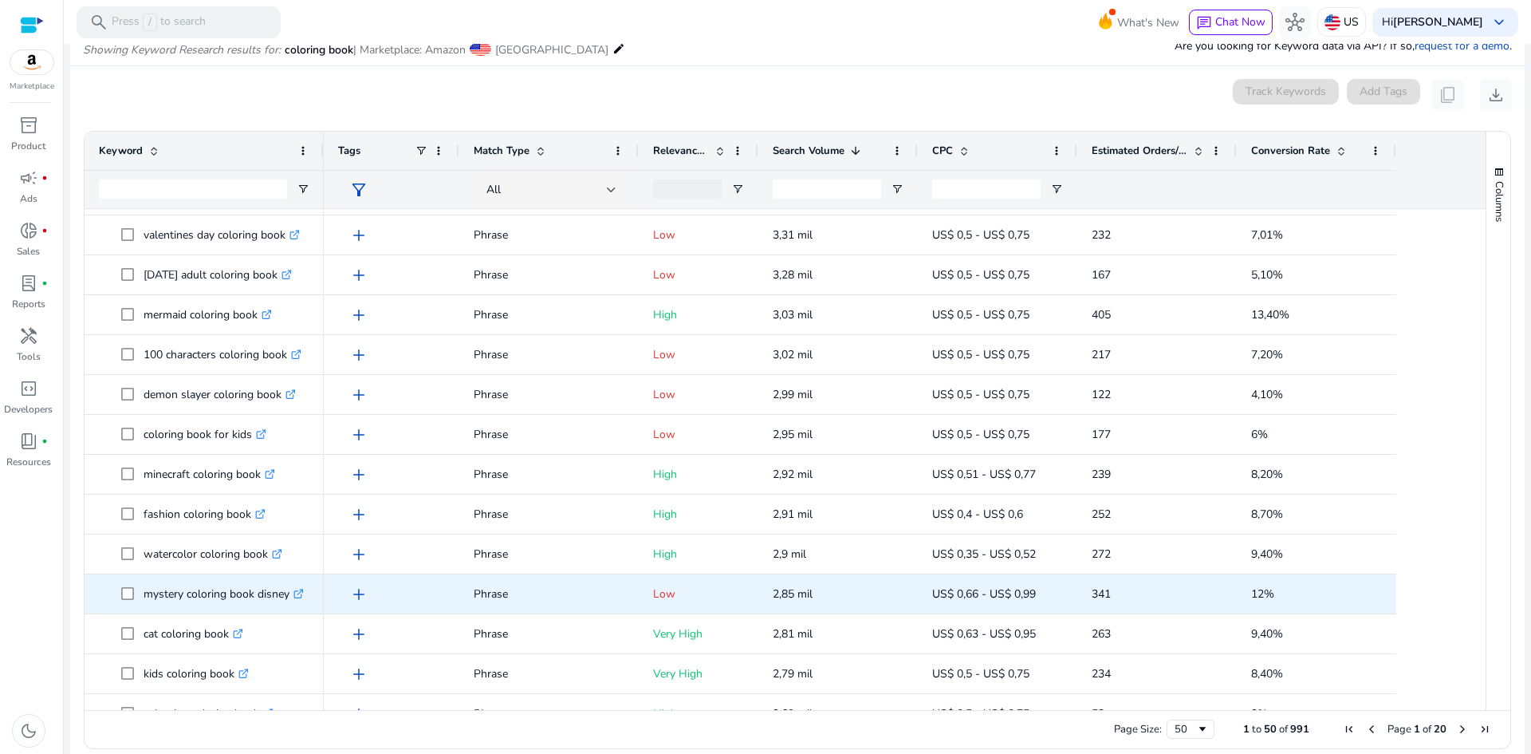
scroll to position [1329, 0]
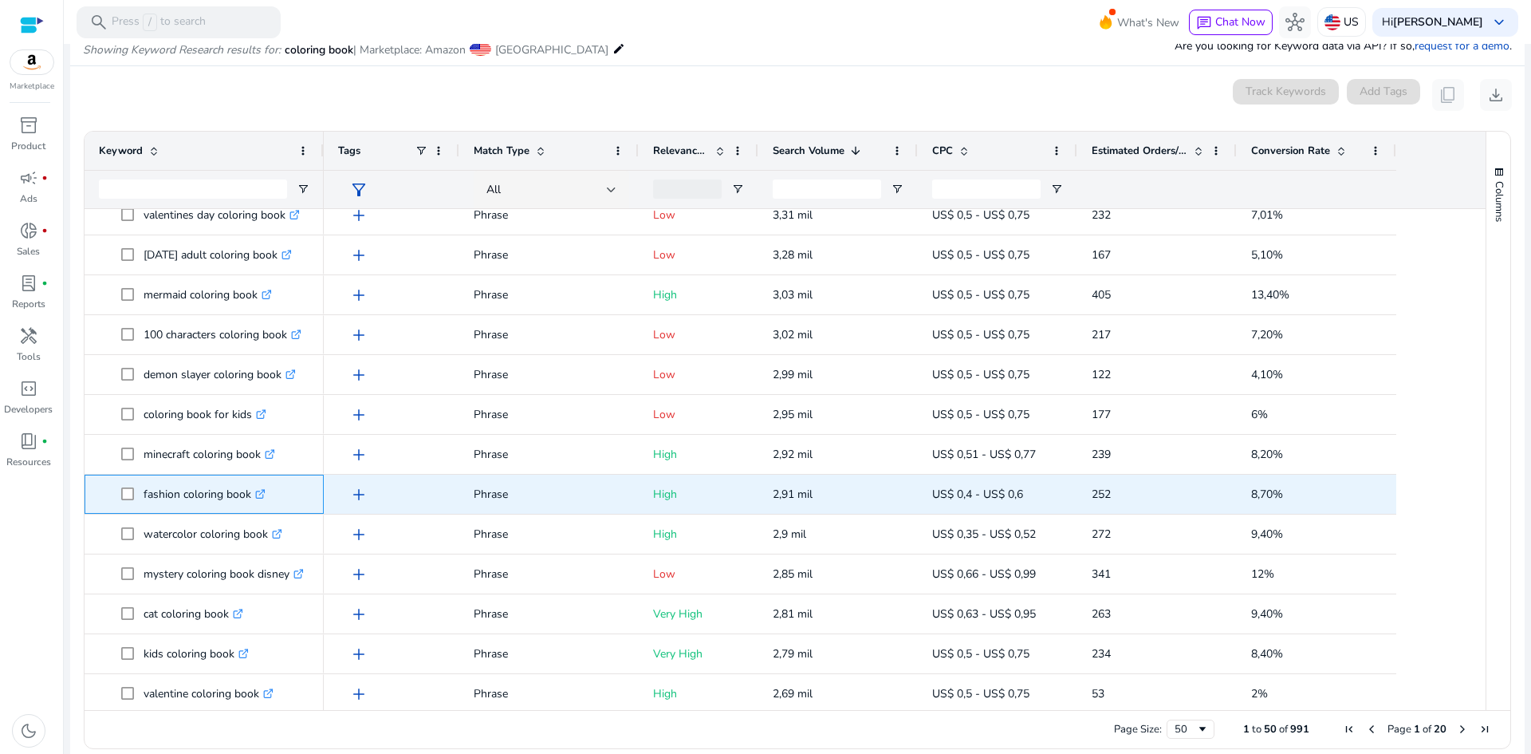
click at [256, 495] on link ".st0{fill:#2c8af8}" at bounding box center [258, 493] width 14 height 15
